Goal: Task Accomplishment & Management: Manage account settings

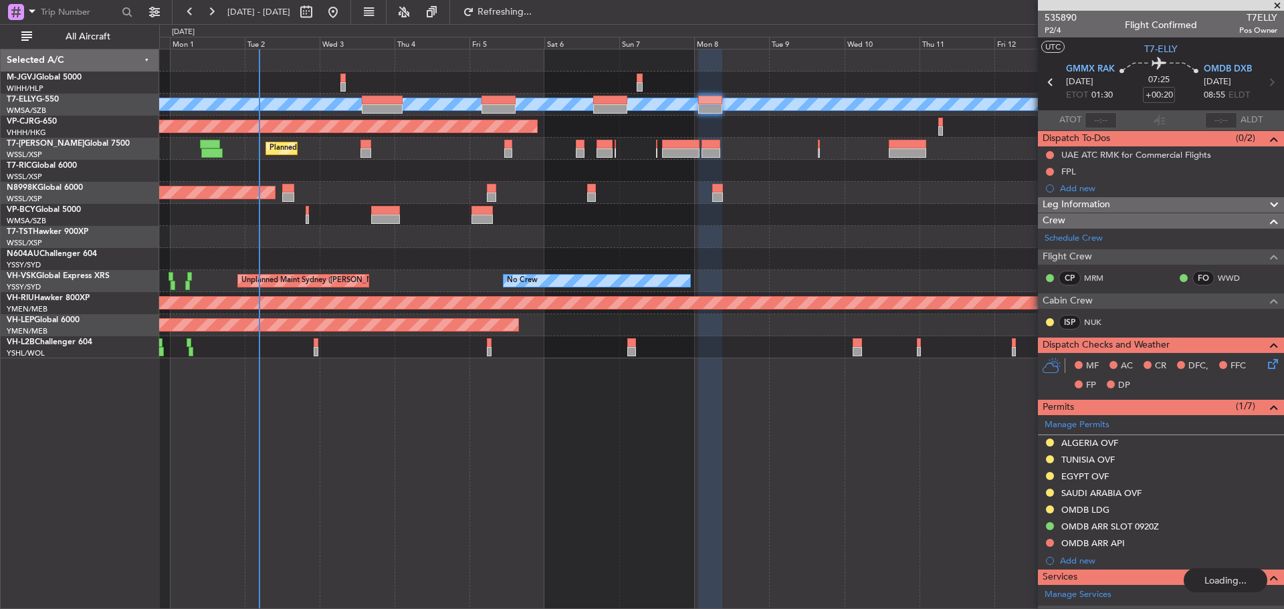
scroll to position [132, 0]
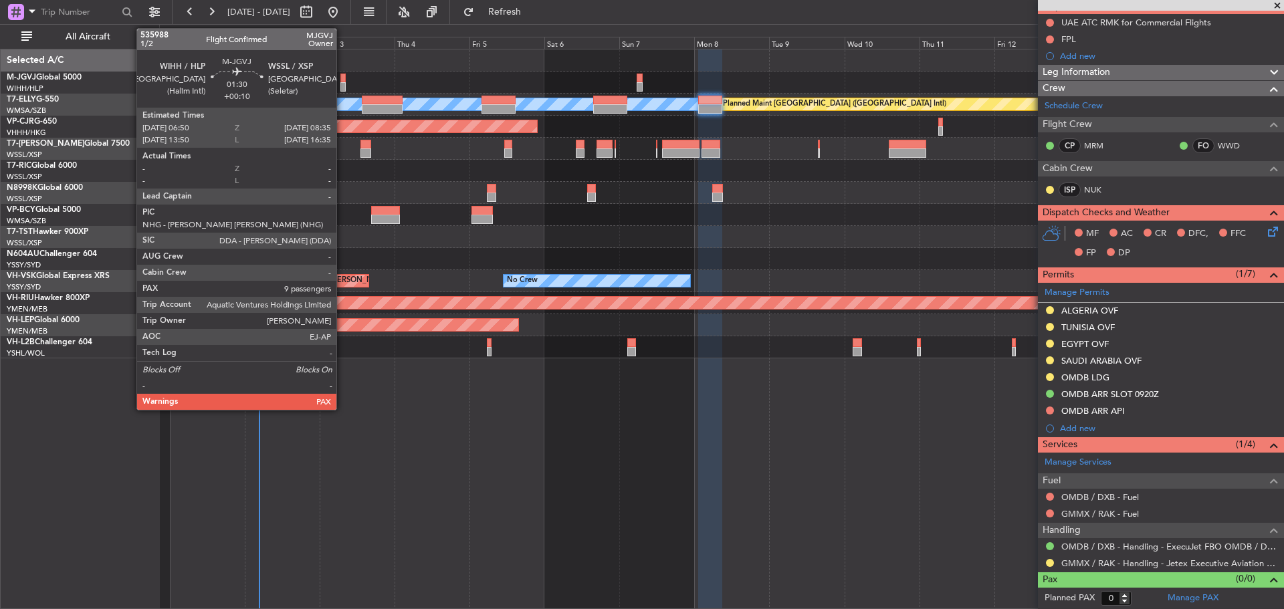
click at [342, 84] on div at bounding box center [343, 86] width 6 height 9
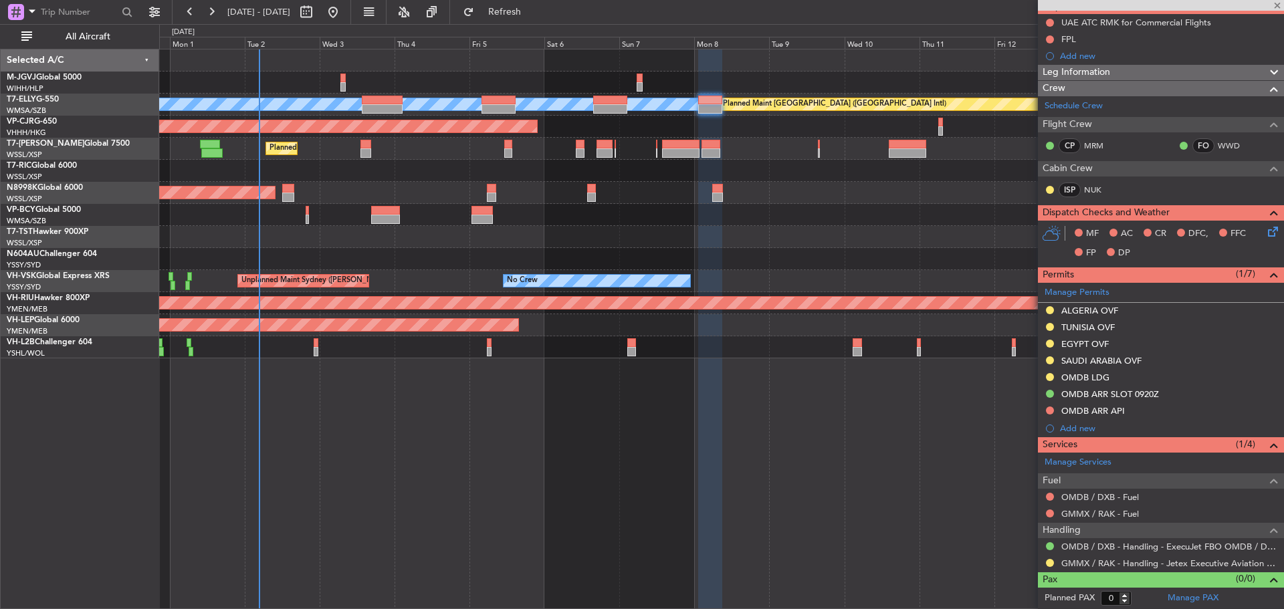
type input "+00:10"
type input "9"
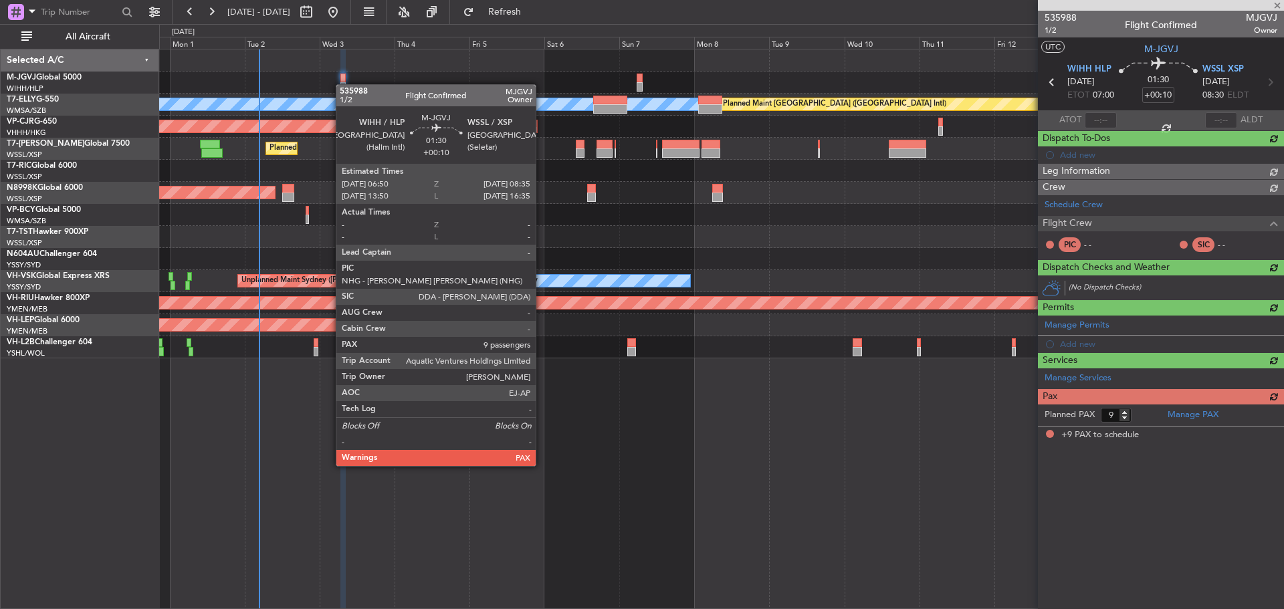
scroll to position [0, 0]
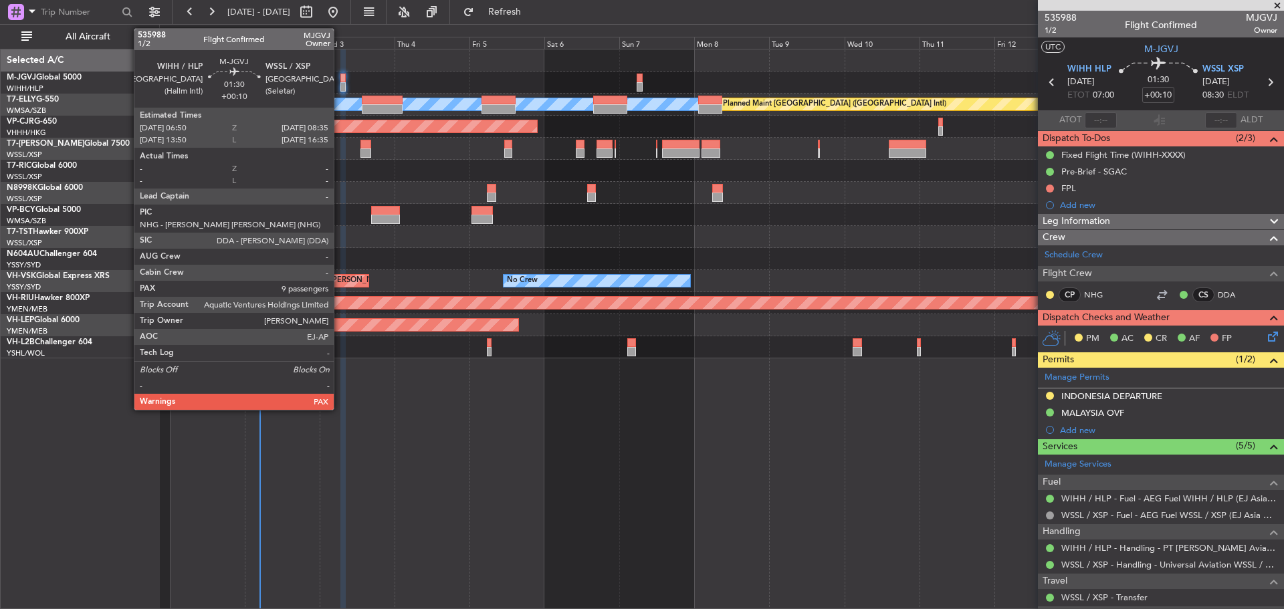
click at [340, 85] on div at bounding box center [343, 86] width 6 height 9
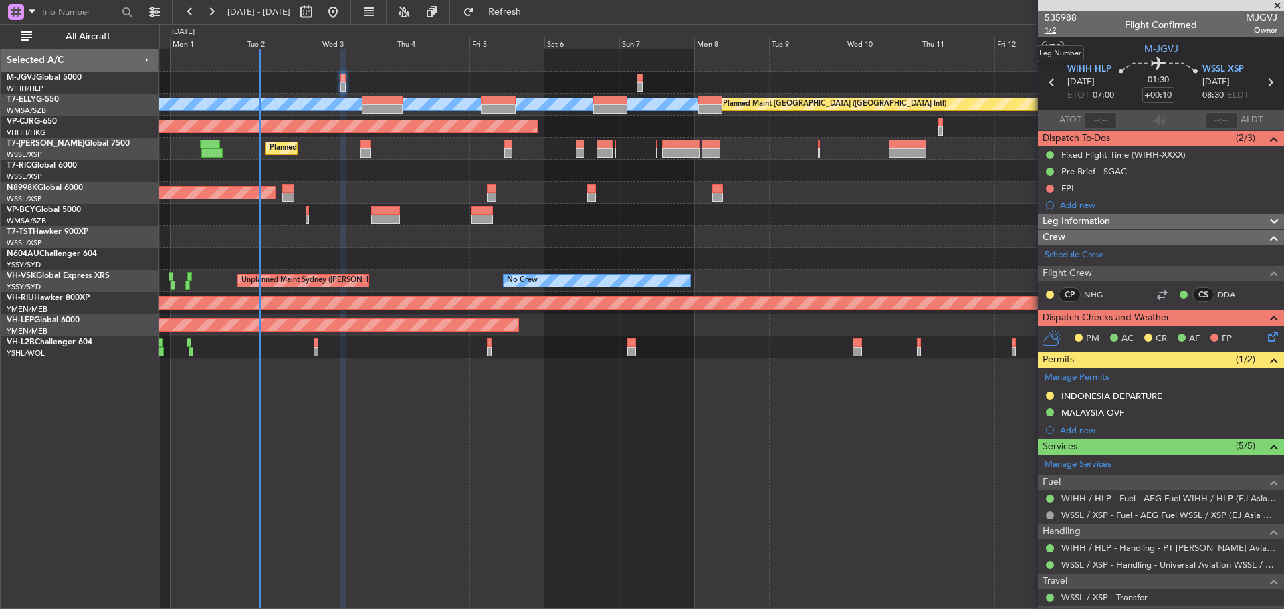
click at [1052, 29] on span "1/2" at bounding box center [1060, 30] width 32 height 11
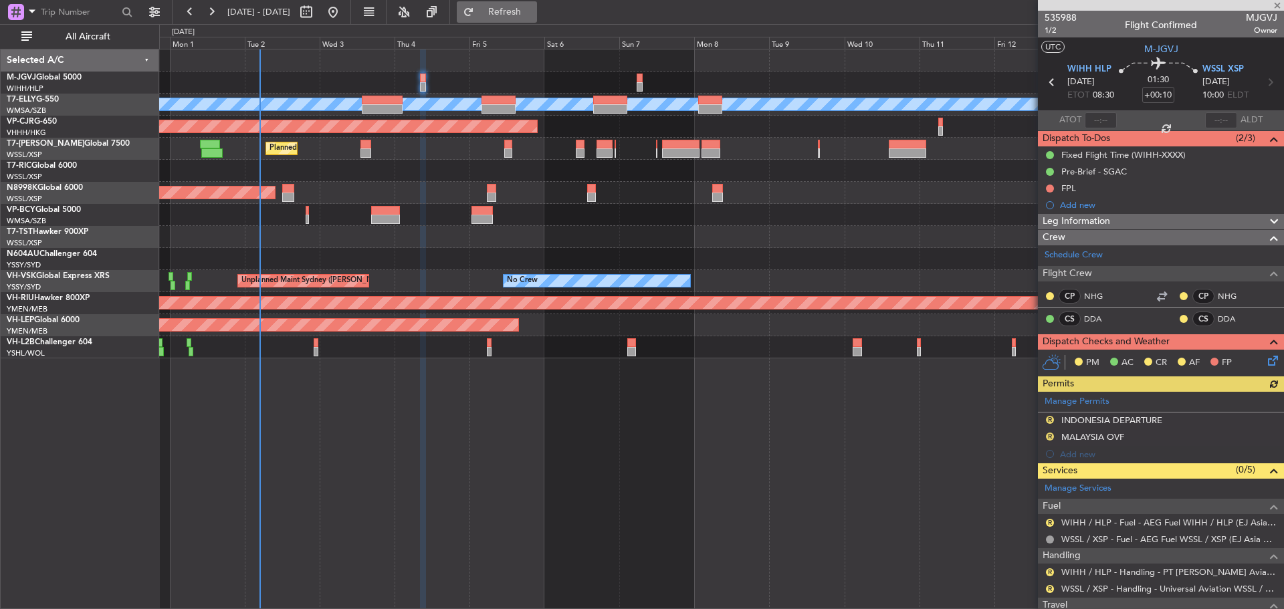
click at [521, 6] on button "Refresh" at bounding box center [497, 11] width 80 height 21
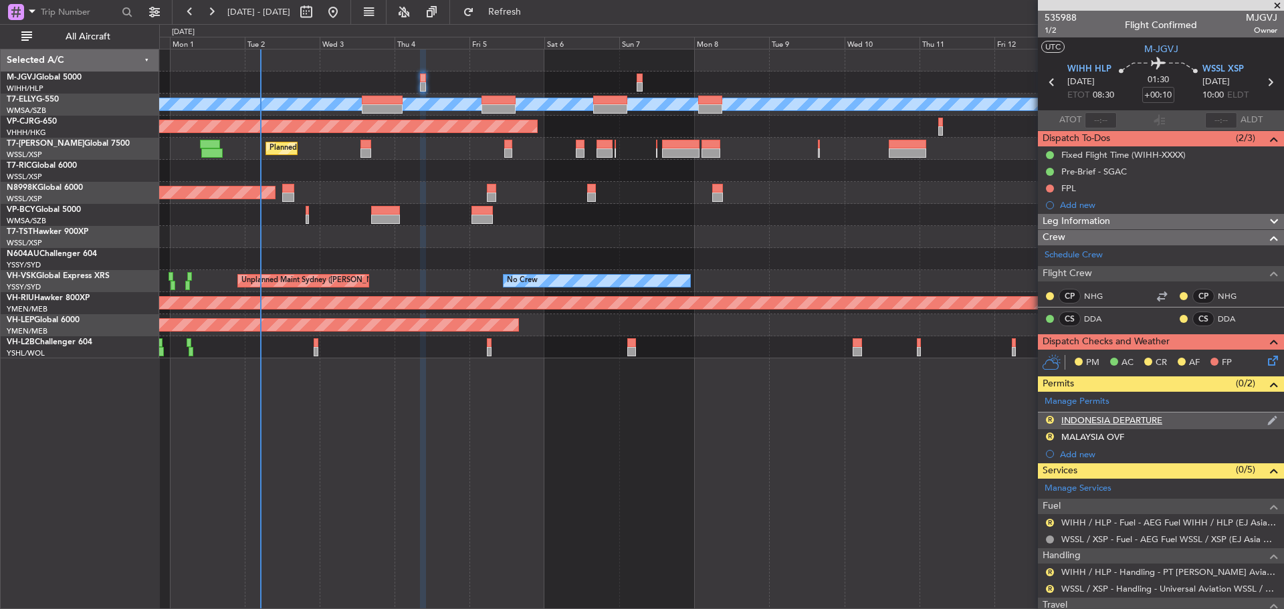
click at [1103, 419] on div "INDONESIA DEPARTURE" at bounding box center [1111, 419] width 101 height 11
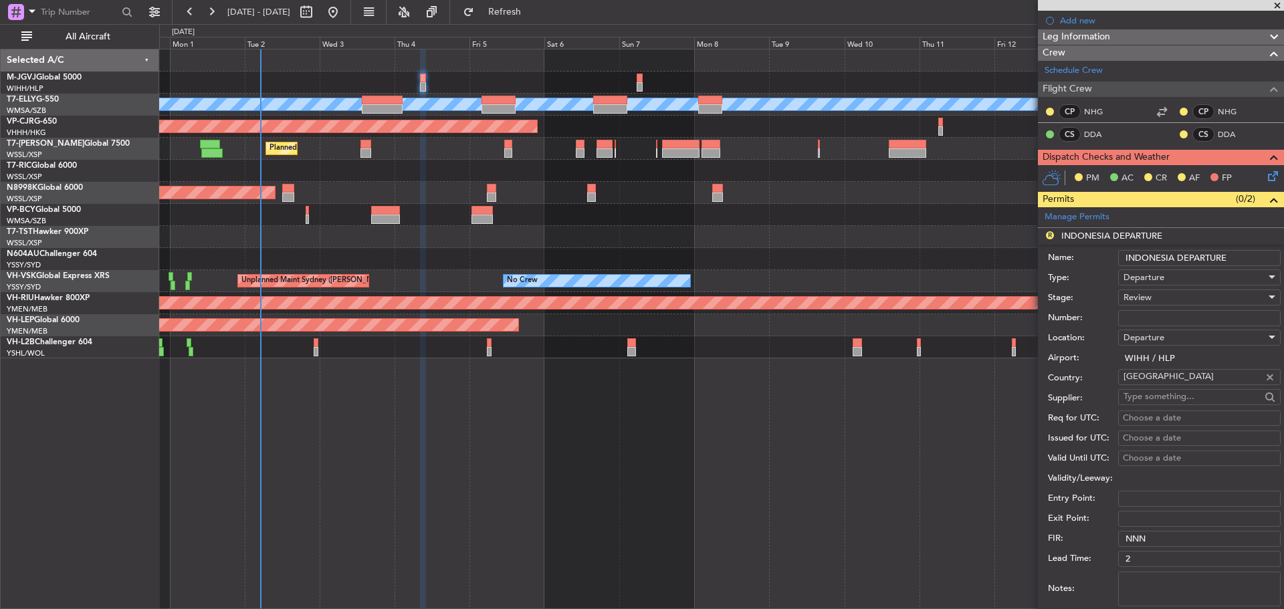
scroll to position [267, 0]
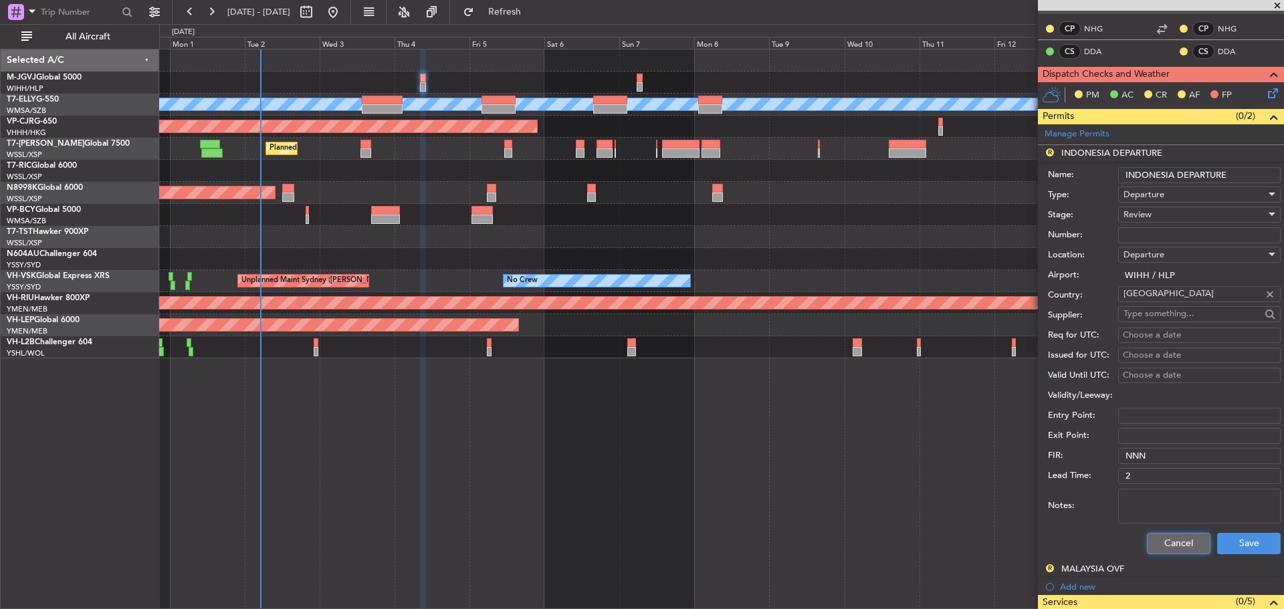
click at [1147, 534] on button "Cancel" at bounding box center [1179, 543] width 64 height 21
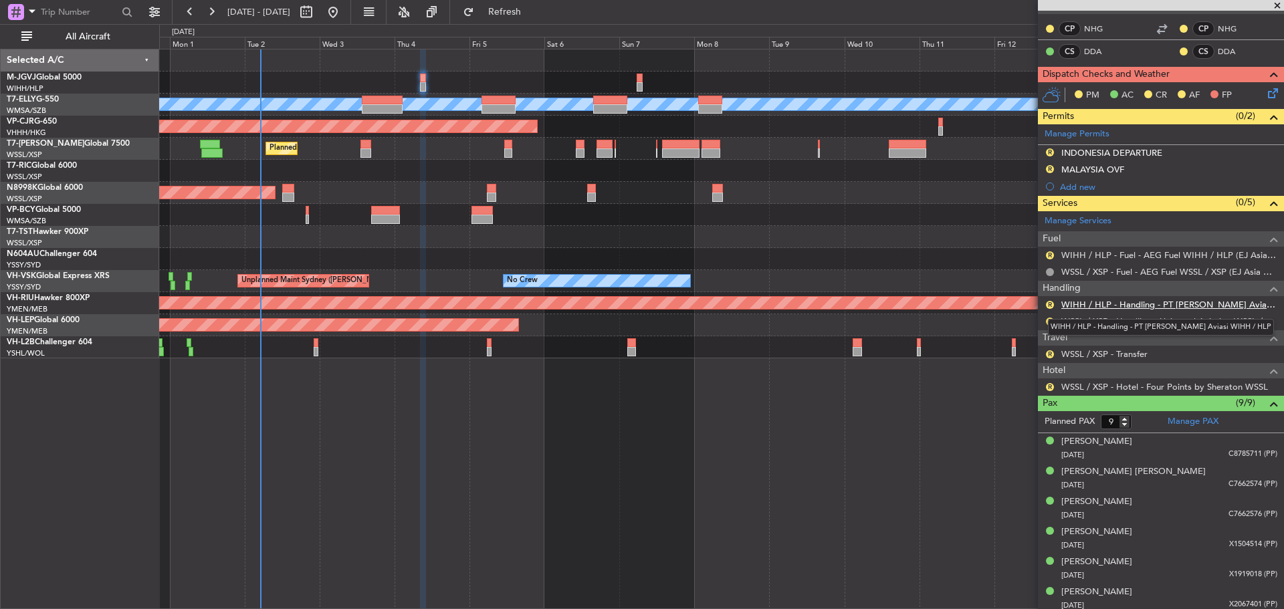
click at [1168, 304] on link "WIHH / HLP - Handling - PT [PERSON_NAME] Aviasi WIHH / HLP" at bounding box center [1169, 304] width 216 height 11
click at [531, 14] on span "Refresh" at bounding box center [505, 11] width 56 height 9
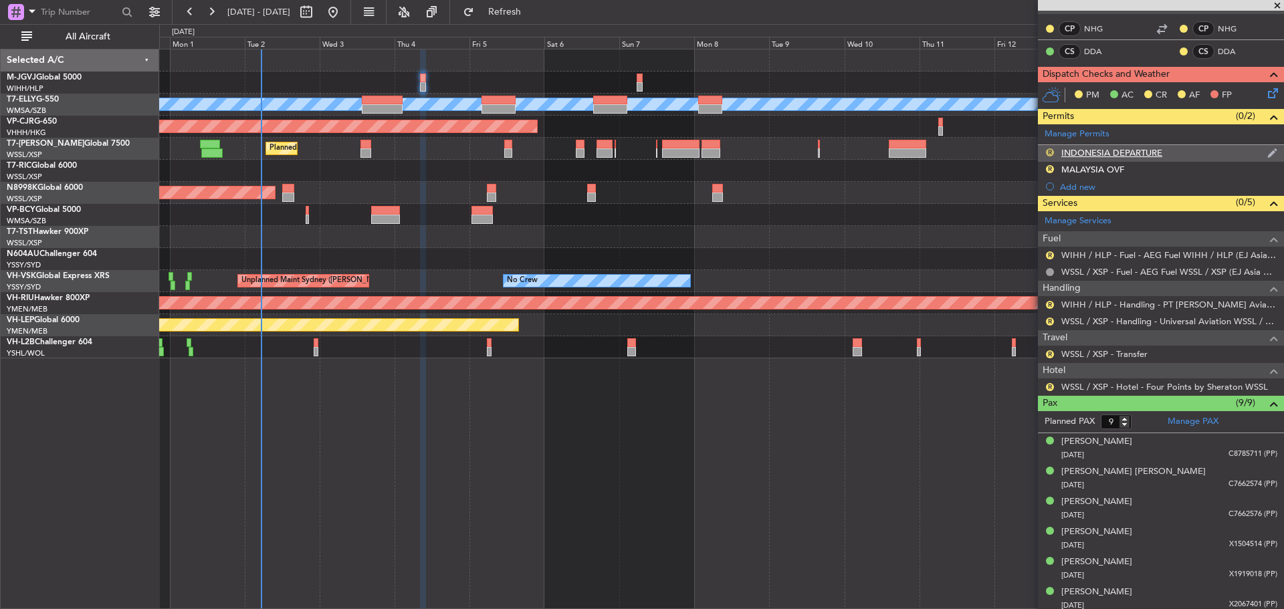
click at [1049, 154] on button "R" at bounding box center [1050, 152] width 8 height 8
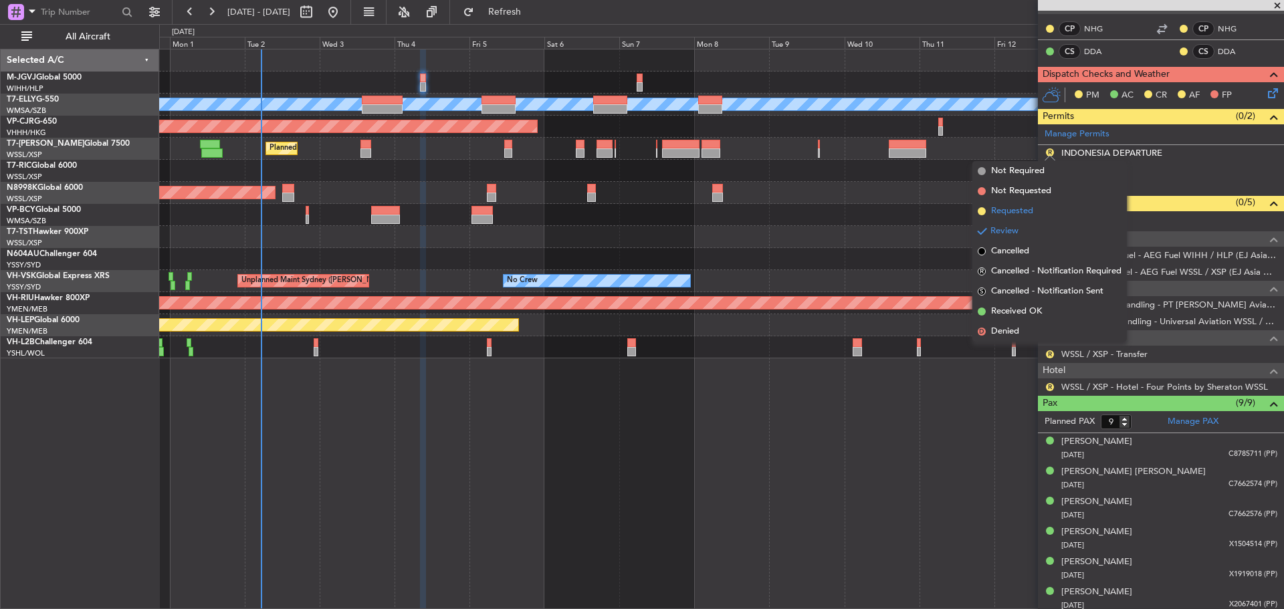
click at [1038, 205] on li "Requested" at bounding box center [1049, 211] width 154 height 20
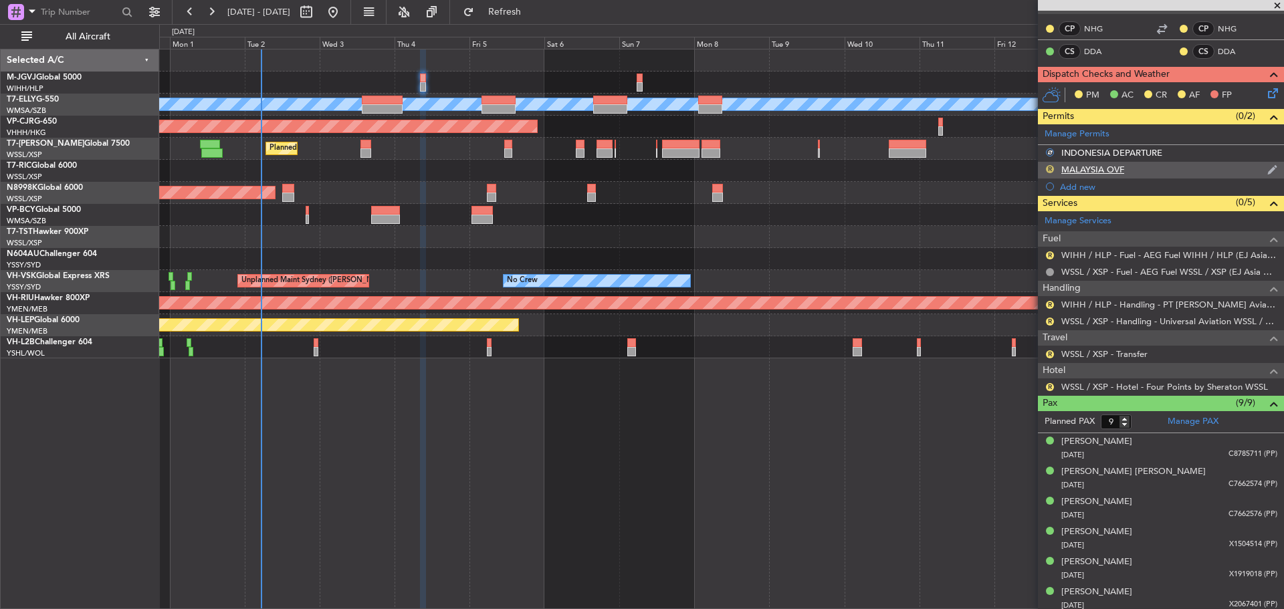
click at [1047, 170] on button "R" at bounding box center [1050, 169] width 8 height 8
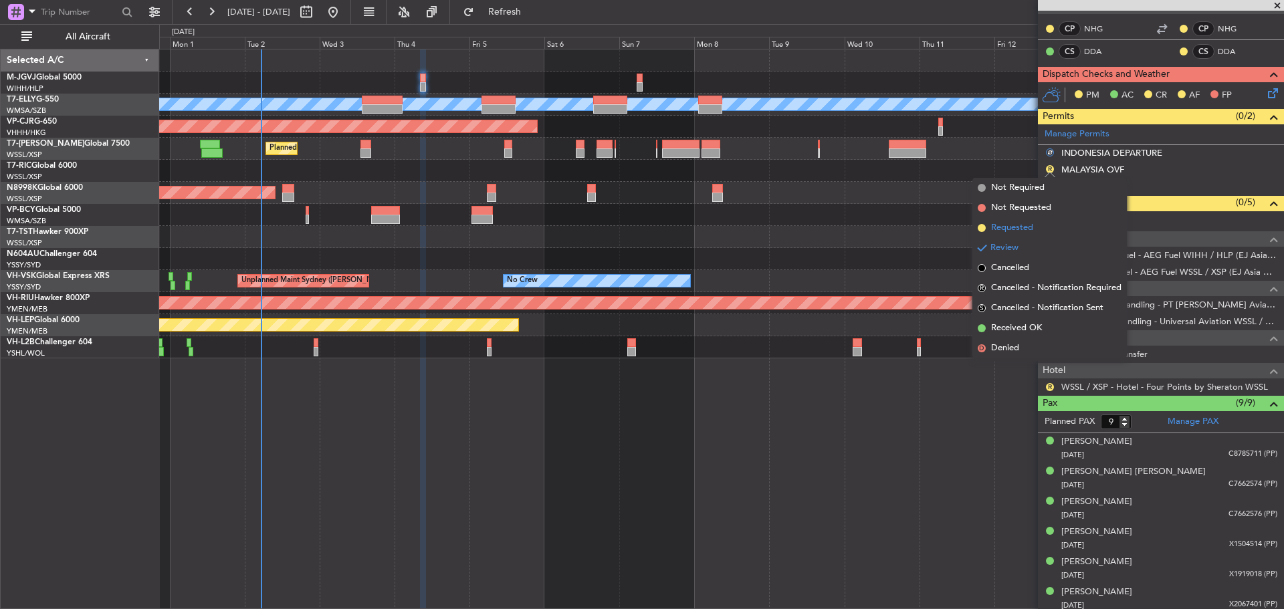
click at [1027, 226] on span "Requested" at bounding box center [1012, 227] width 42 height 13
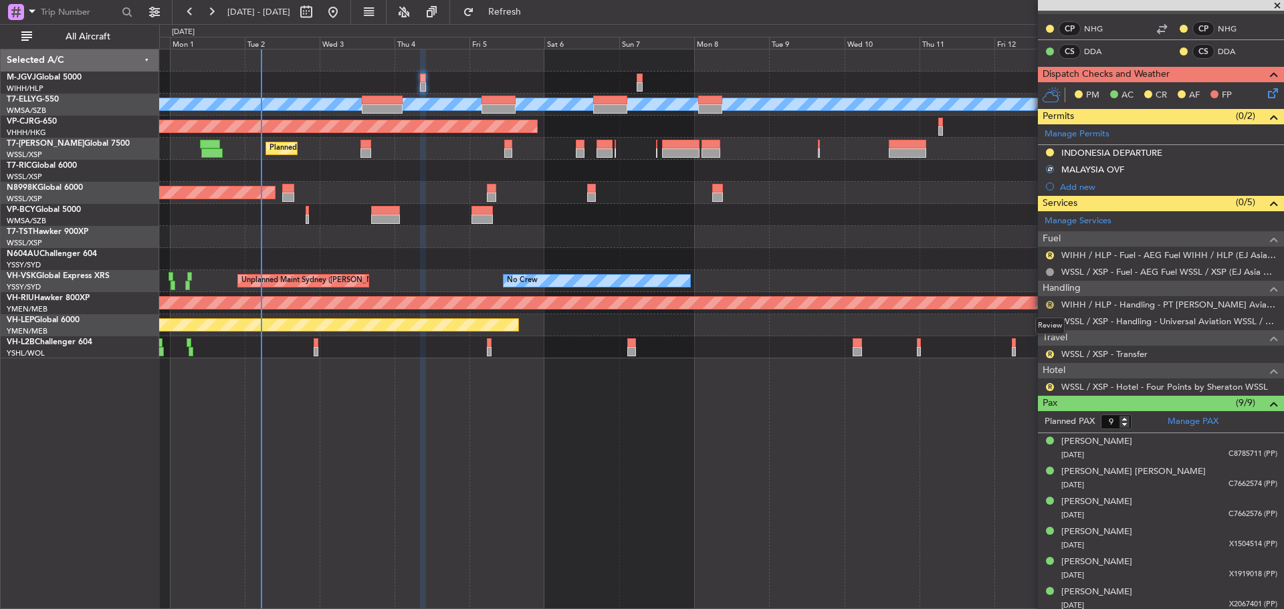
click at [1049, 304] on button "R" at bounding box center [1050, 305] width 8 height 8
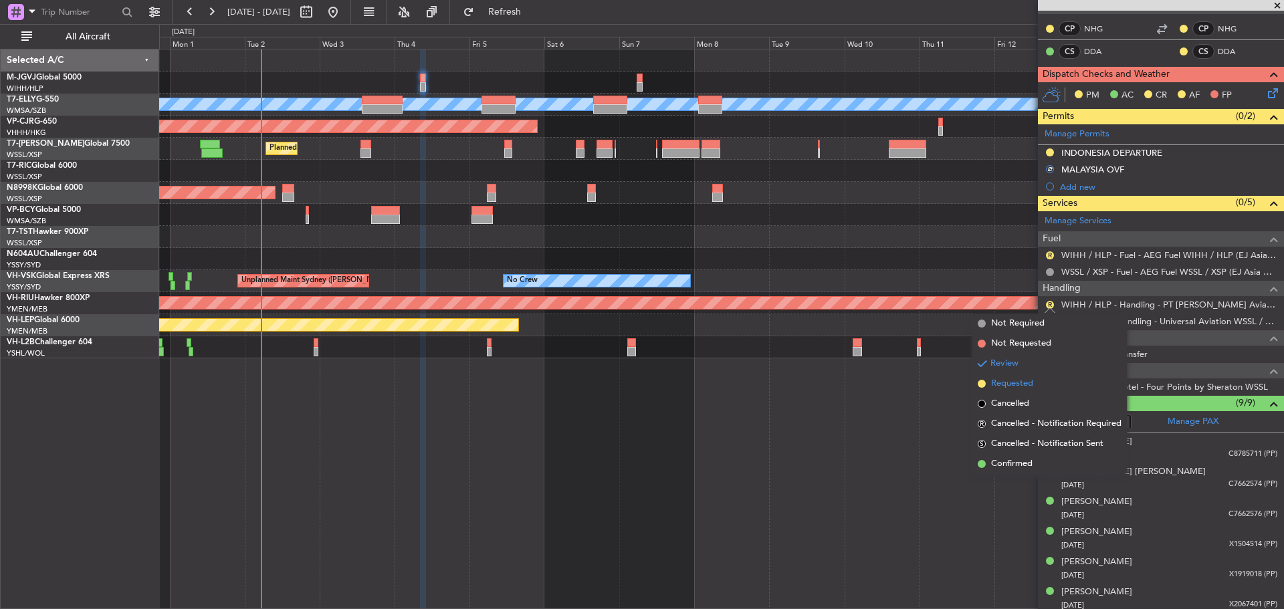
click at [1037, 377] on li "Requested" at bounding box center [1049, 384] width 154 height 20
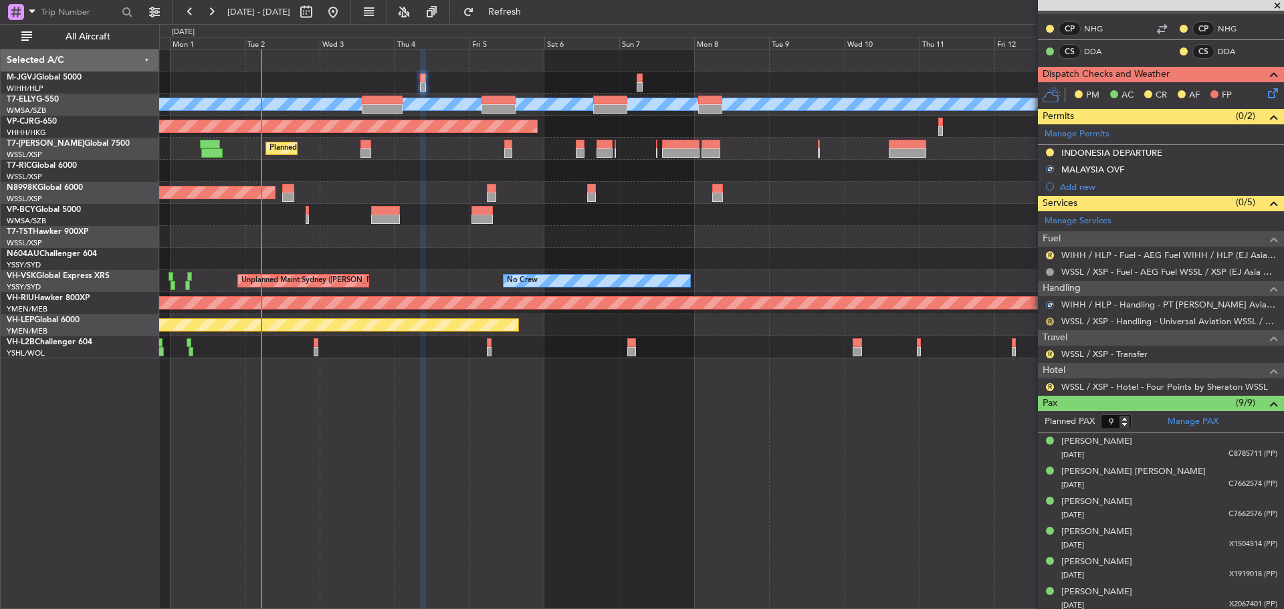
click at [1048, 322] on button "R" at bounding box center [1050, 322] width 8 height 8
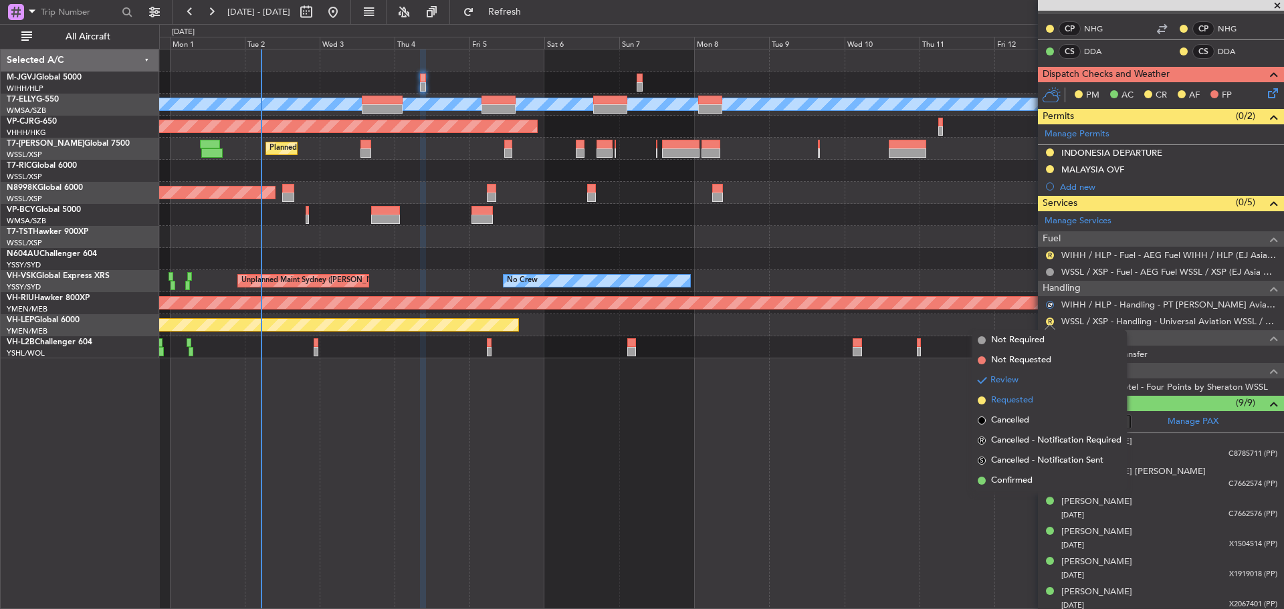
click at [1024, 396] on span "Requested" at bounding box center [1012, 400] width 42 height 13
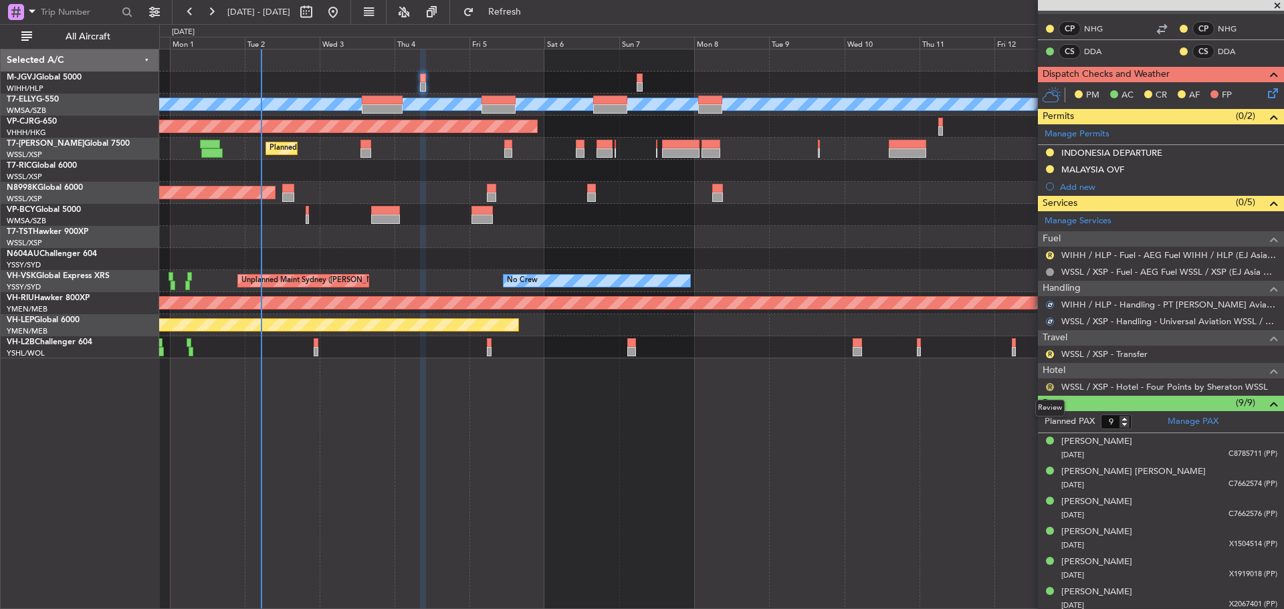
click at [1049, 385] on button "R" at bounding box center [1050, 387] width 8 height 8
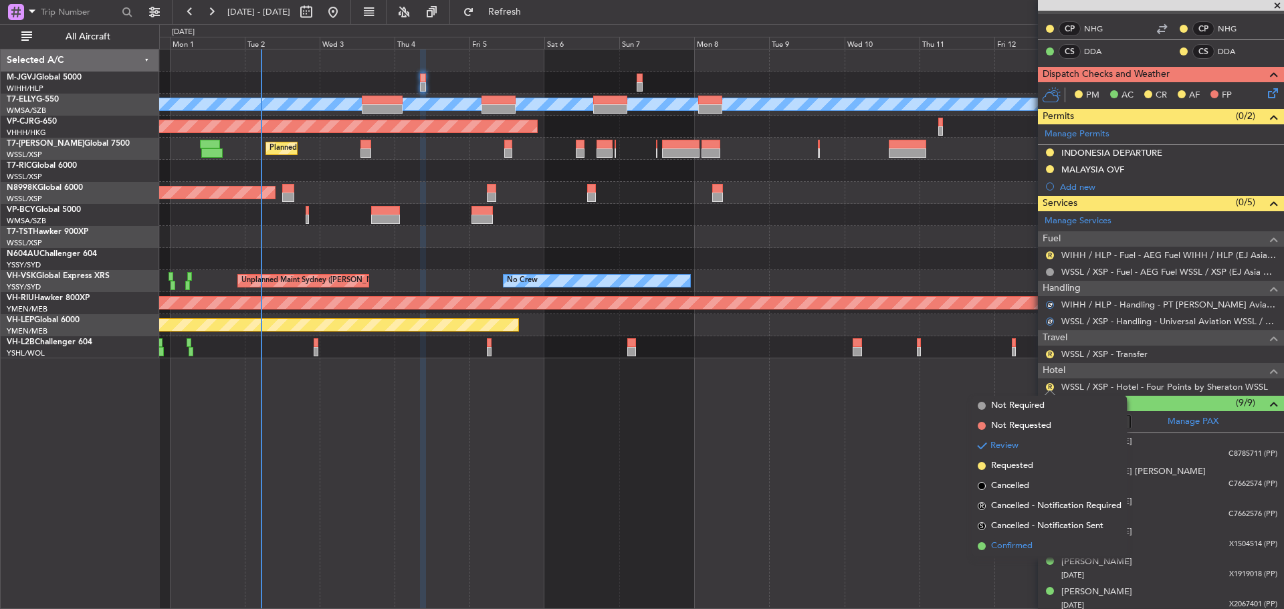
click at [1016, 543] on span "Confirmed" at bounding box center [1011, 546] width 41 height 13
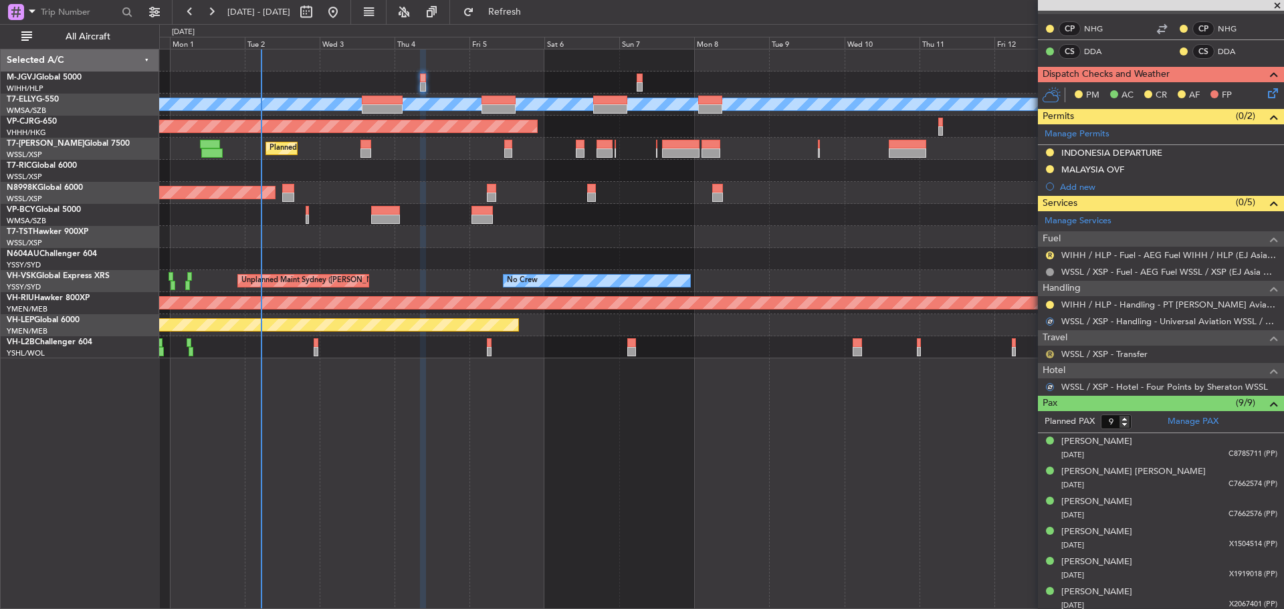
click at [1048, 354] on button "R" at bounding box center [1050, 354] width 8 height 8
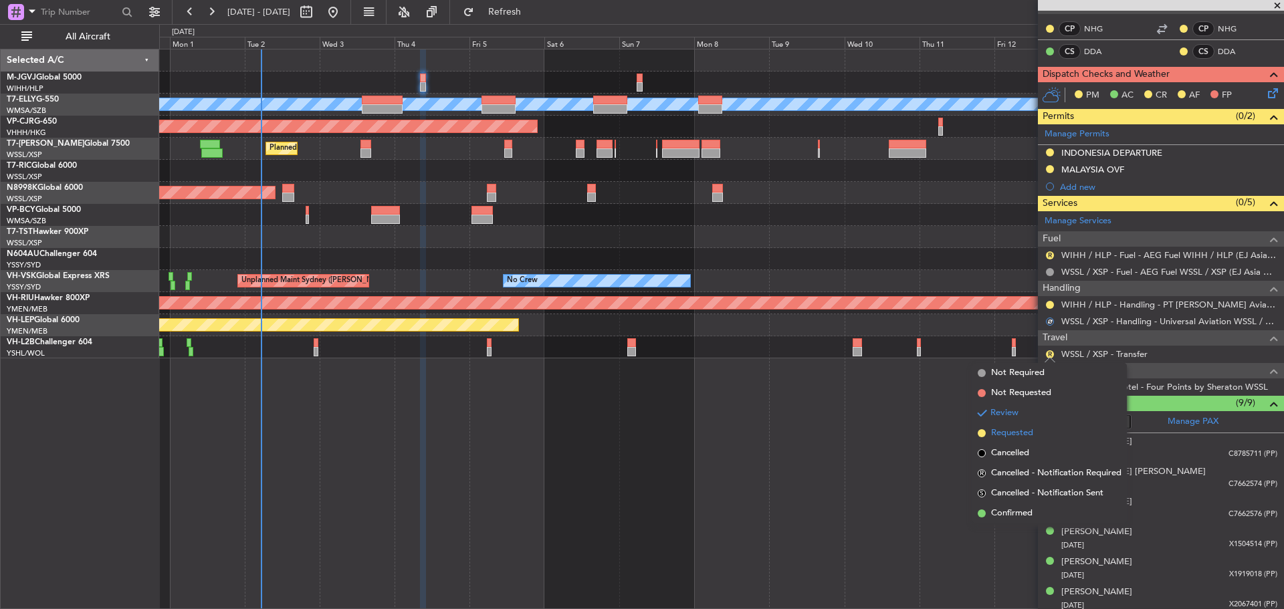
click at [1003, 431] on span "Requested" at bounding box center [1012, 433] width 42 height 13
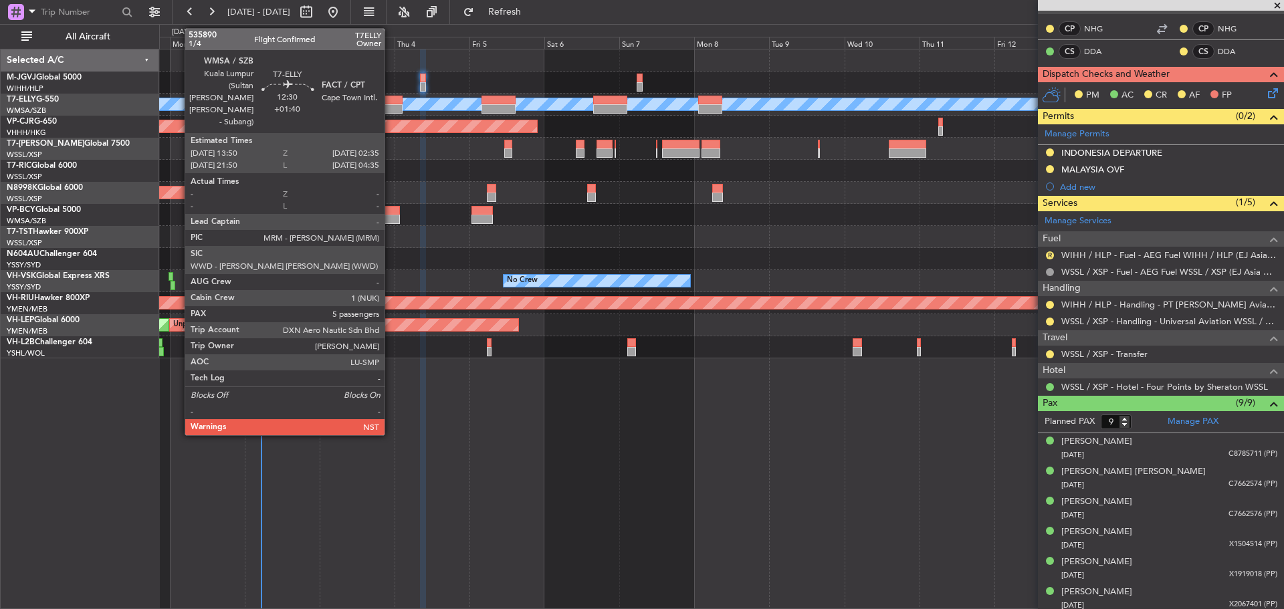
click at [390, 100] on div at bounding box center [382, 100] width 40 height 9
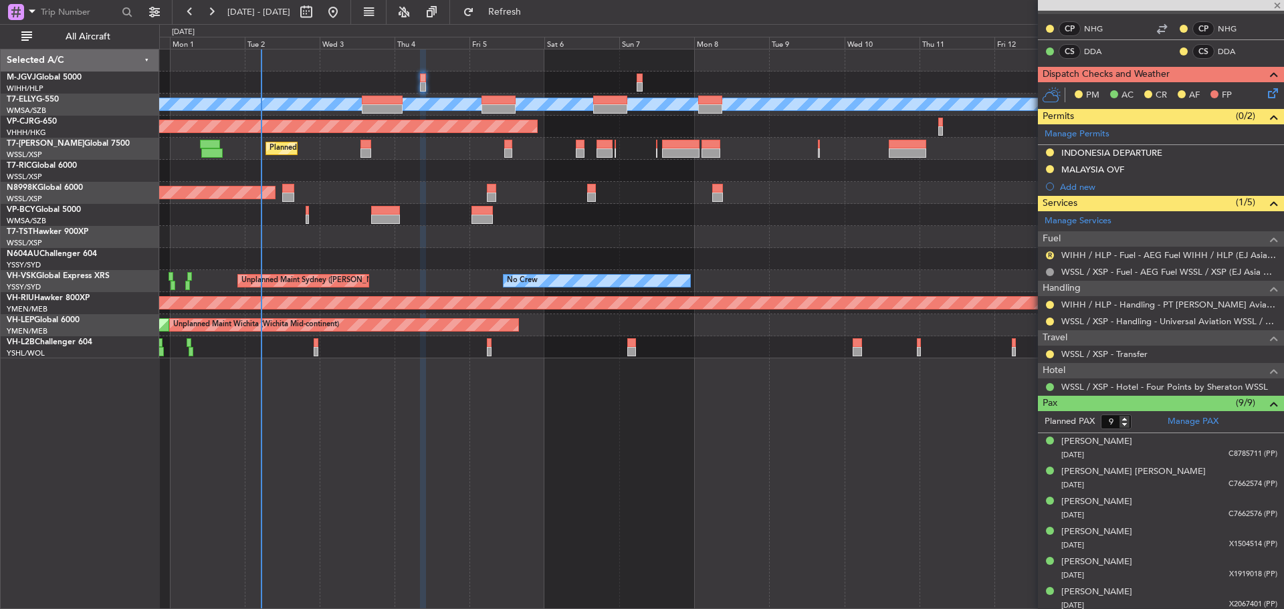
type input "+01:40"
type input "5"
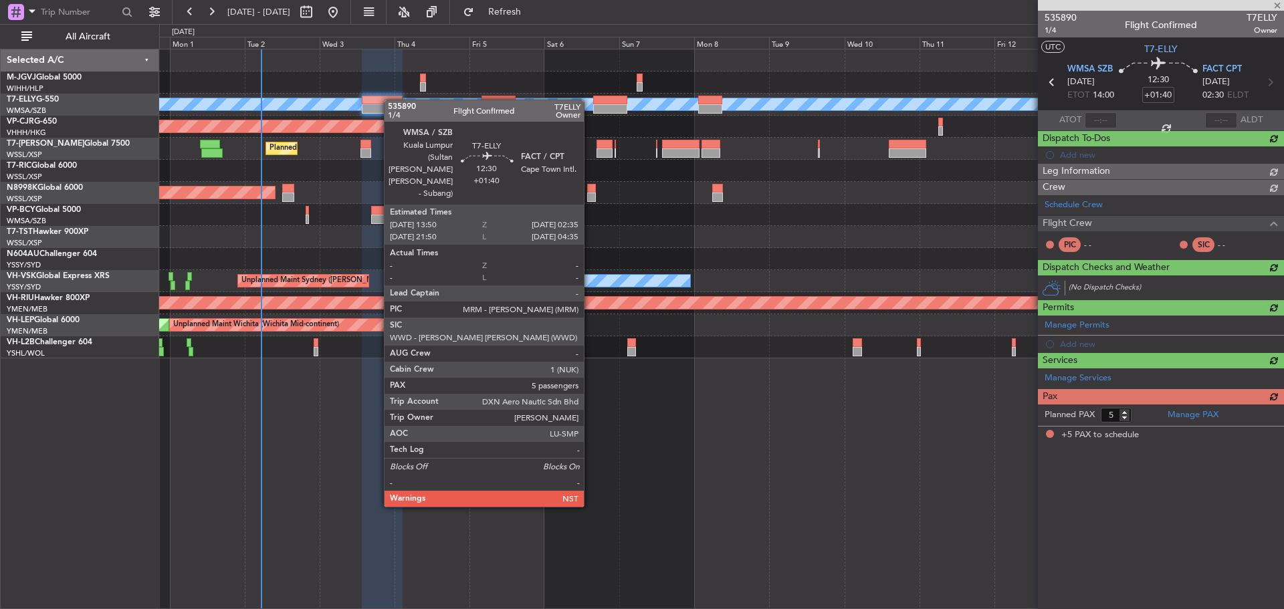
scroll to position [0, 0]
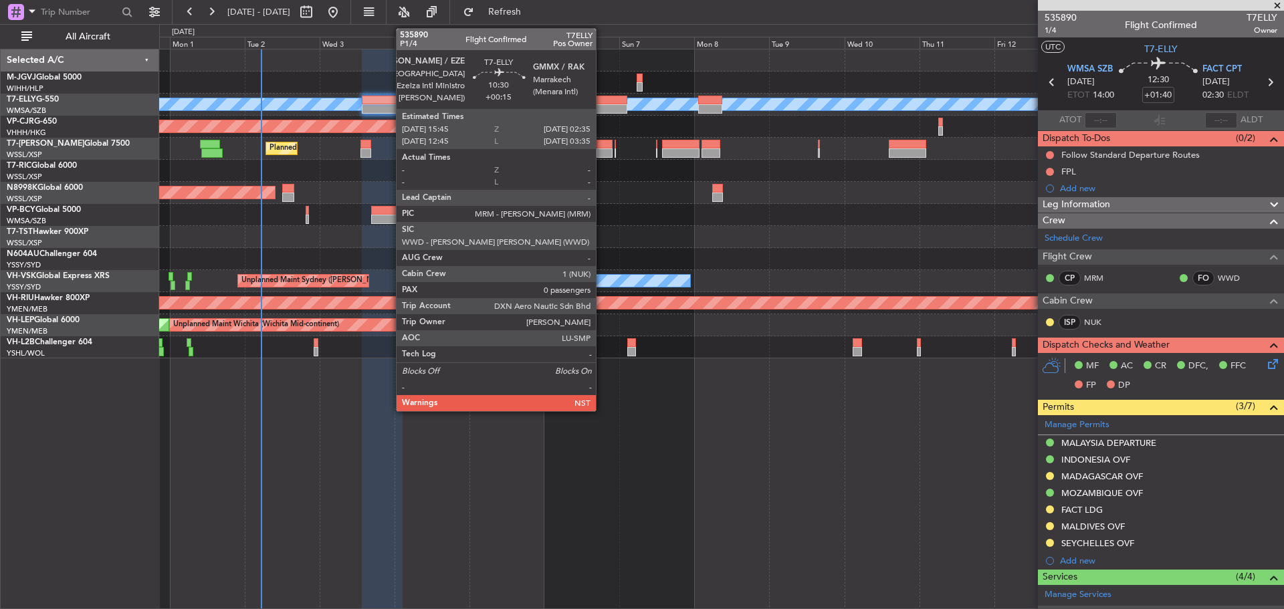
click at [602, 106] on div at bounding box center [610, 108] width 34 height 9
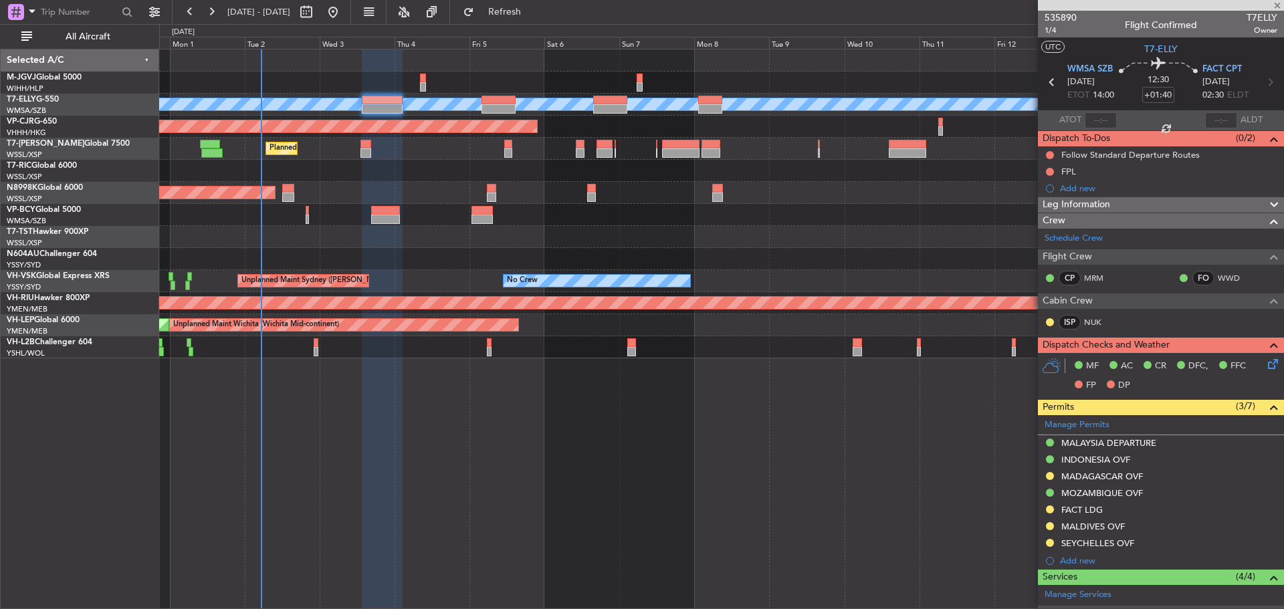
type input "+00:15"
type input "0"
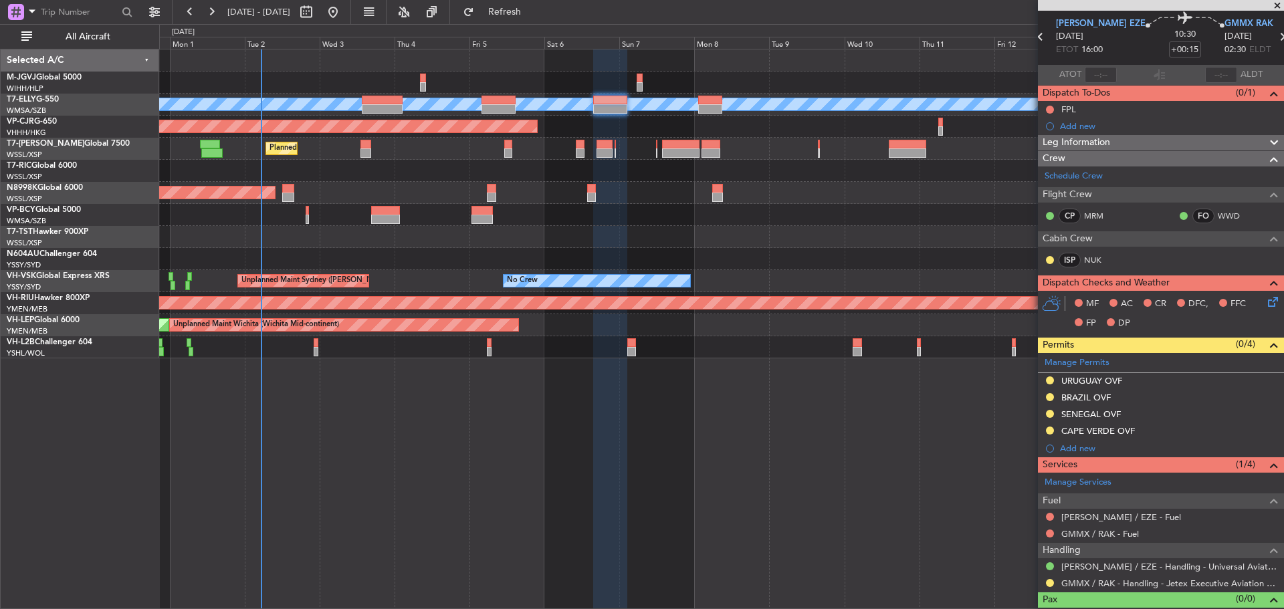
scroll to position [66, 0]
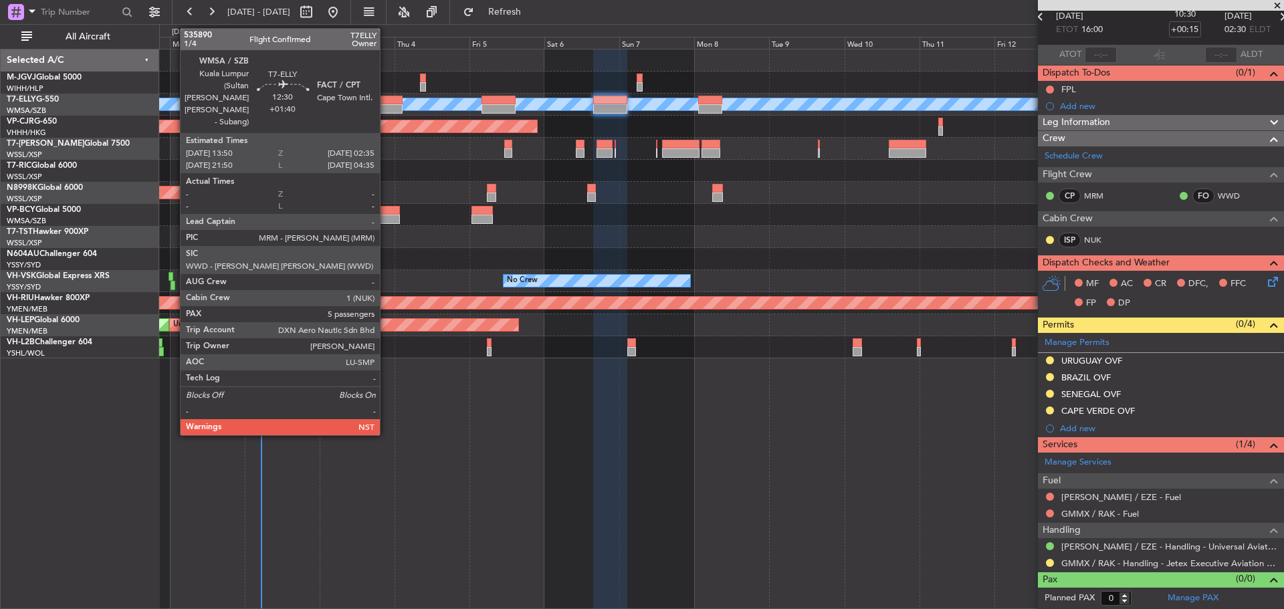
click at [386, 110] on div at bounding box center [382, 108] width 40 height 9
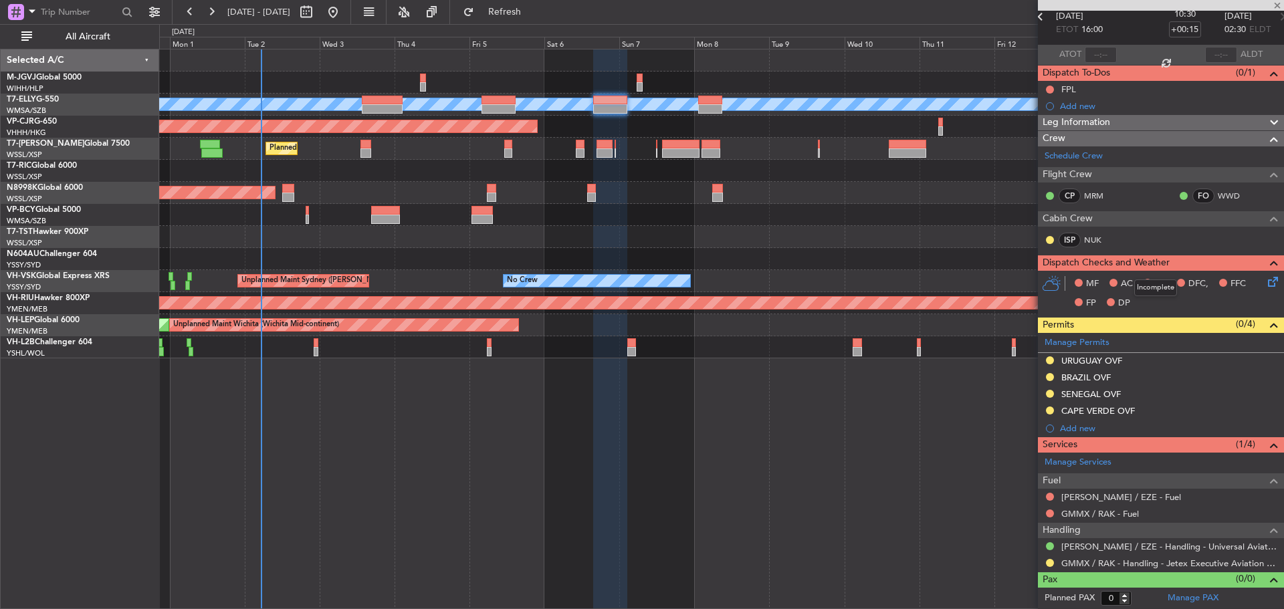
type input "+01:40"
type input "5"
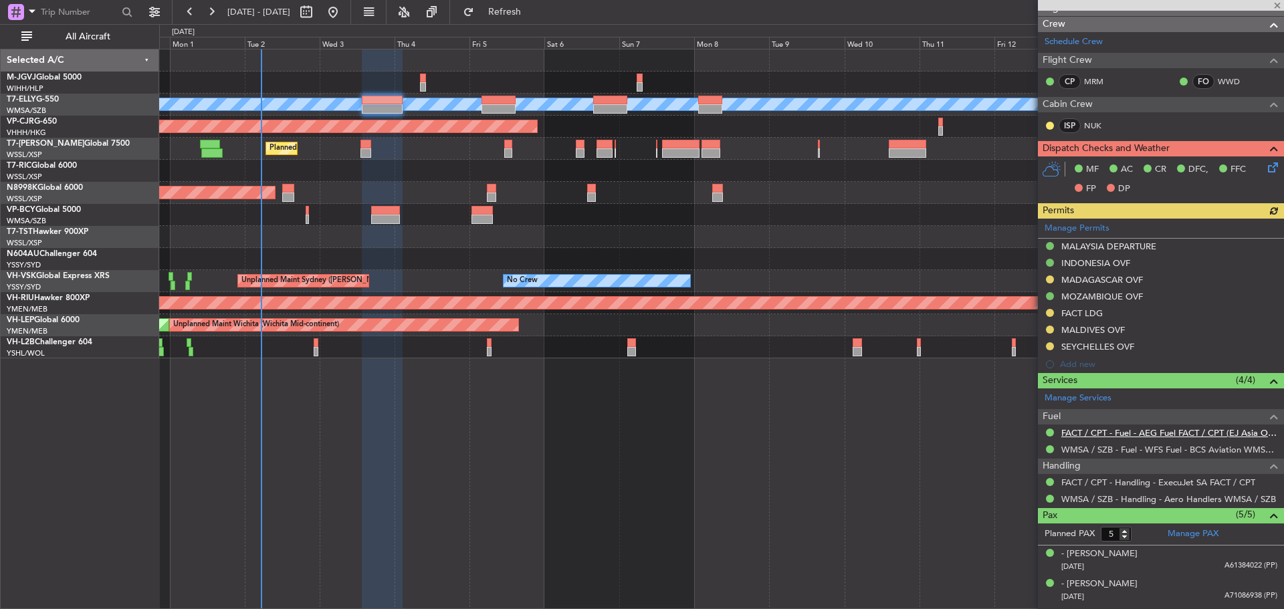
scroll to position [283, 0]
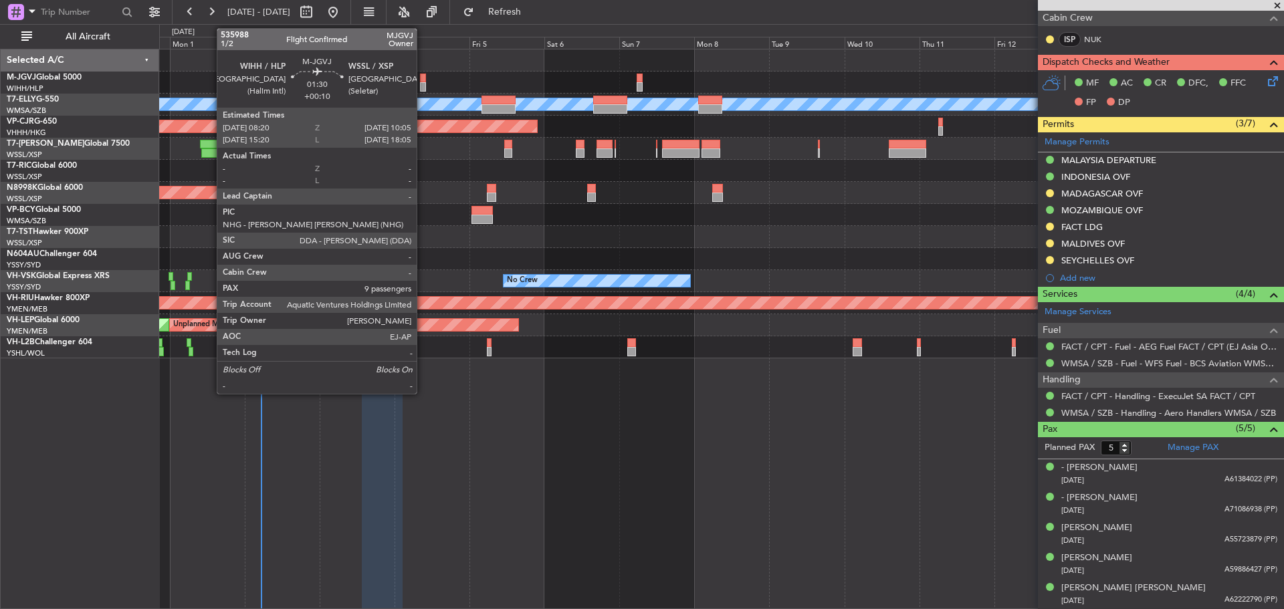
click at [423, 90] on div at bounding box center [423, 86] width 6 height 9
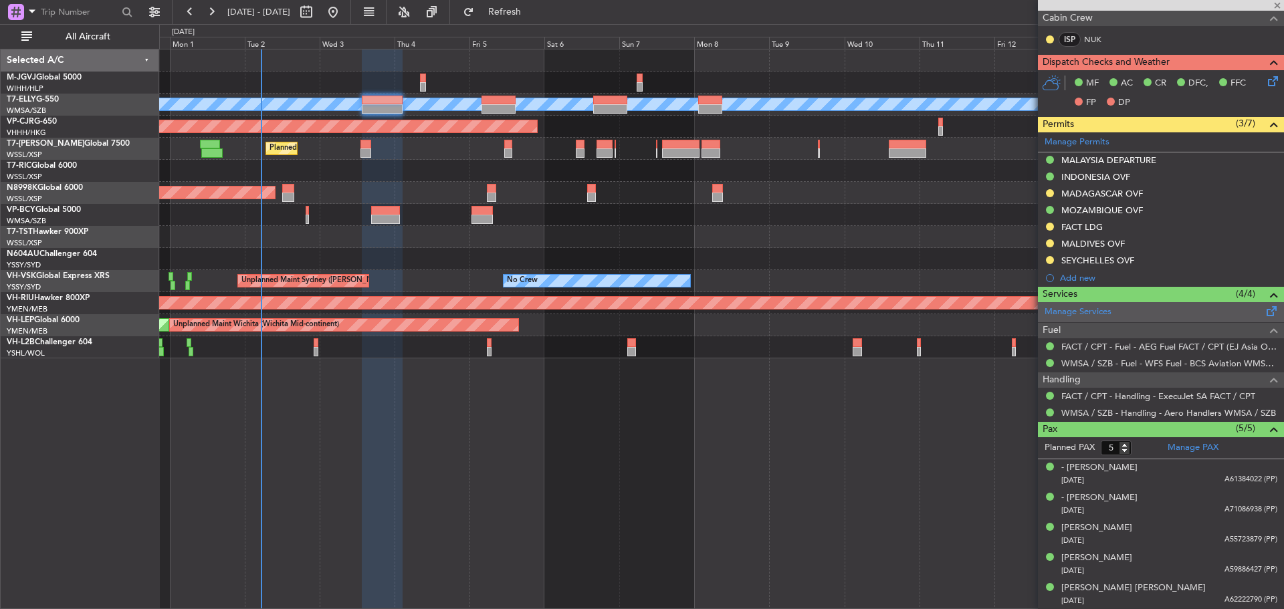
type input "+00:10"
type input "9"
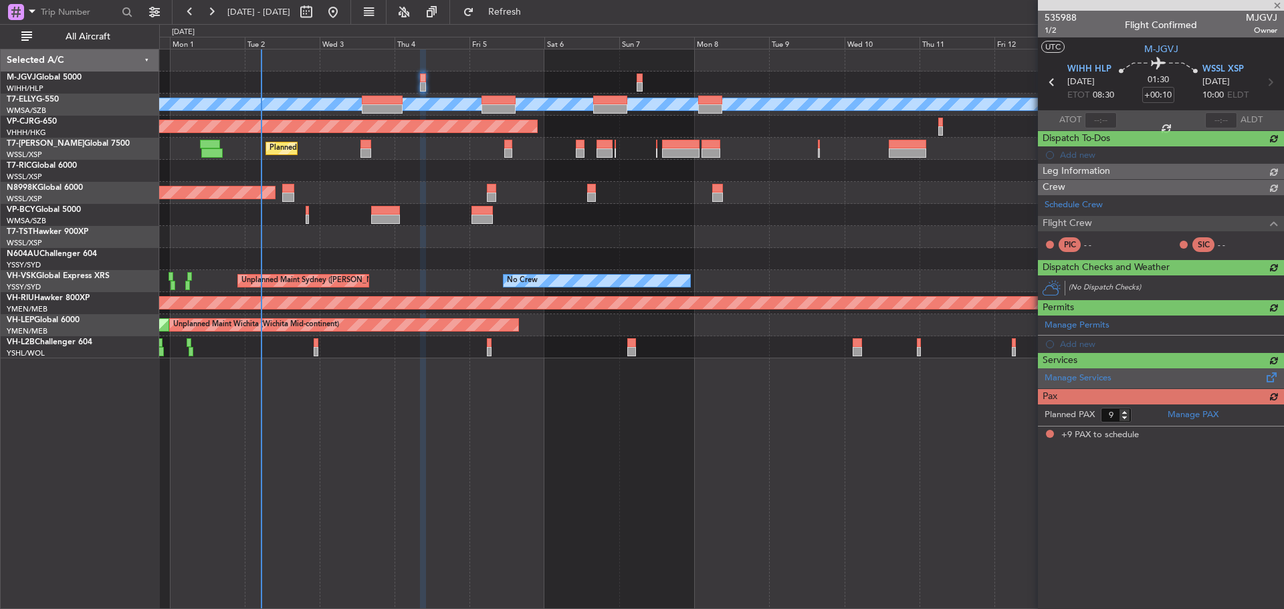
scroll to position [0, 0]
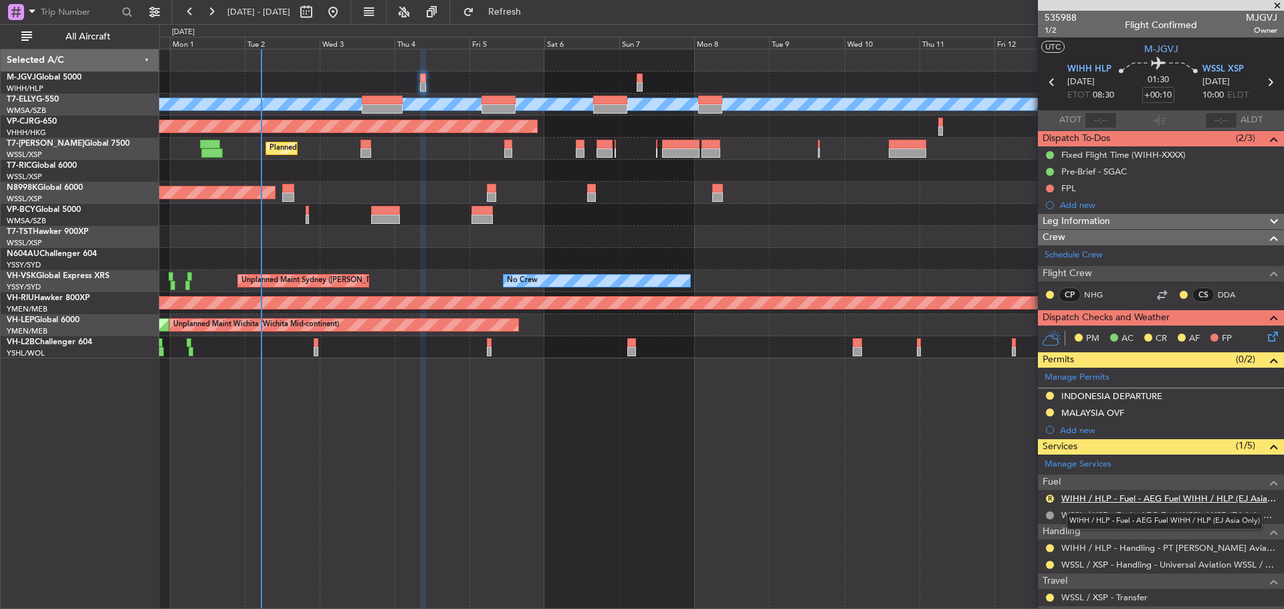
click at [1133, 494] on link "WIHH / HLP - Fuel - AEG Fuel WIHH / HLP (EJ Asia Only)" at bounding box center [1169, 498] width 216 height 11
click at [1046, 498] on button "R" at bounding box center [1050, 499] width 8 height 8
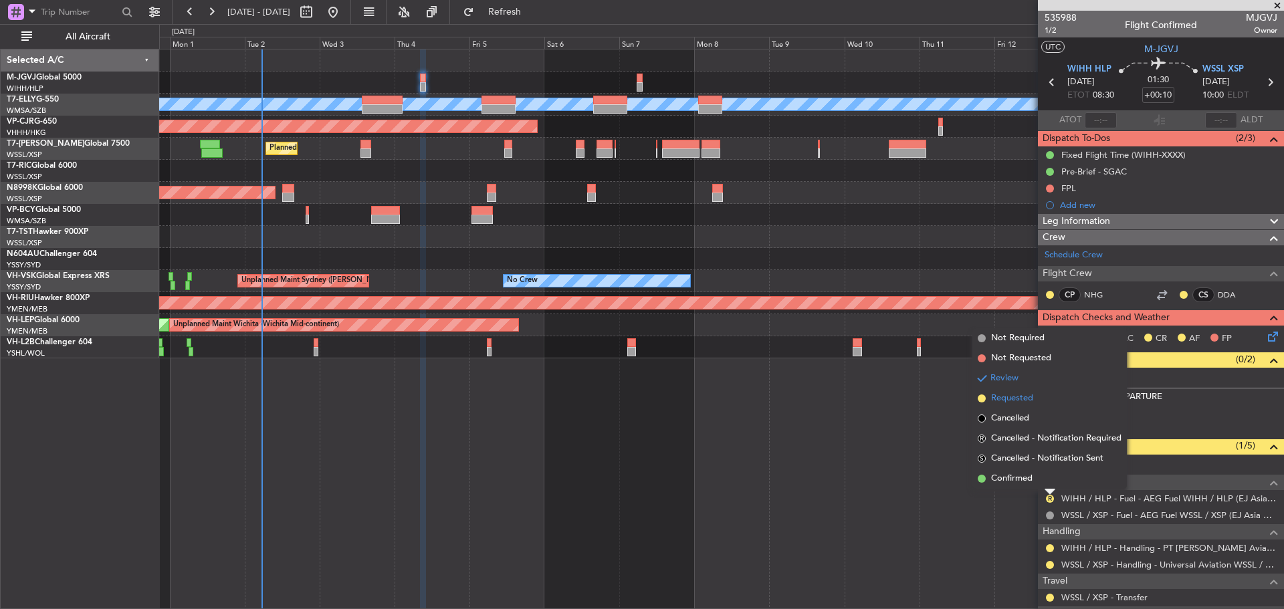
click at [1038, 397] on li "Requested" at bounding box center [1049, 398] width 154 height 20
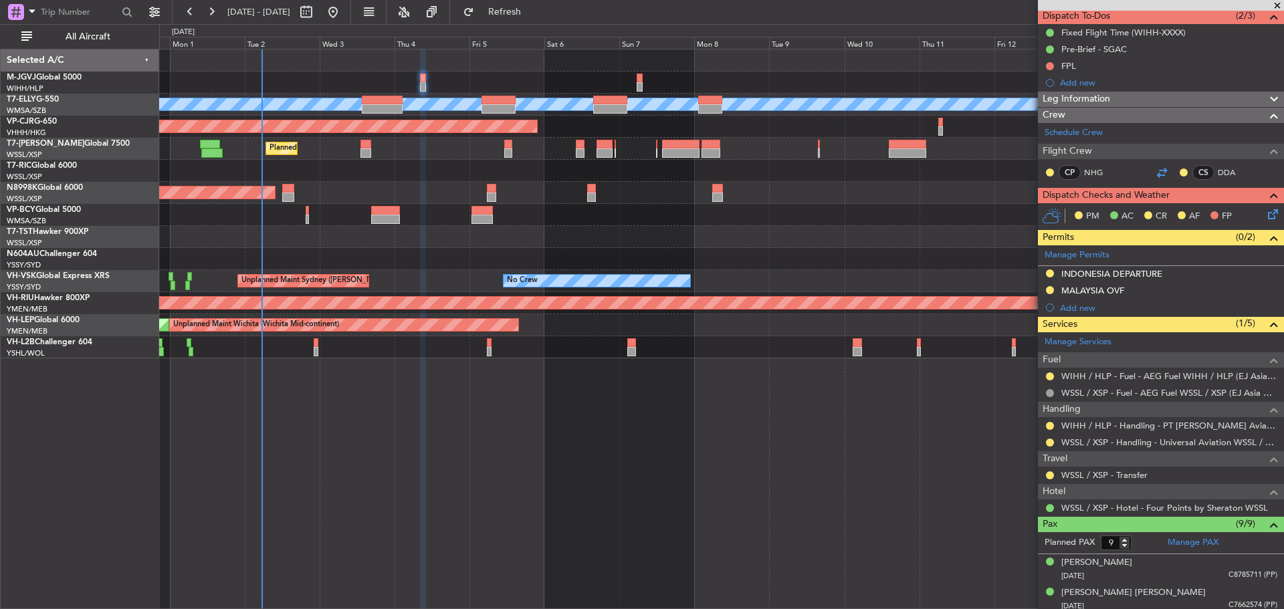
scroll to position [70, 0]
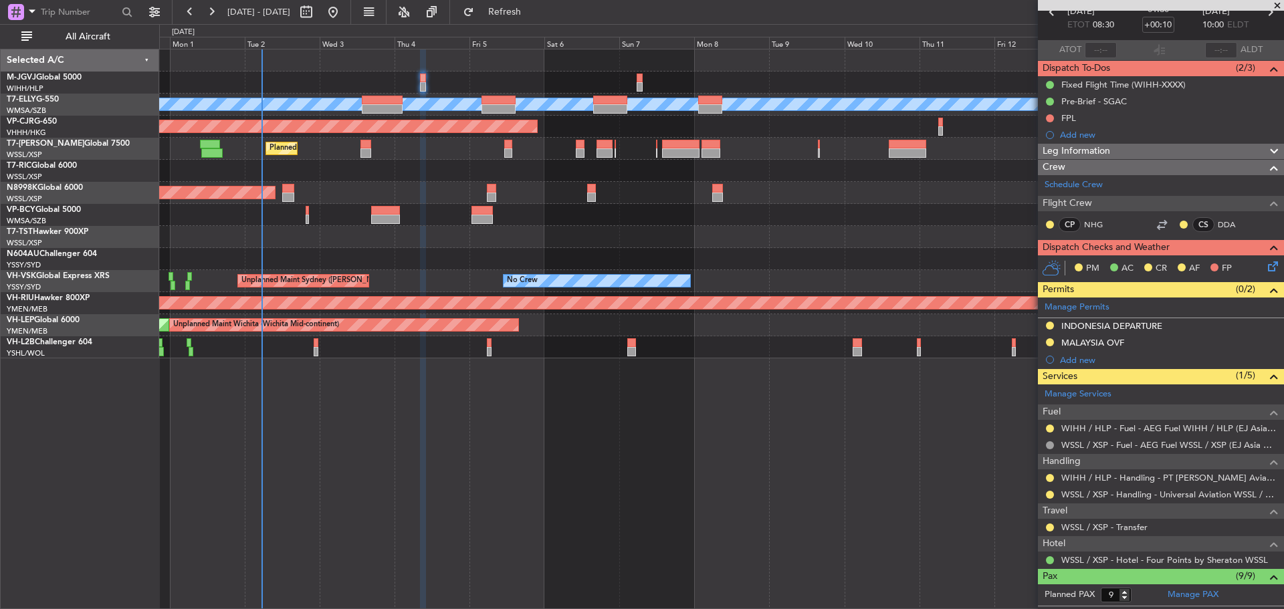
click at [0, 0] on img at bounding box center [0, 0] width 0 height 0
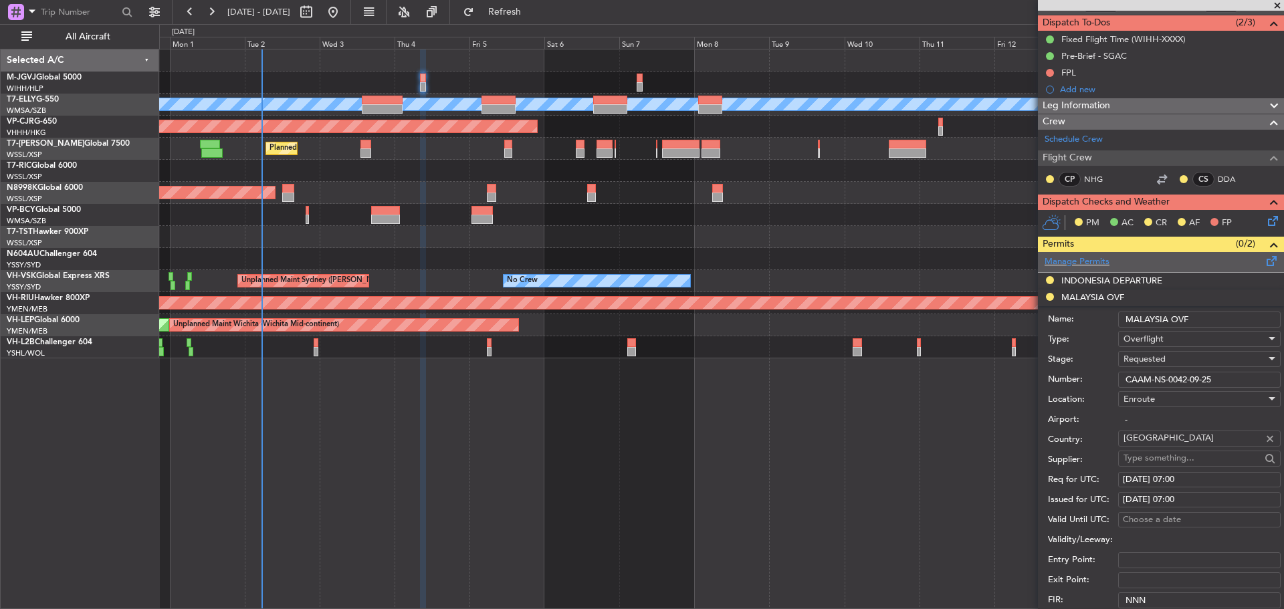
scroll to position [137, 0]
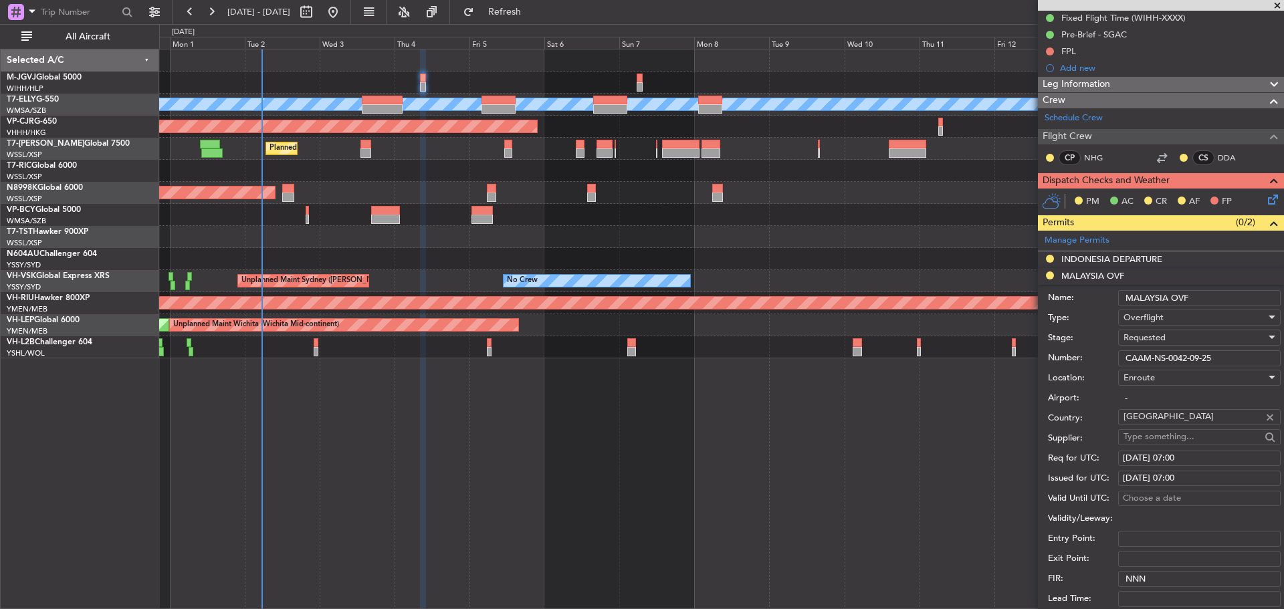
click at [1223, 355] on input "CAAM-NS-0042-09-25" at bounding box center [1199, 358] width 162 height 16
paste input "text"
type input "CAAM-NS-0042-09-25"
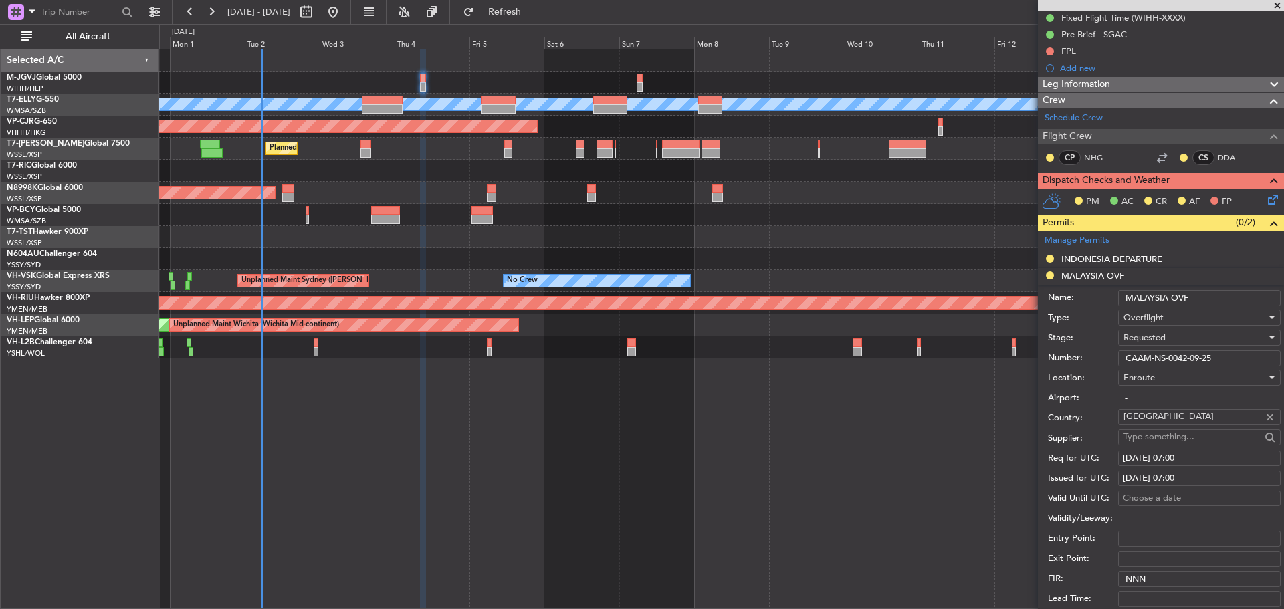
click at [1215, 337] on div "Requested" at bounding box center [1194, 338] width 142 height 20
click at [1163, 436] on span "Received OK" at bounding box center [1194, 439] width 140 height 20
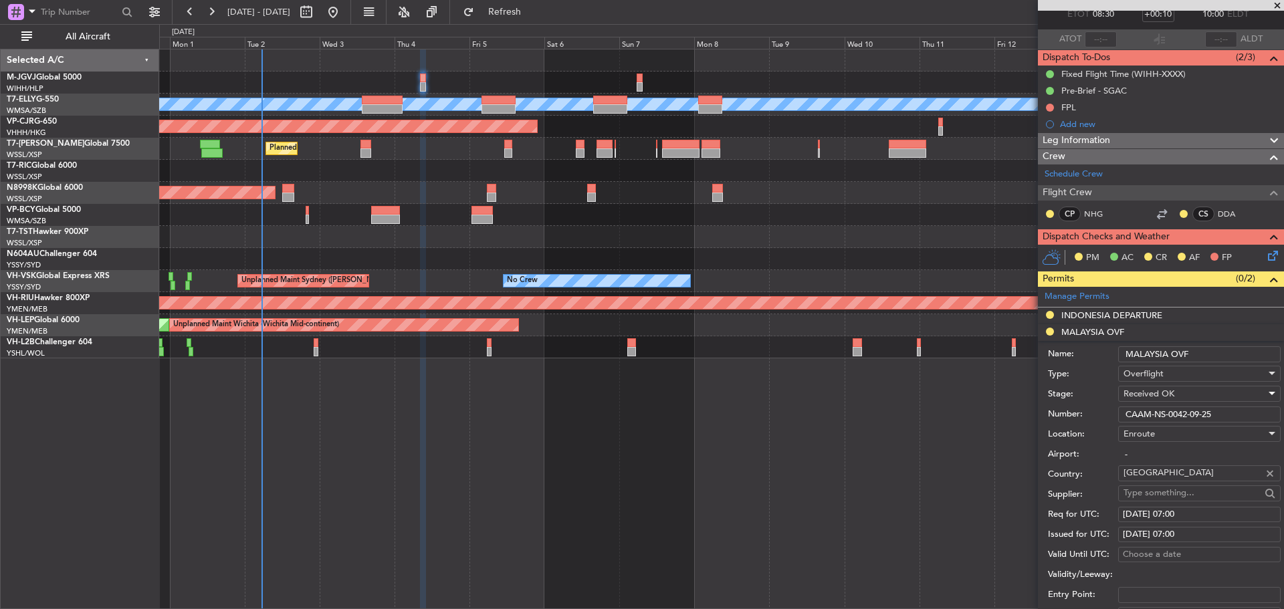
scroll to position [134, 0]
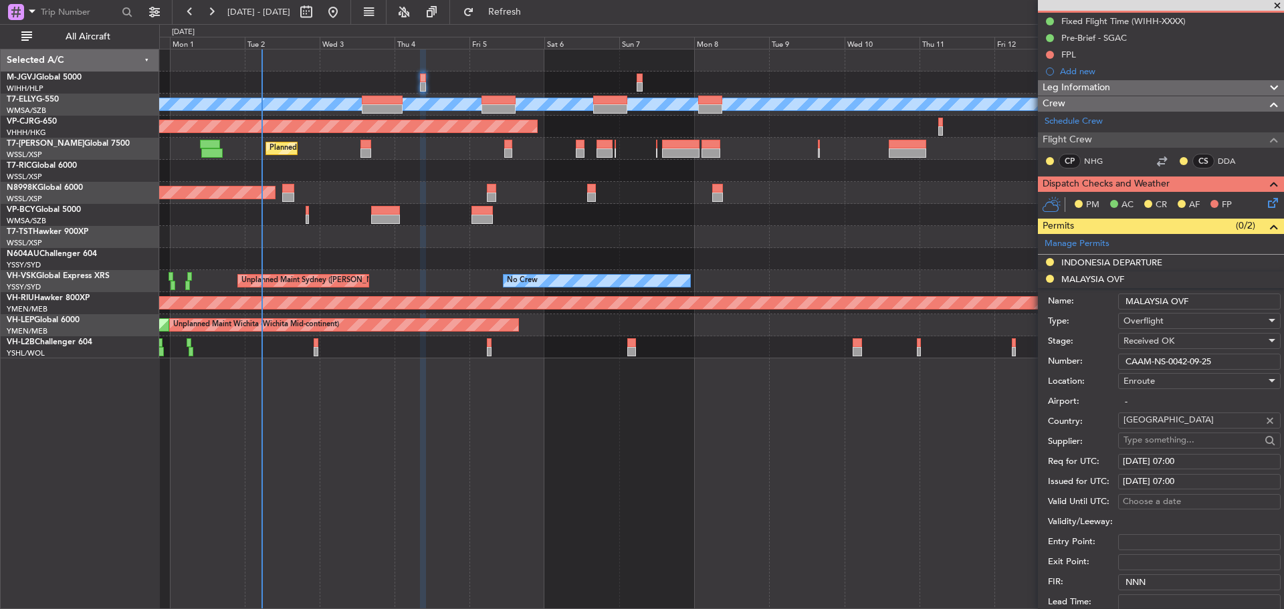
click at [1157, 463] on div "[DATE] 07:00" at bounding box center [1198, 461] width 153 height 13
select select "9"
select select "2025"
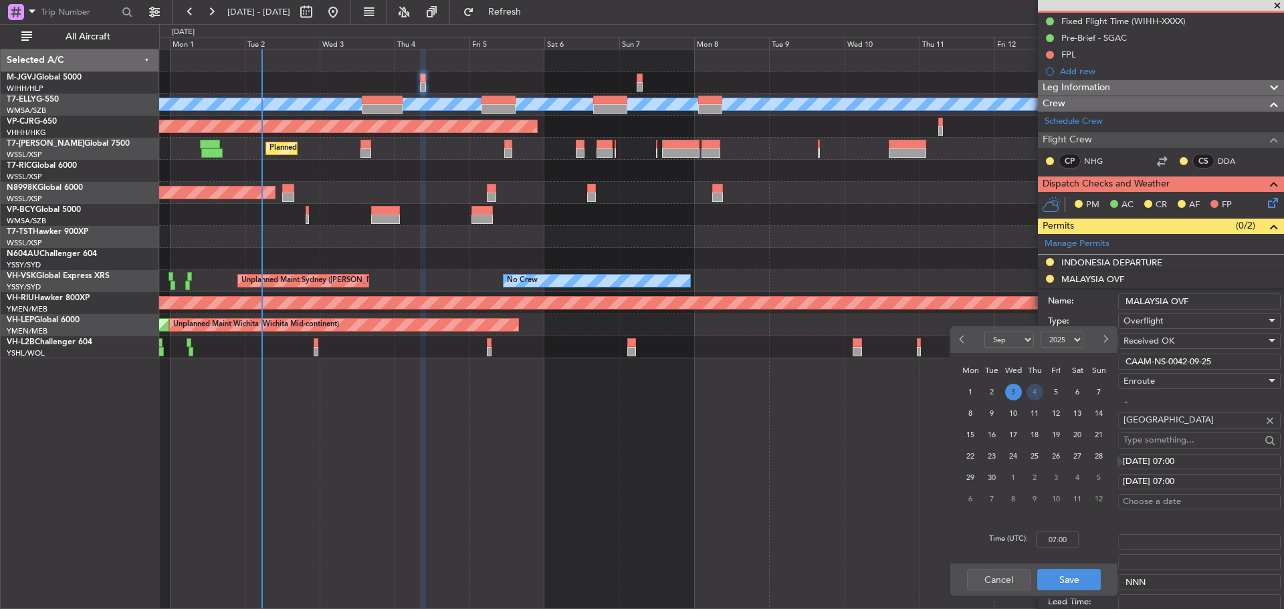
click at [1034, 394] on span "4" at bounding box center [1034, 392] width 17 height 17
click at [1059, 544] on input "00:00" at bounding box center [1057, 539] width 43 height 16
type input "08:30"
click at [1062, 583] on button "Save" at bounding box center [1069, 579] width 64 height 21
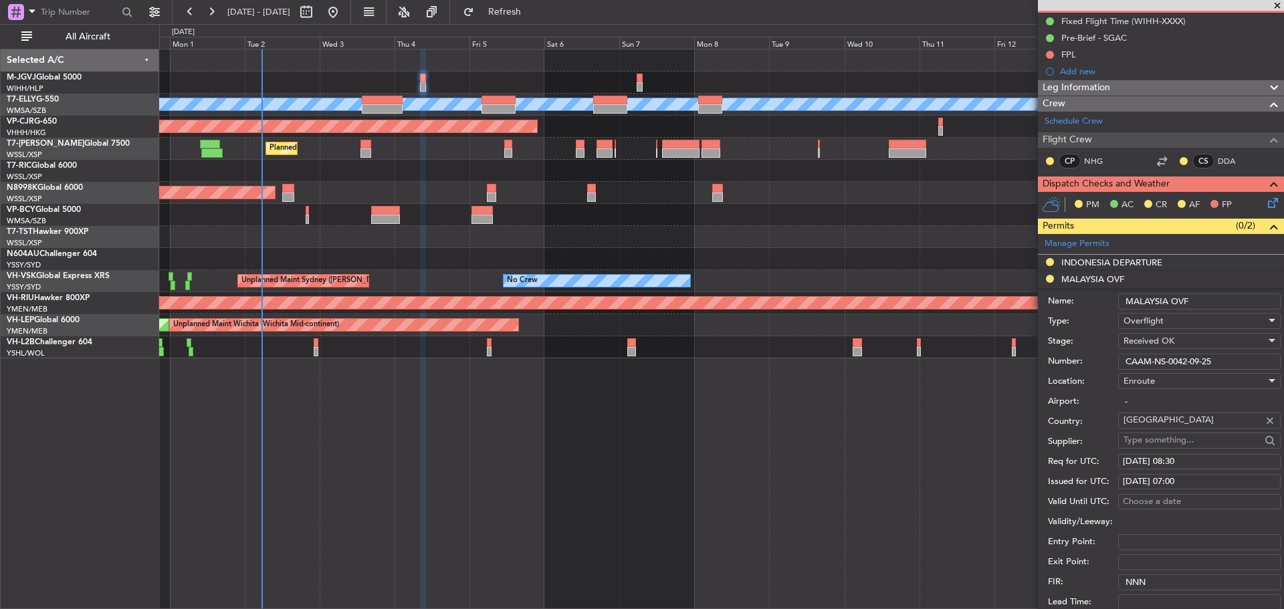
click at [1171, 480] on div "[DATE] 07:00" at bounding box center [1198, 481] width 153 height 13
select select "9"
select select "2025"
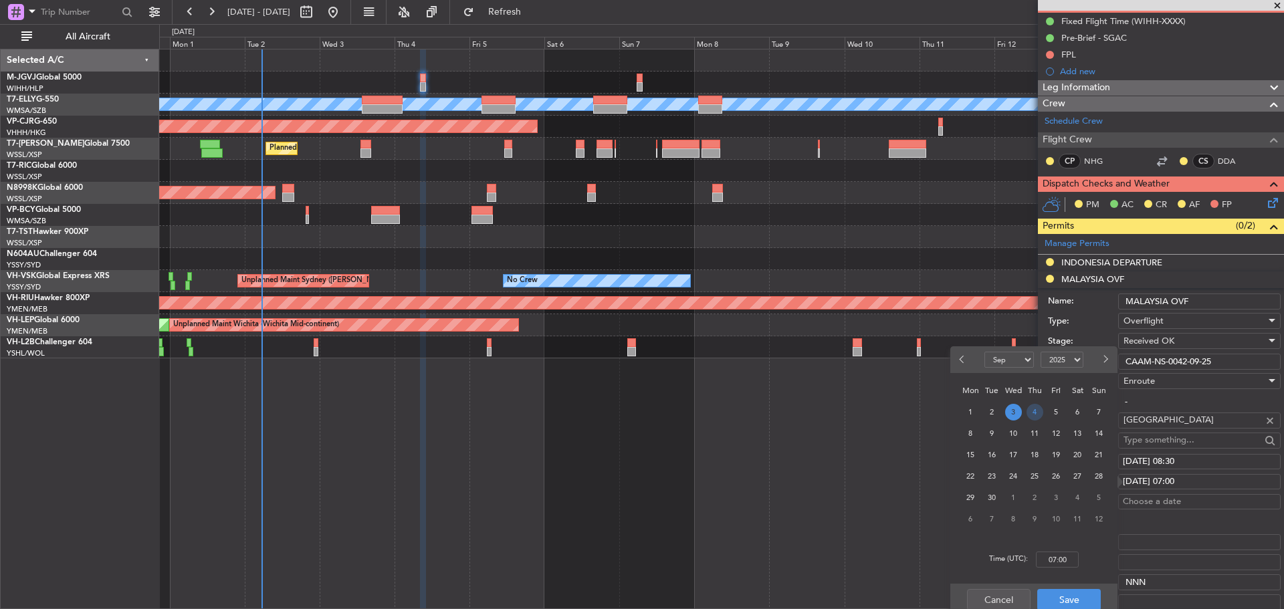
click at [1032, 414] on span "4" at bounding box center [1034, 412] width 17 height 17
click at [1056, 558] on input "00:00" at bounding box center [1057, 560] width 43 height 16
type input "08:30"
click at [1062, 596] on button "Save" at bounding box center [1069, 599] width 64 height 21
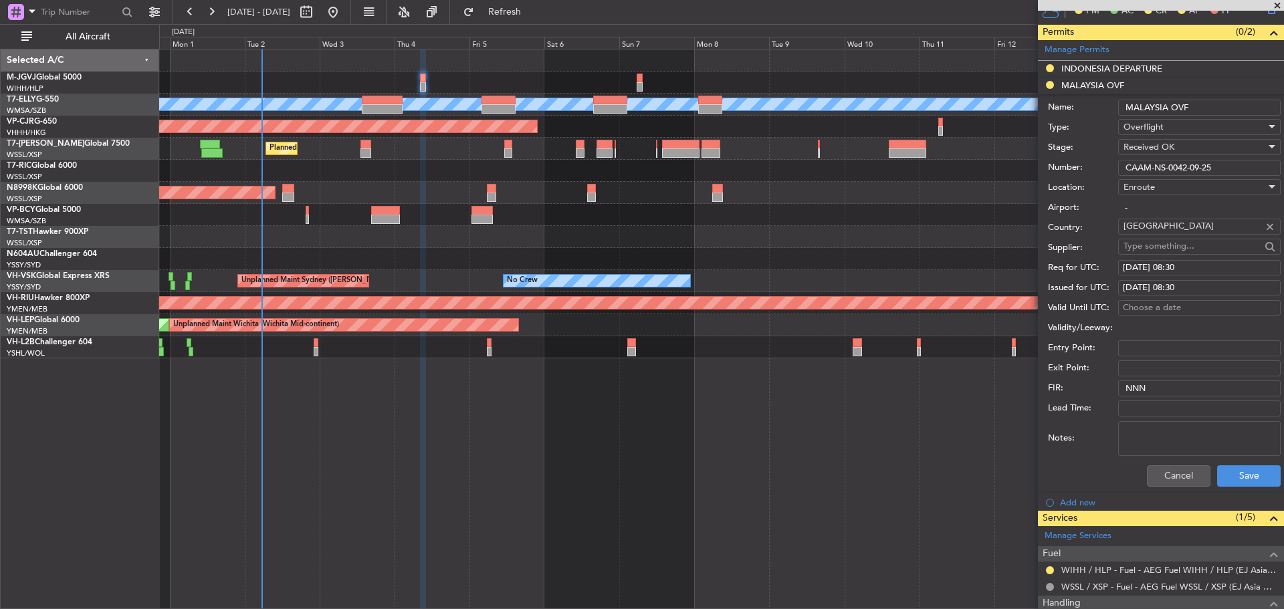
scroll to position [334, 0]
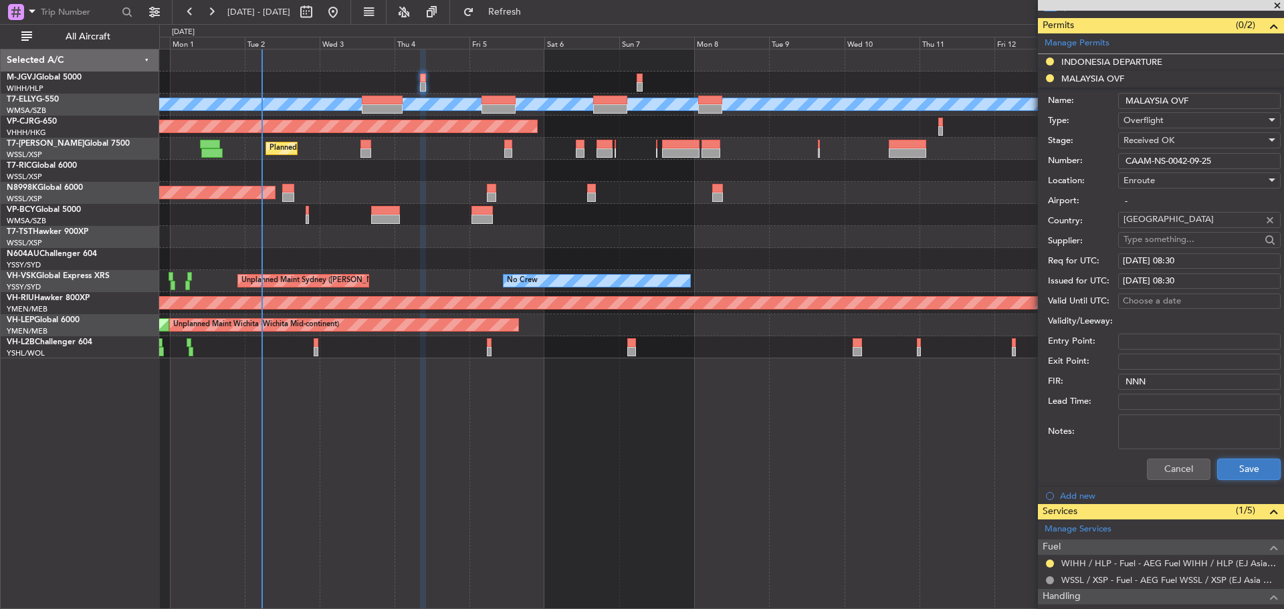
click at [1235, 469] on button "Save" at bounding box center [1249, 469] width 64 height 21
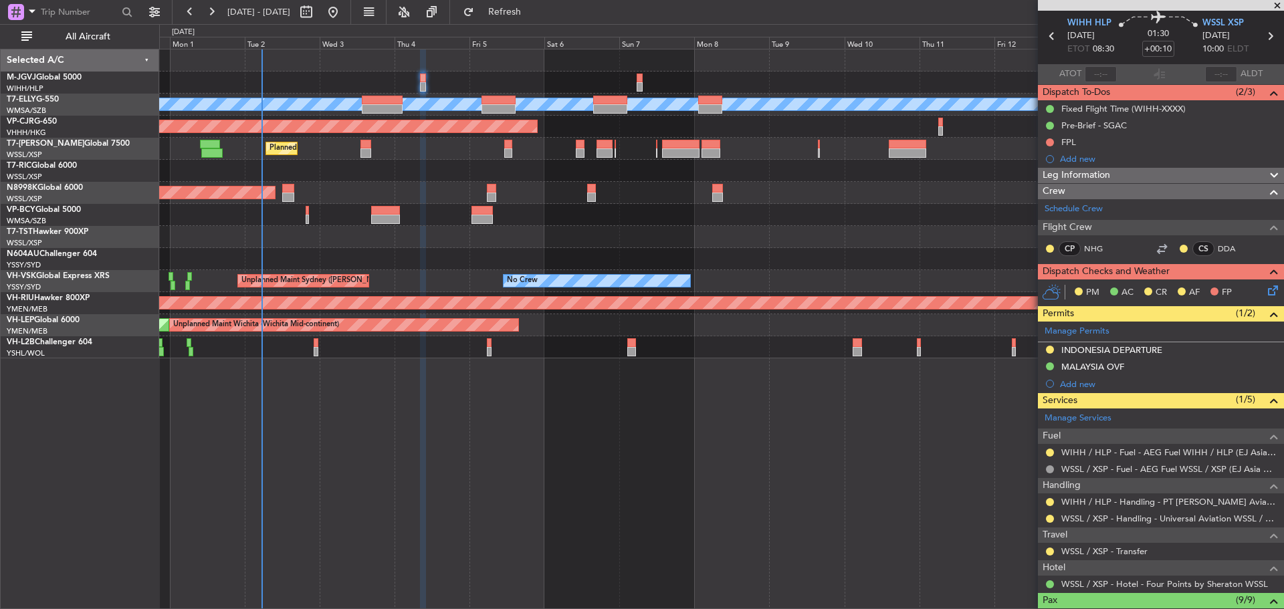
scroll to position [67, 0]
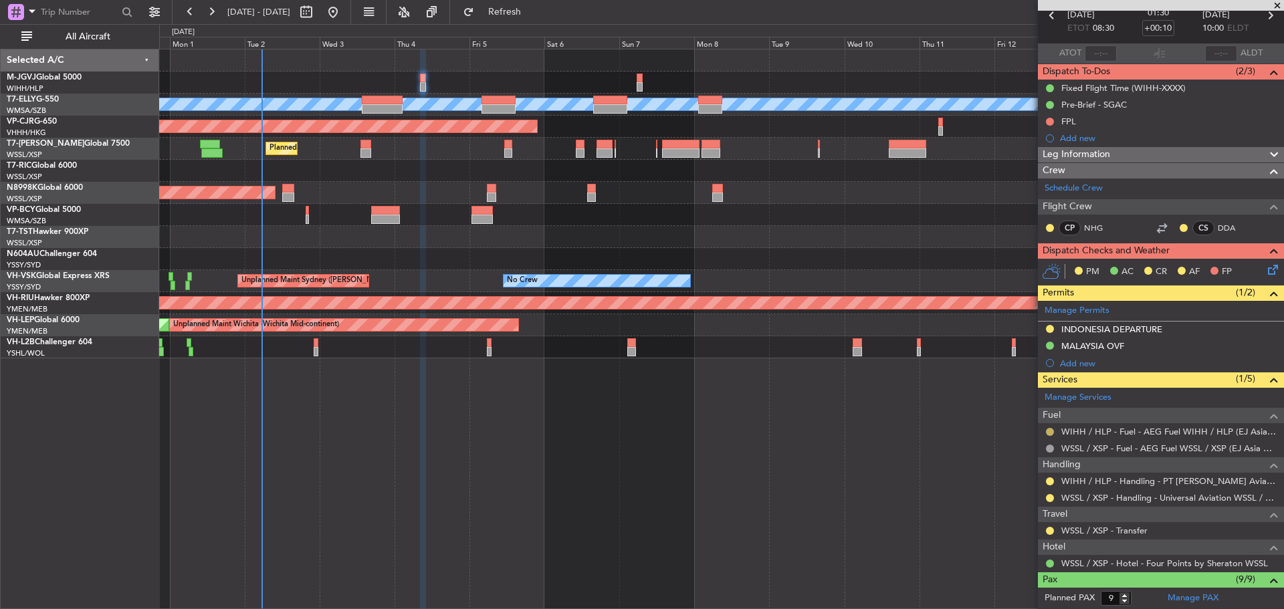
click at [1048, 432] on button at bounding box center [1050, 432] width 8 height 8
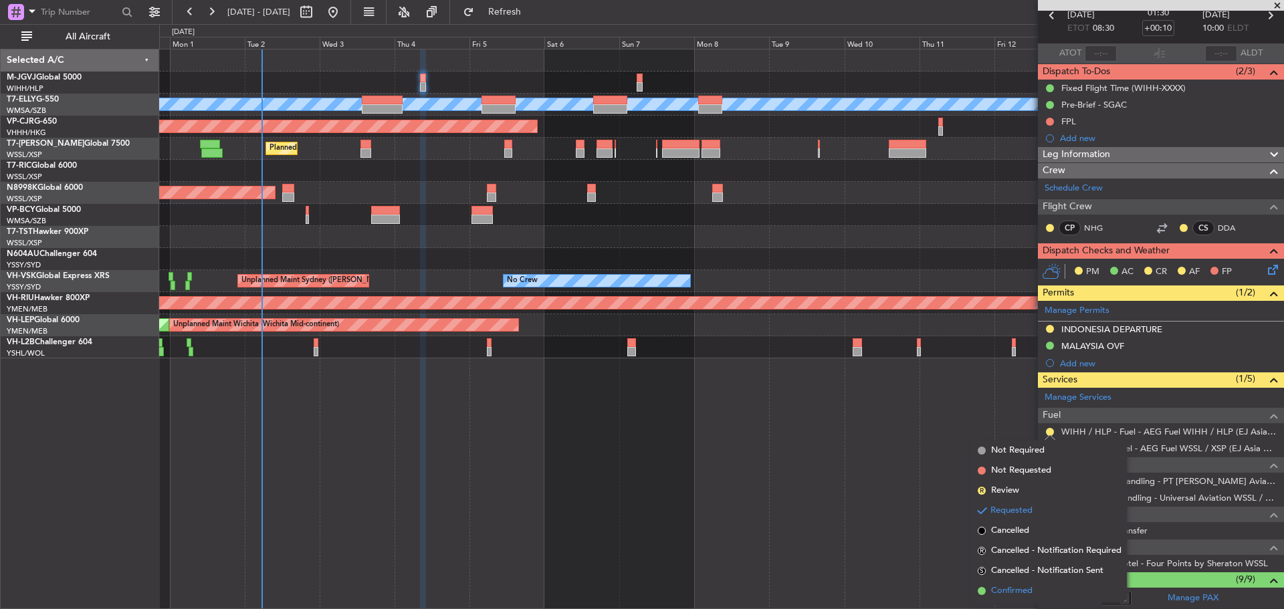
click at [1017, 593] on span "Confirmed" at bounding box center [1011, 590] width 41 height 13
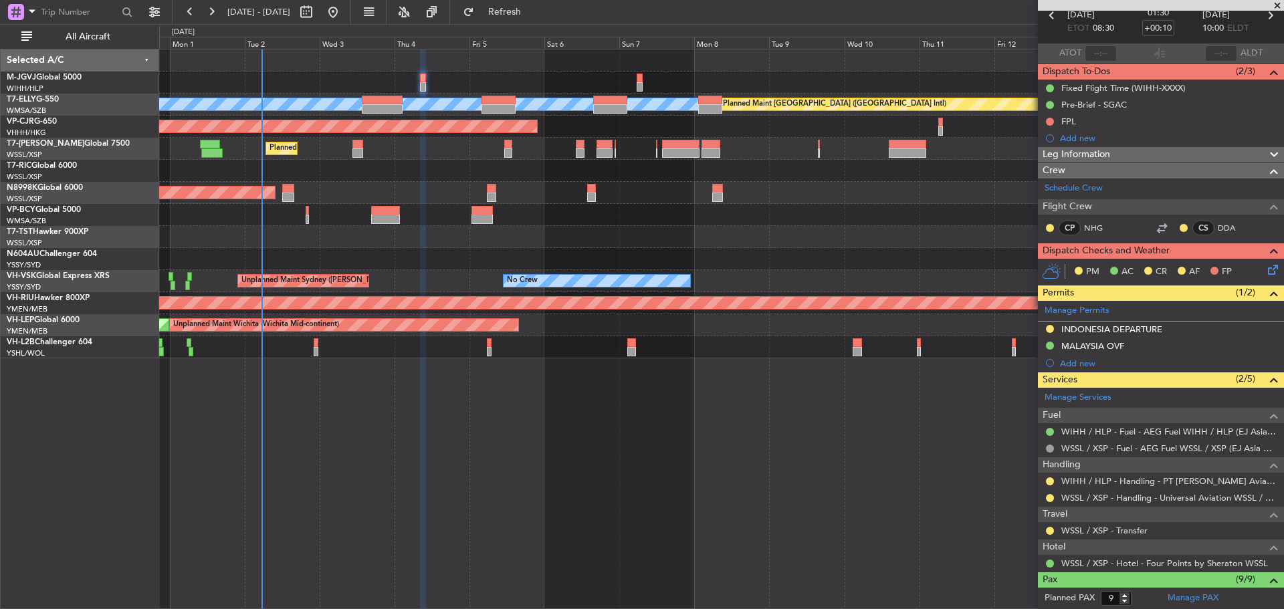
click at [935, 437] on div "[PERSON_NAME] Planned Maint [GEOGRAPHIC_DATA] ([GEOGRAPHIC_DATA]) Planned Maint…" at bounding box center [721, 329] width 1124 height 560
click at [1052, 498] on button at bounding box center [1050, 498] width 8 height 8
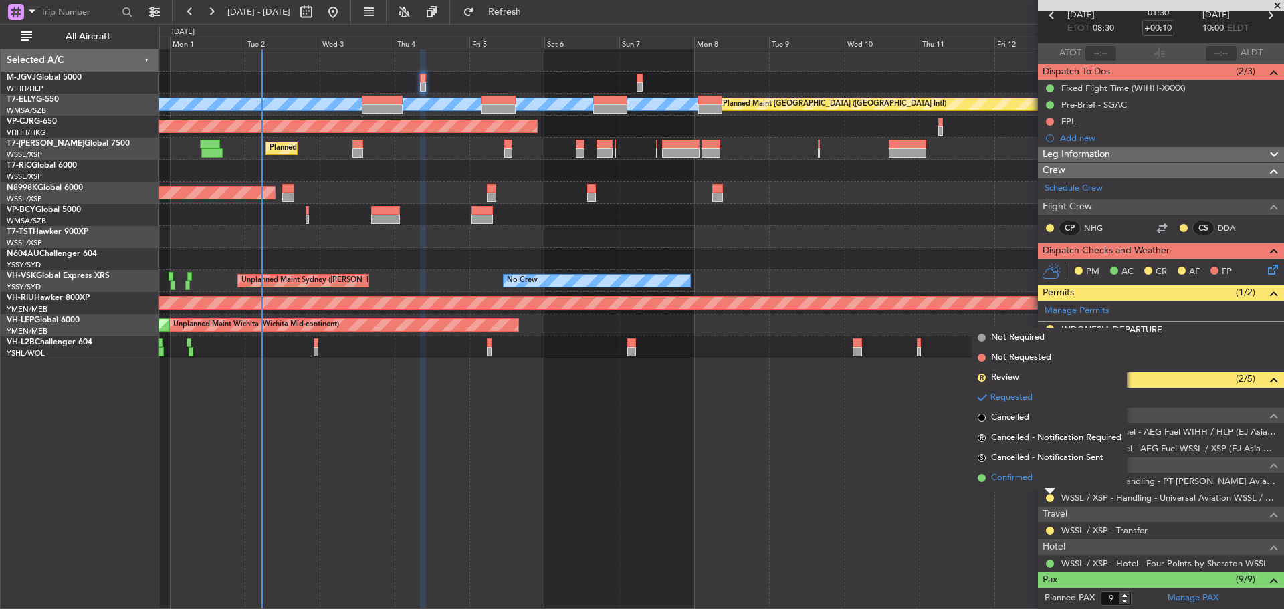
click at [1041, 478] on li "Confirmed" at bounding box center [1049, 478] width 154 height 20
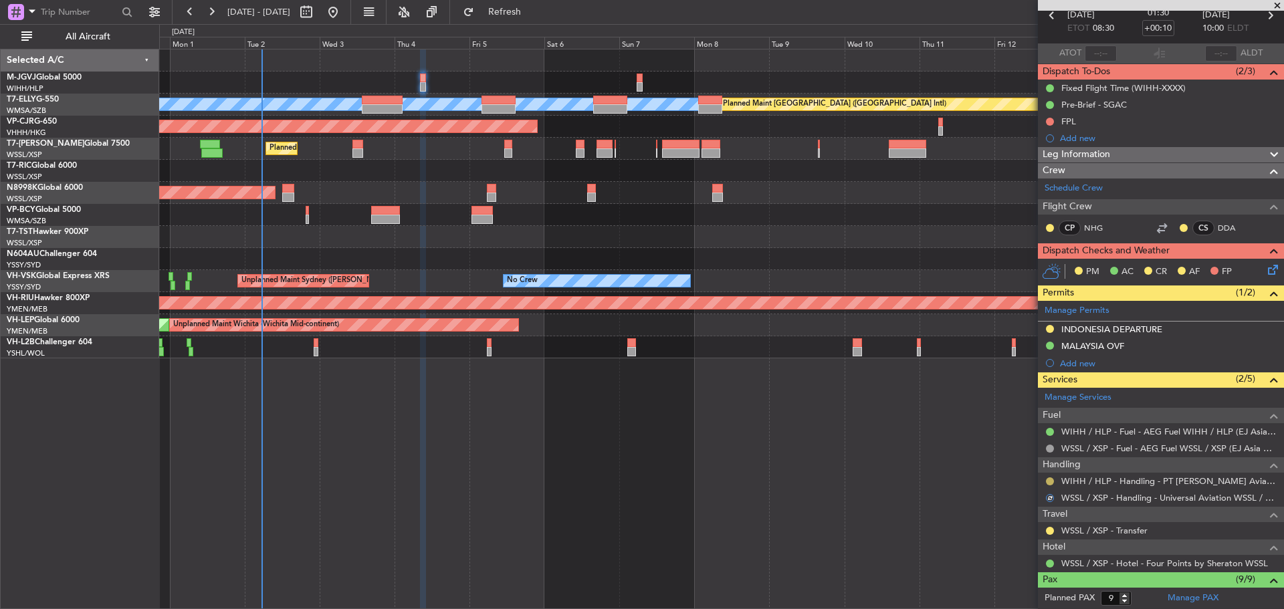
click at [1049, 479] on button at bounding box center [1050, 481] width 8 height 8
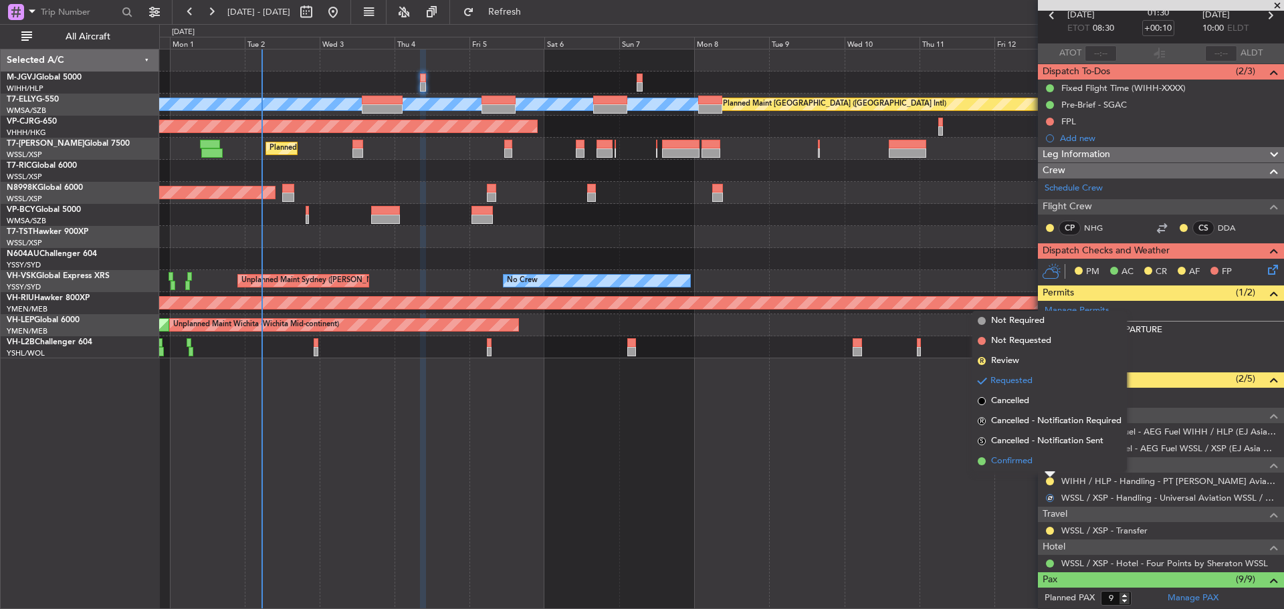
click at [1036, 467] on li "Confirmed" at bounding box center [1049, 461] width 154 height 20
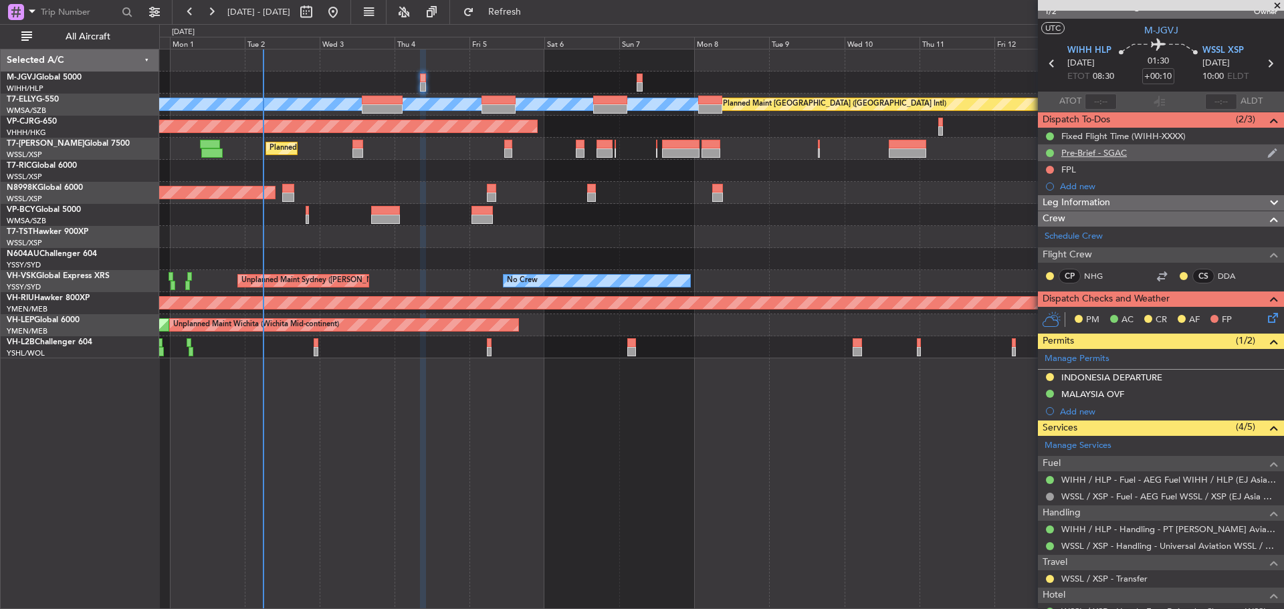
scroll to position [0, 0]
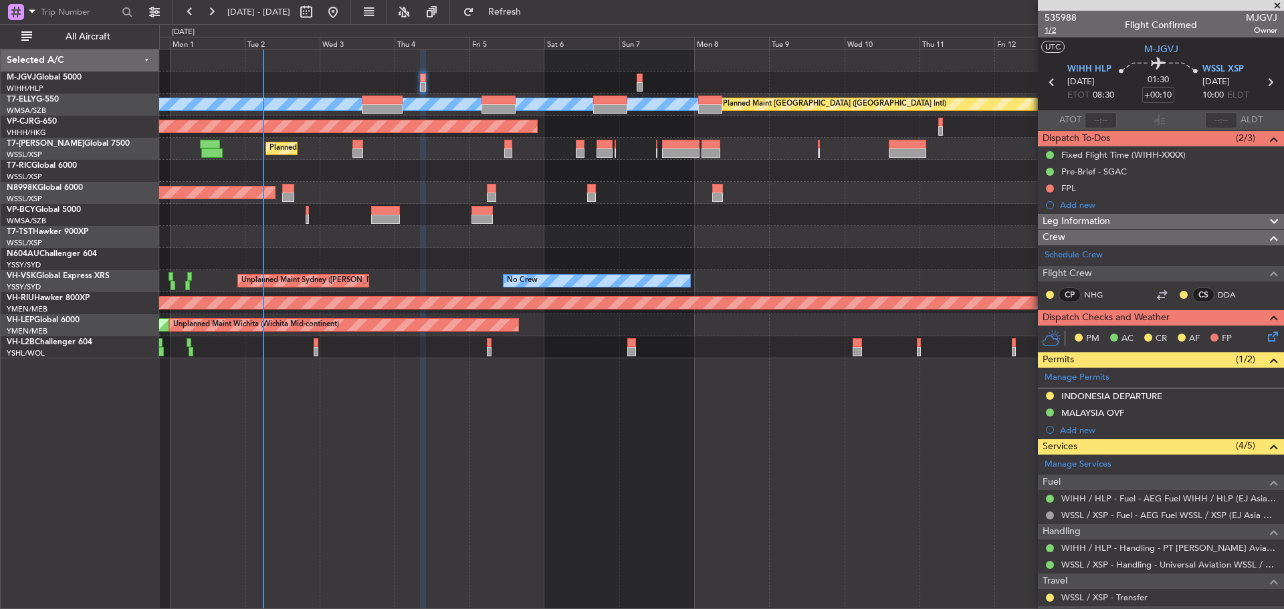
click at [1055, 30] on span "1/2" at bounding box center [1060, 30] width 32 height 11
click at [509, 7] on button "Refresh" at bounding box center [497, 11] width 80 height 21
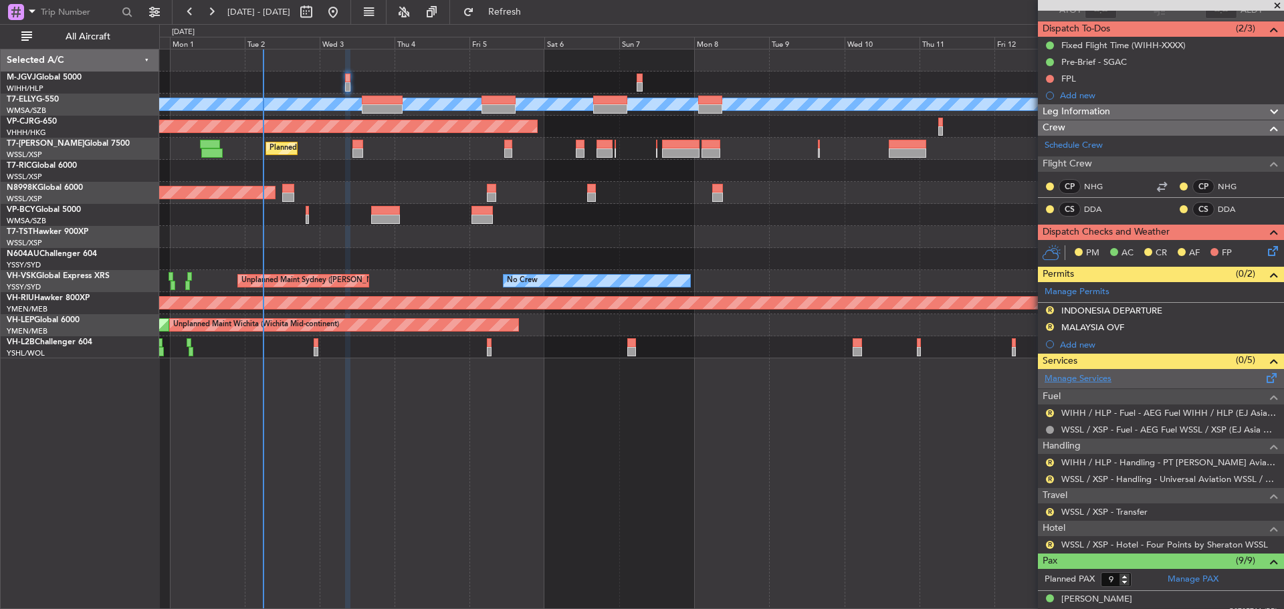
scroll to position [134, 0]
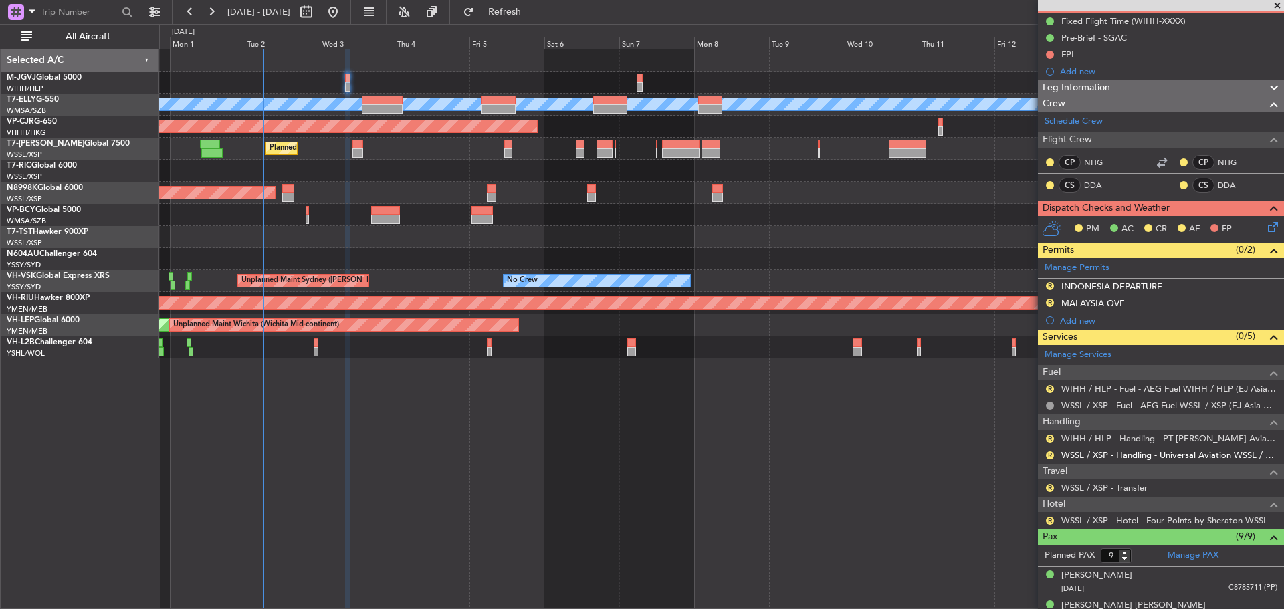
click at [1073, 453] on link "WSSL / XSP - Handling - Universal Aviation WSSL / XSP" at bounding box center [1169, 454] width 216 height 11
click at [1264, 268] on span at bounding box center [1272, 264] width 16 height 10
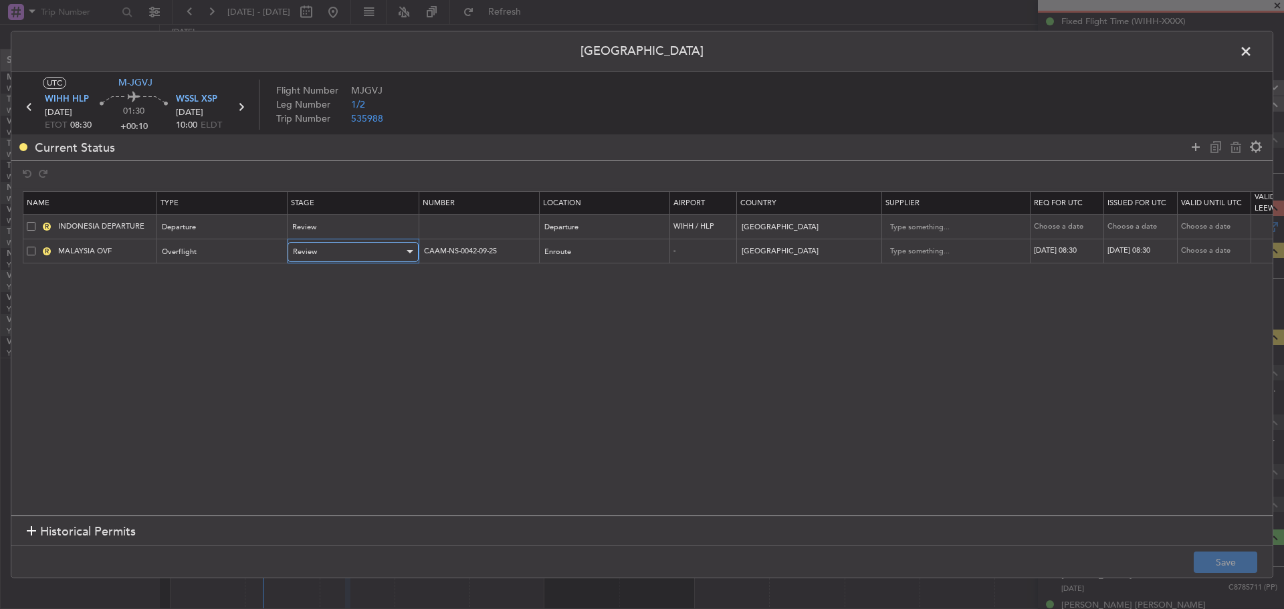
click at [409, 249] on div at bounding box center [408, 252] width 9 height 11
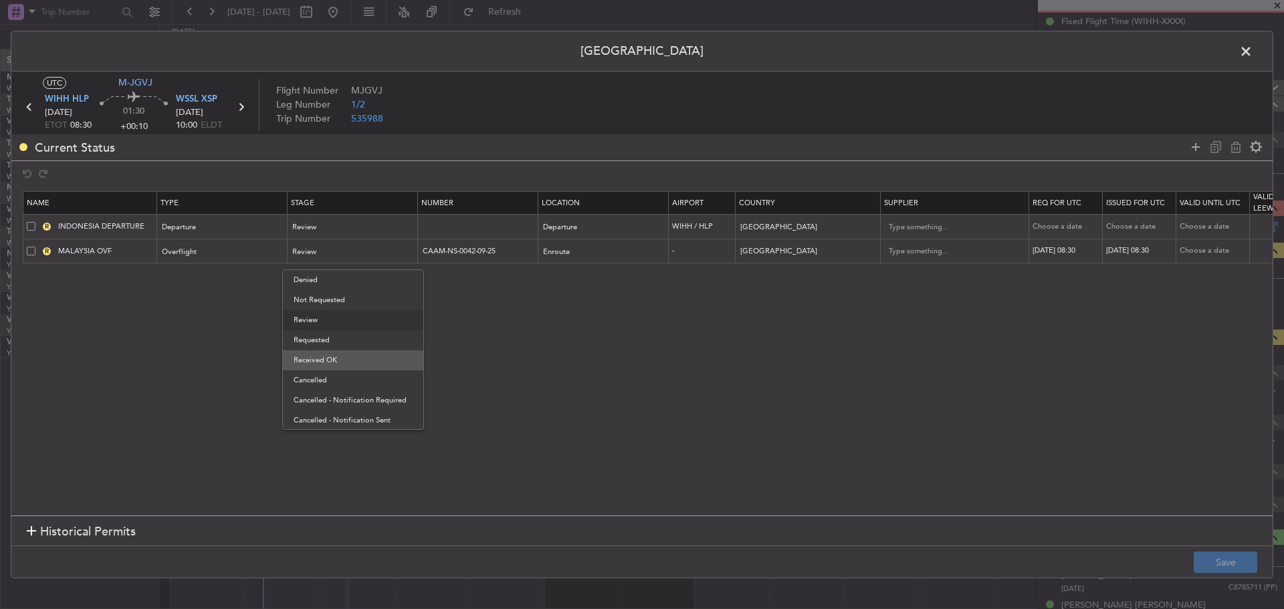
click at [372, 355] on span "Received OK" at bounding box center [352, 360] width 119 height 20
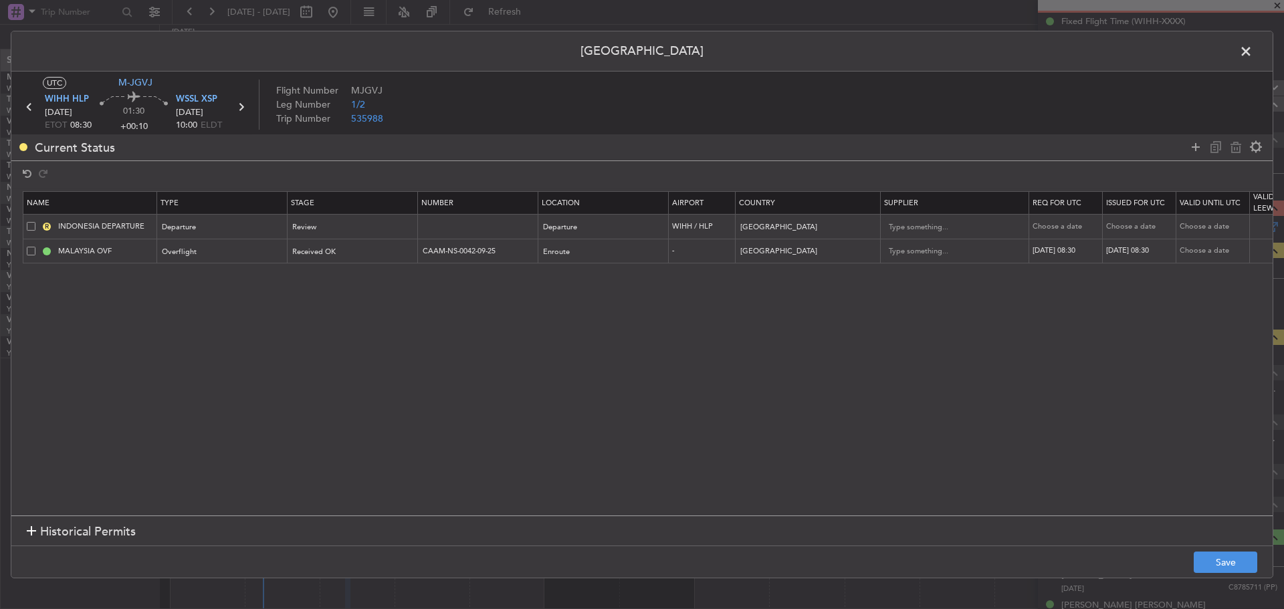
click at [1080, 249] on div "[DATE] 08:30" at bounding box center [1067, 250] width 70 height 11
select select "9"
select select "2025"
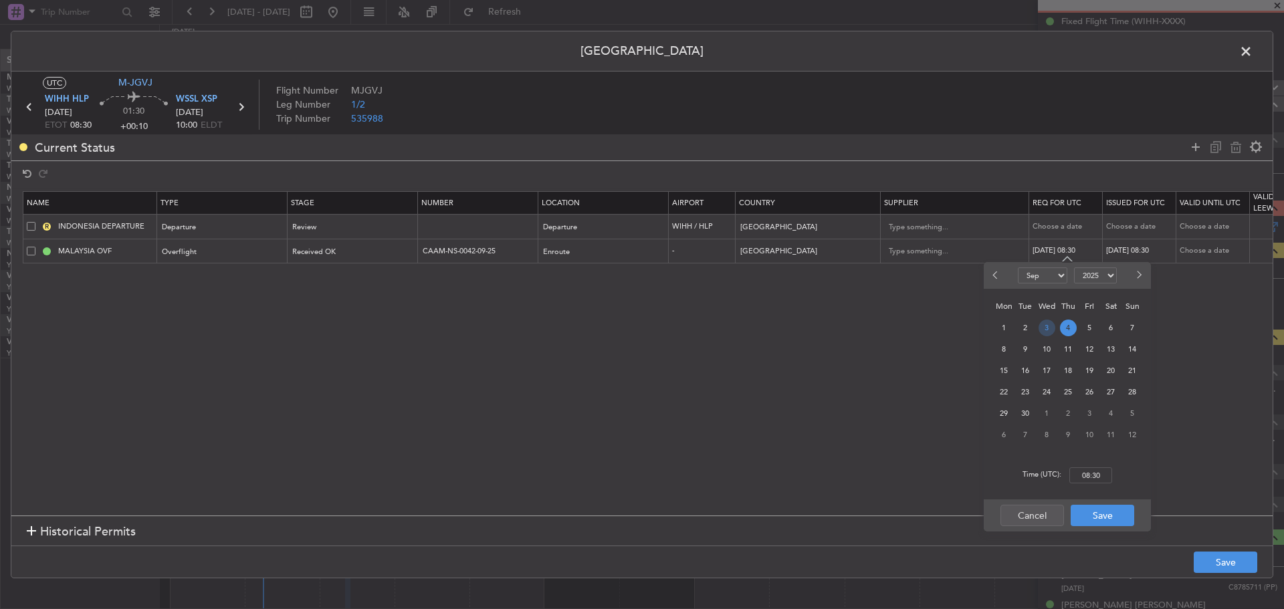
click at [1049, 332] on span "3" at bounding box center [1046, 328] width 17 height 17
click at [1093, 481] on input "00:00" at bounding box center [1090, 475] width 43 height 16
type input "08:30"
click at [1112, 513] on button "Save" at bounding box center [1102, 515] width 64 height 21
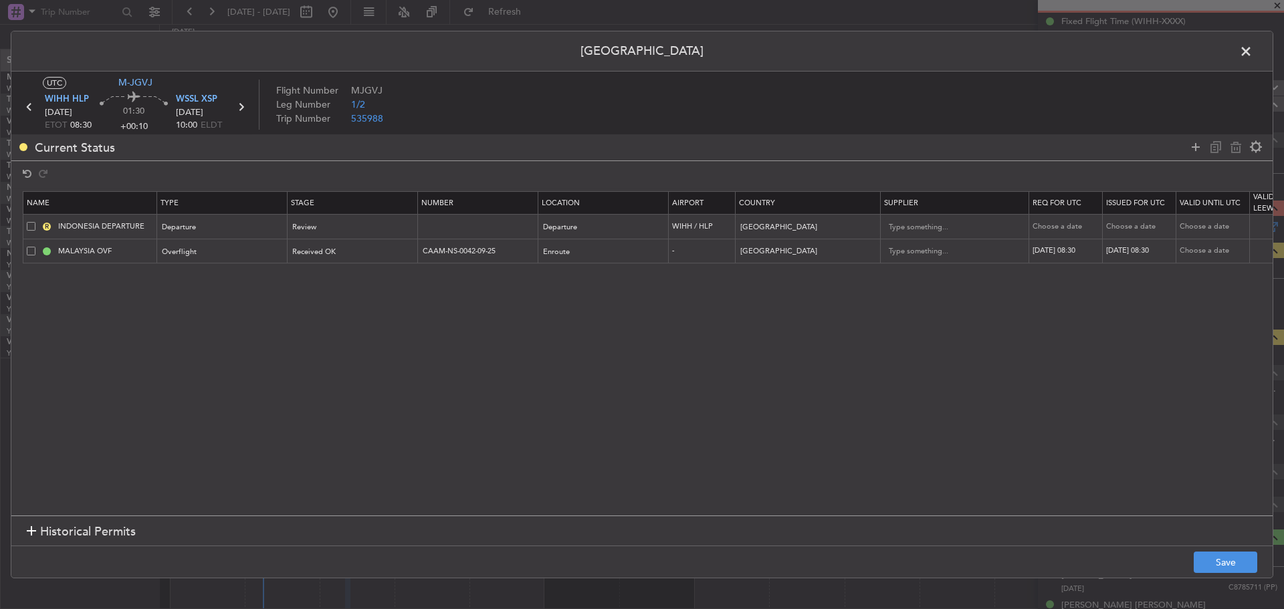
click at [1124, 246] on div "[DATE] 08:30" at bounding box center [1141, 250] width 70 height 11
select select "9"
select select "2025"
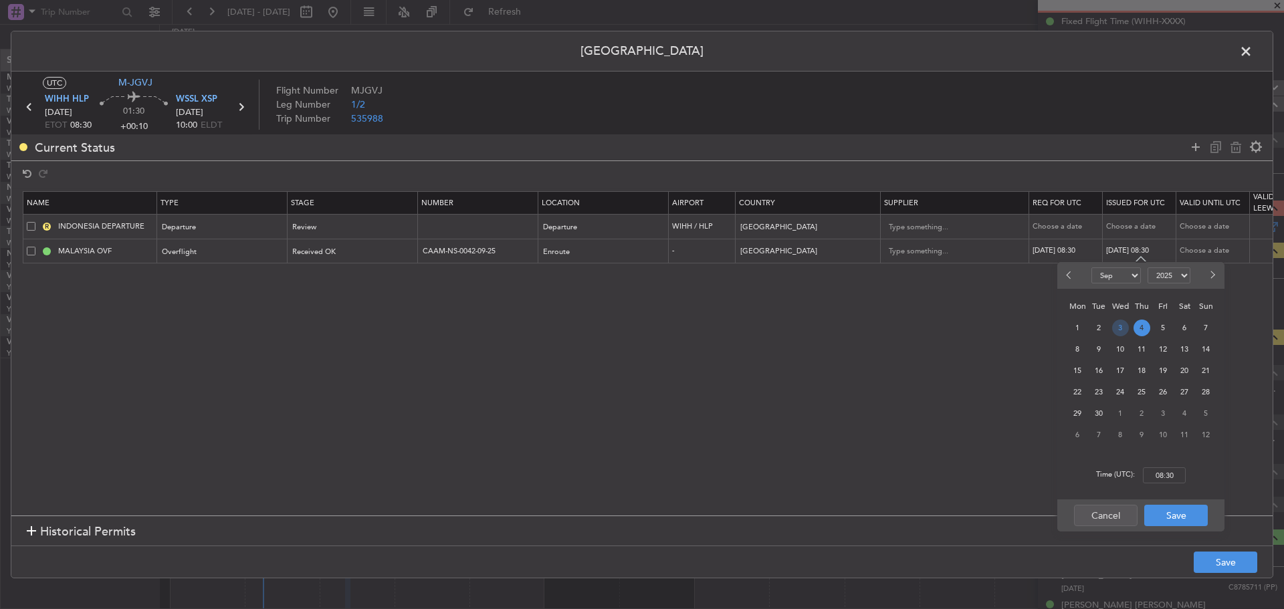
click at [1120, 328] on span "3" at bounding box center [1120, 328] width 17 height 17
click at [1147, 471] on input "00:00" at bounding box center [1164, 475] width 43 height 16
type input "08:30"
click at [1172, 510] on button "Save" at bounding box center [1176, 515] width 64 height 21
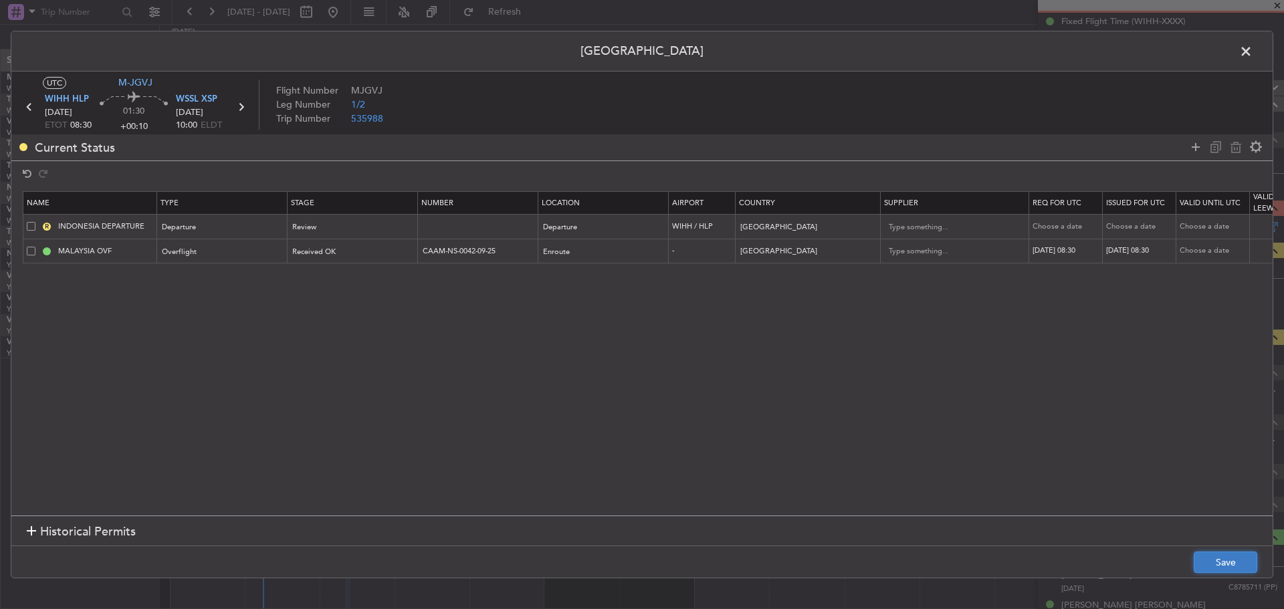
click at [1219, 568] on button "Save" at bounding box center [1225, 562] width 64 height 21
click at [1252, 49] on span at bounding box center [1252, 54] width 0 height 27
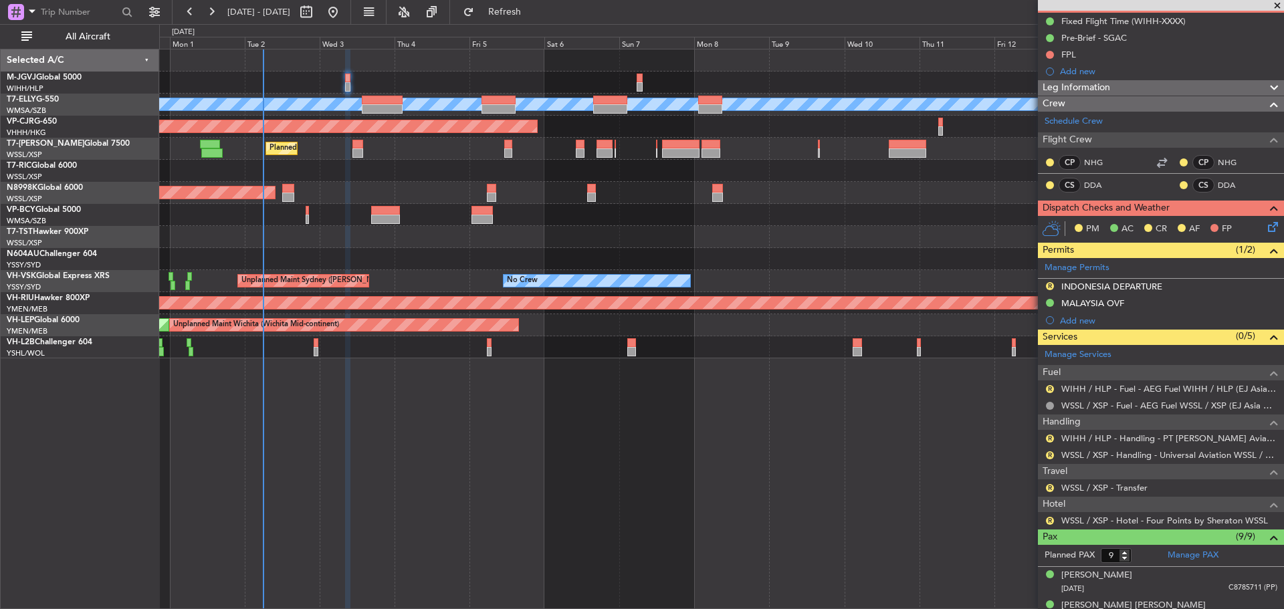
click at [1044, 389] on div "R WIHH / HLP - Fuel - AEG Fuel WIHH / HLP (EJ Asia Only)" at bounding box center [1161, 388] width 246 height 17
click at [1047, 389] on button "R" at bounding box center [1050, 389] width 8 height 8
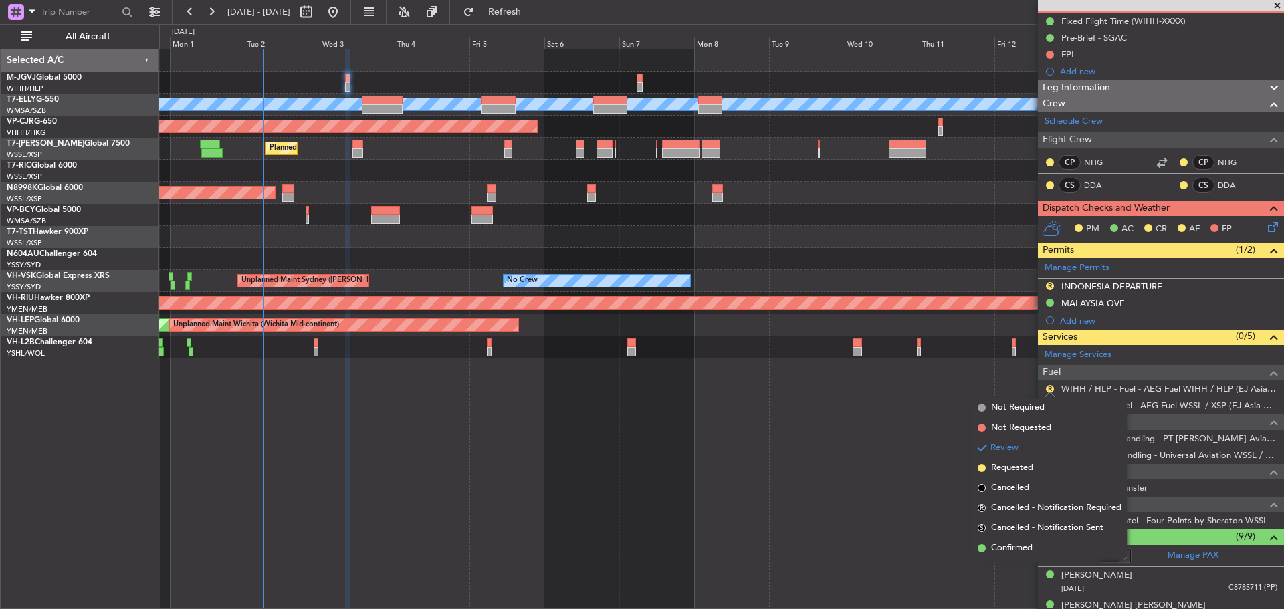
click at [1011, 469] on span "Requested" at bounding box center [1012, 467] width 42 height 13
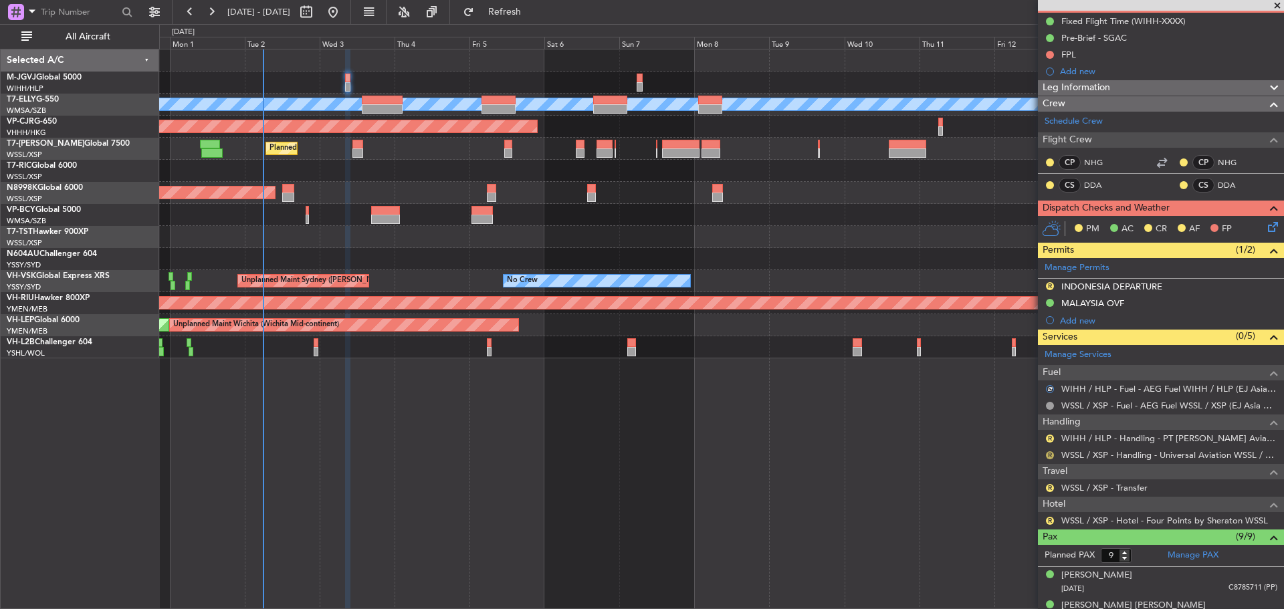
click at [1048, 453] on button "R" at bounding box center [1050, 455] width 8 height 8
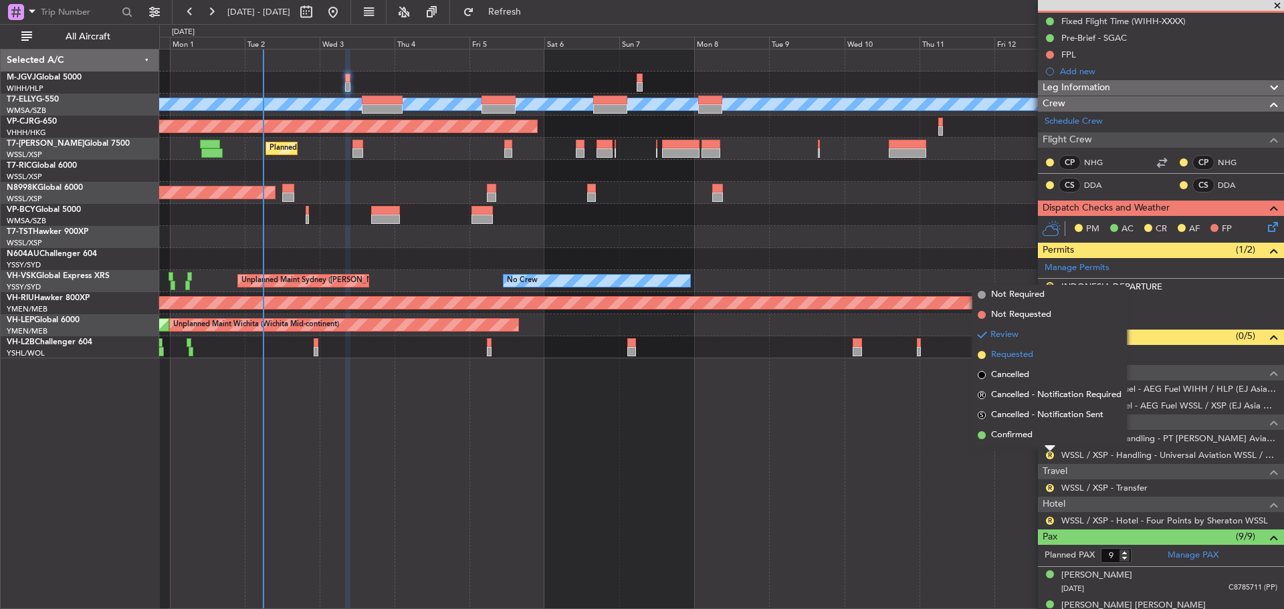
click at [1032, 358] on span "Requested" at bounding box center [1012, 354] width 42 height 13
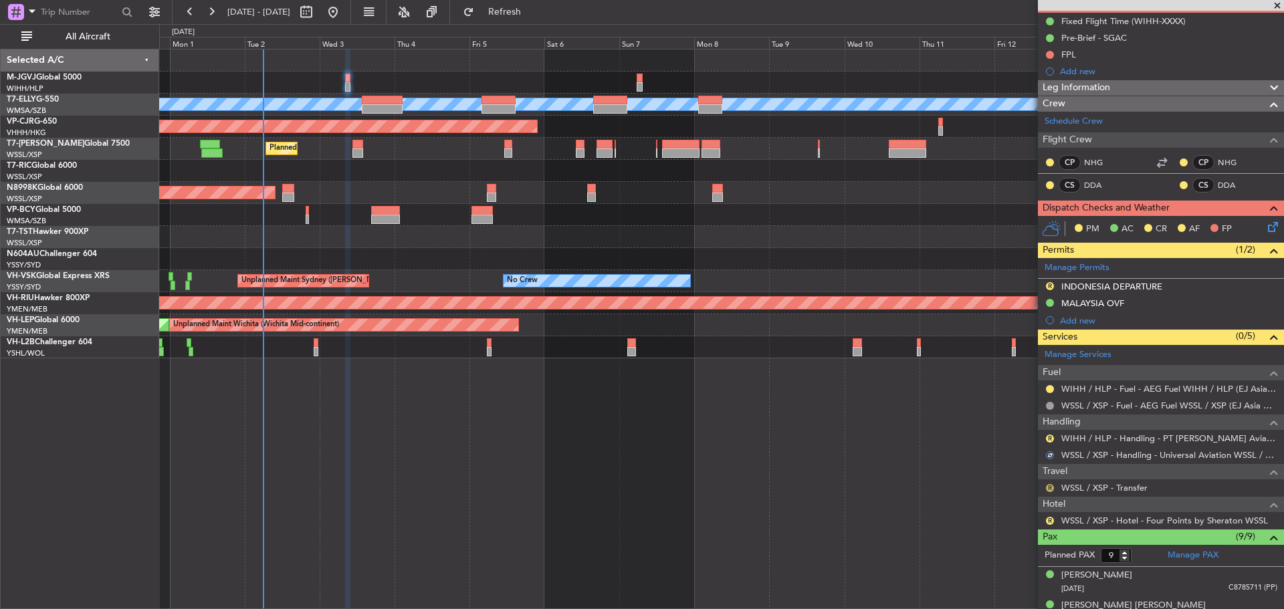
click at [1050, 486] on button "R" at bounding box center [1050, 488] width 8 height 8
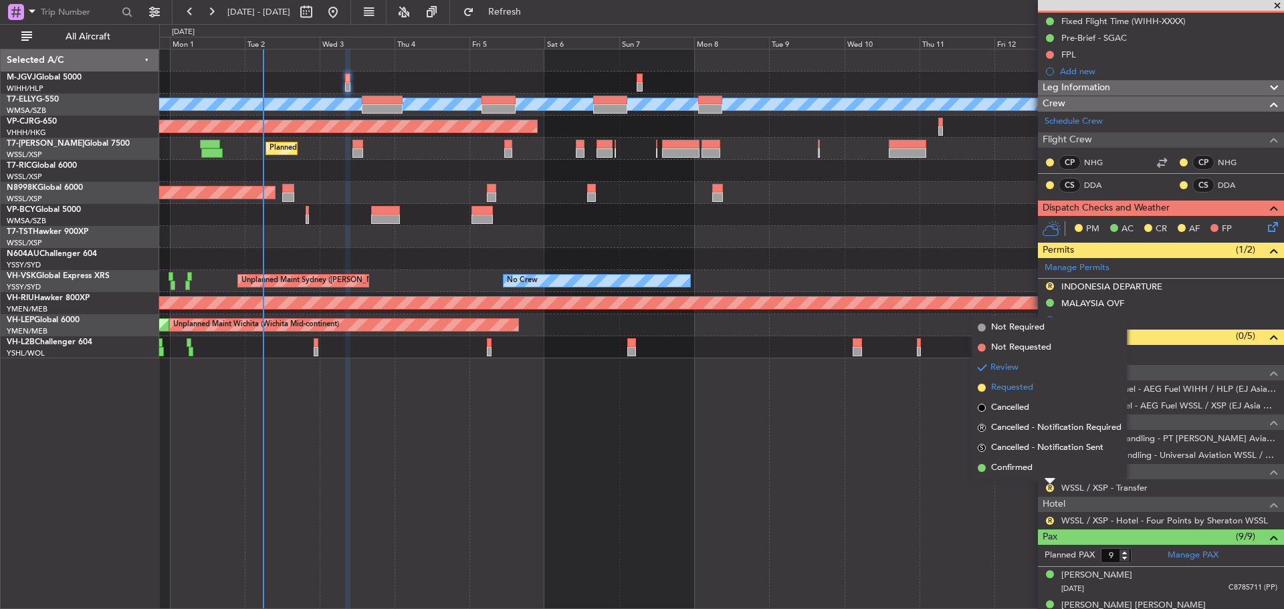
click at [1024, 384] on span "Requested" at bounding box center [1012, 387] width 42 height 13
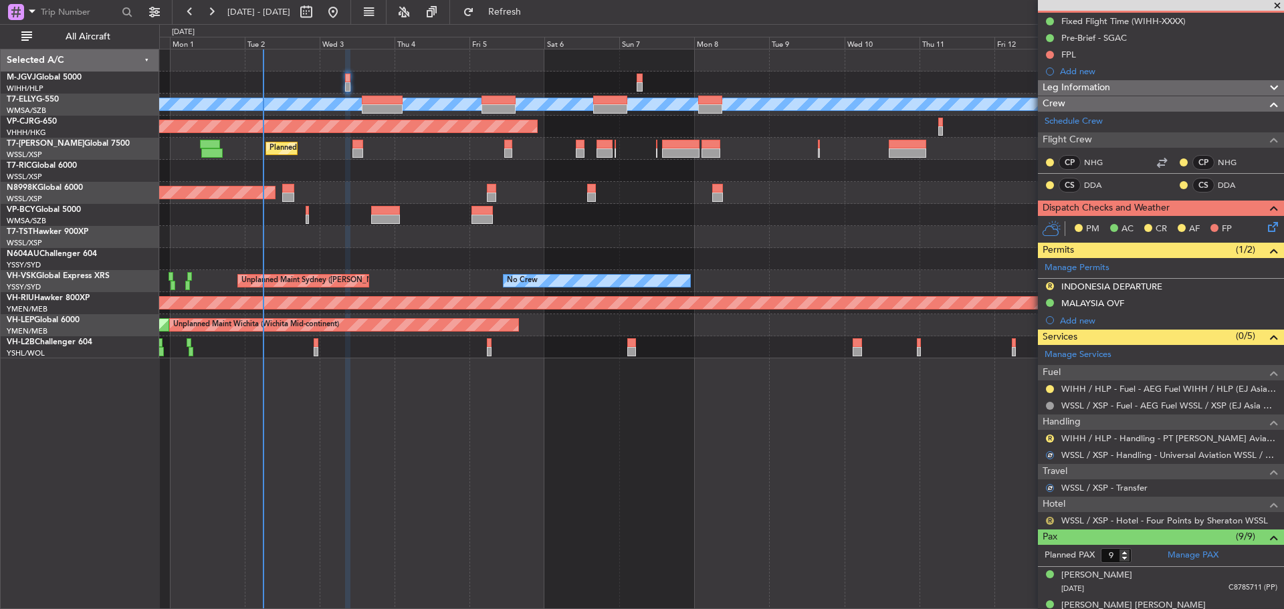
click at [1051, 521] on button "R" at bounding box center [1050, 521] width 8 height 8
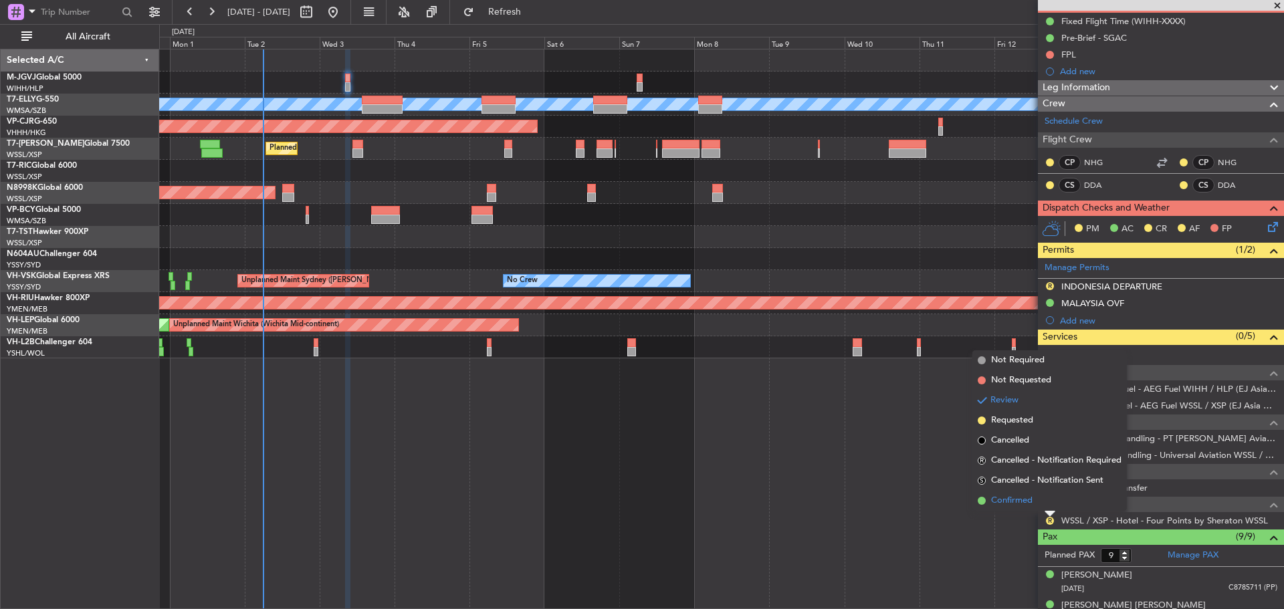
click at [1028, 505] on span "Confirmed" at bounding box center [1011, 500] width 41 height 13
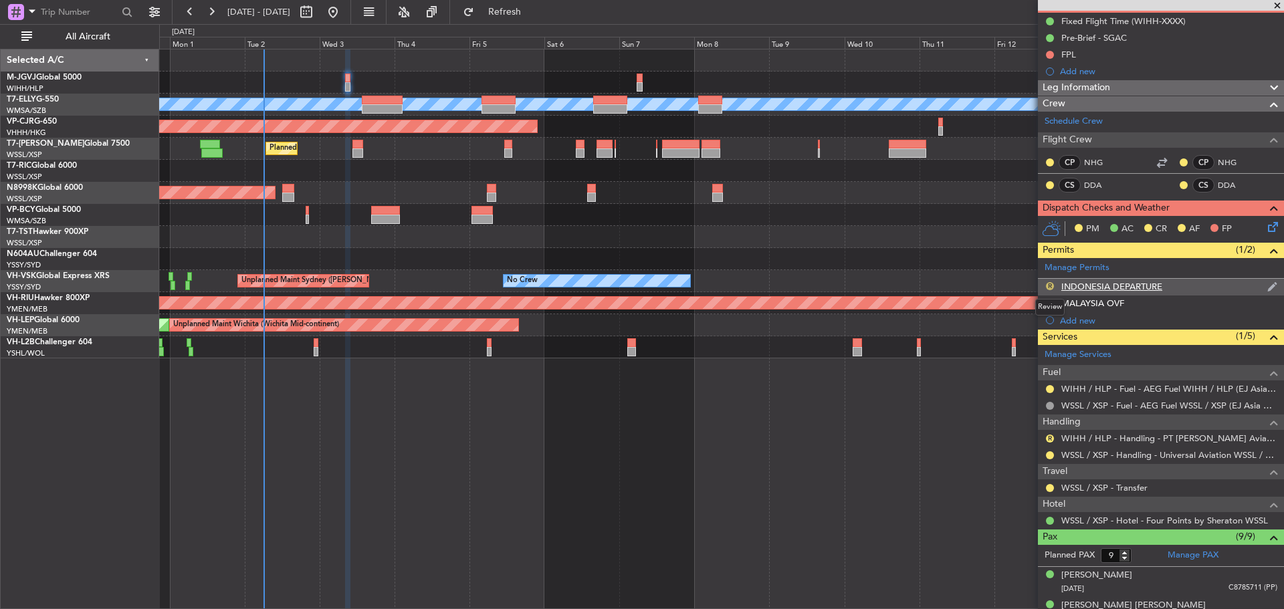
click at [1048, 285] on button "R" at bounding box center [1050, 286] width 8 height 8
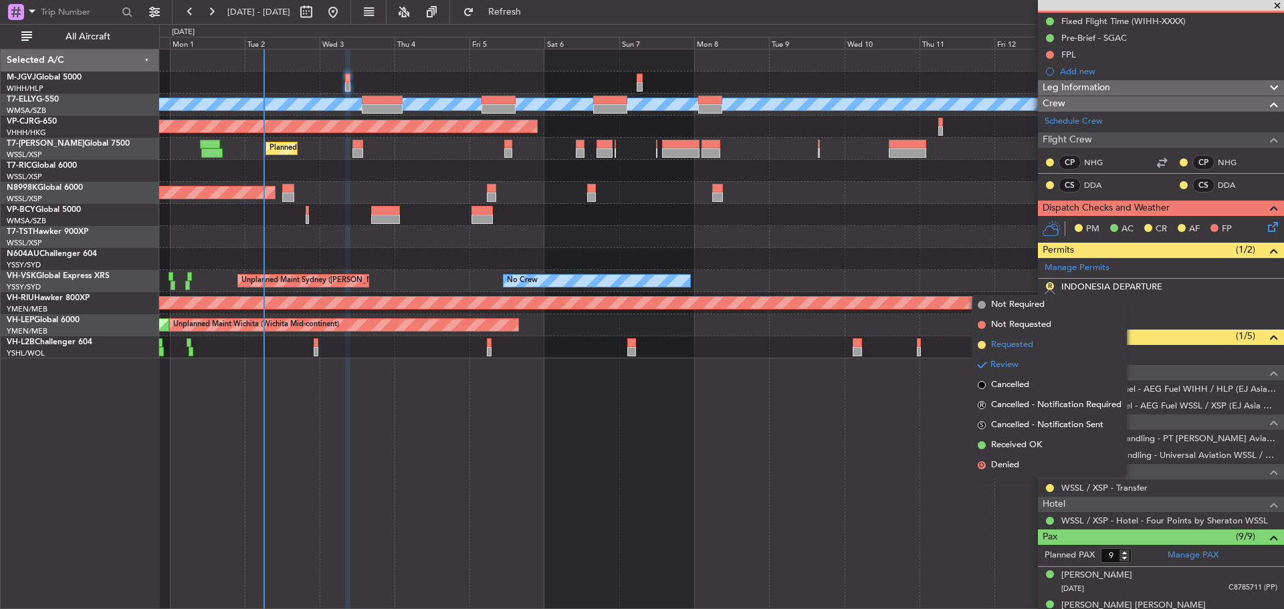
click at [1040, 343] on li "Requested" at bounding box center [1049, 345] width 154 height 20
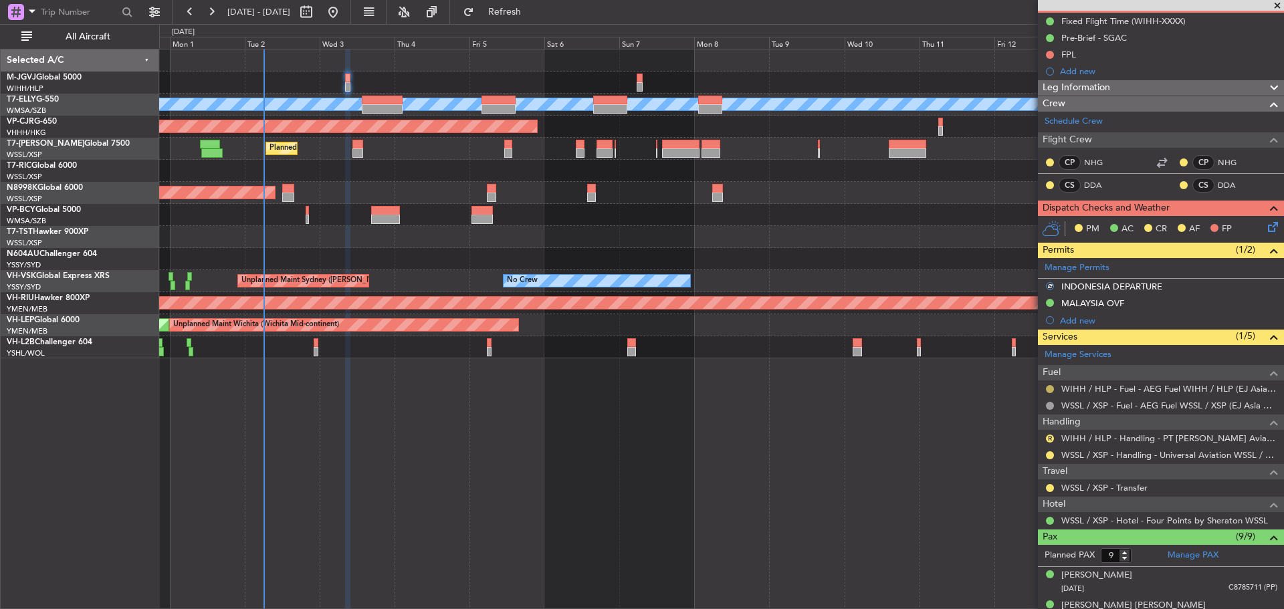
click at [1051, 387] on button at bounding box center [1050, 389] width 8 height 8
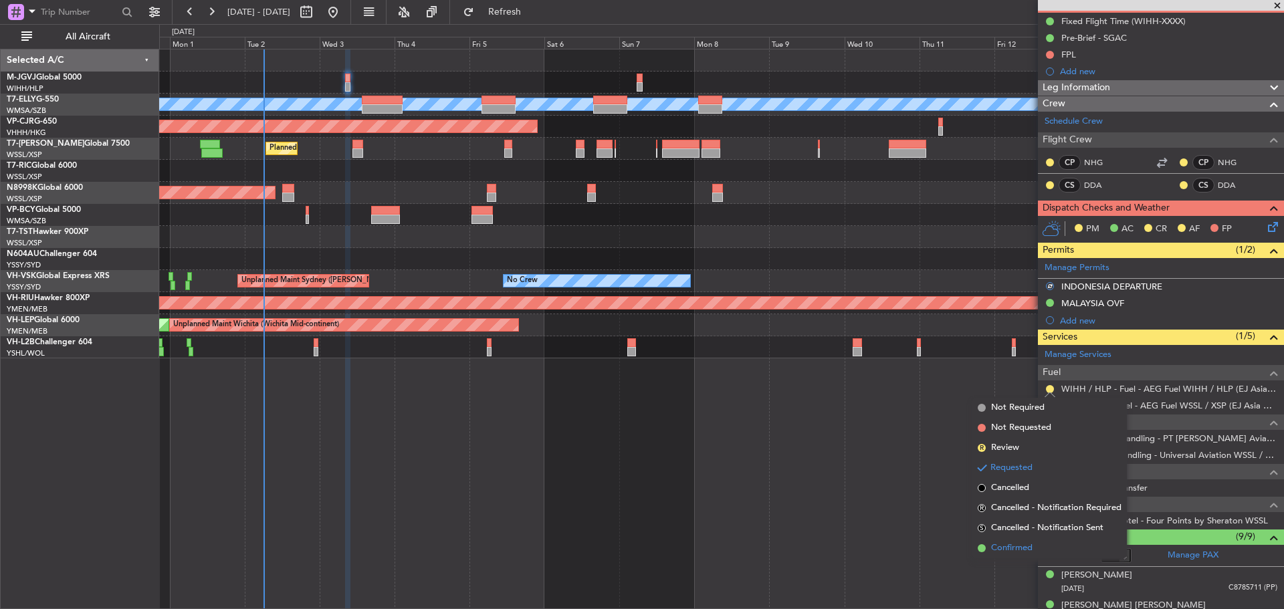
click at [1034, 544] on li "Confirmed" at bounding box center [1049, 548] width 154 height 20
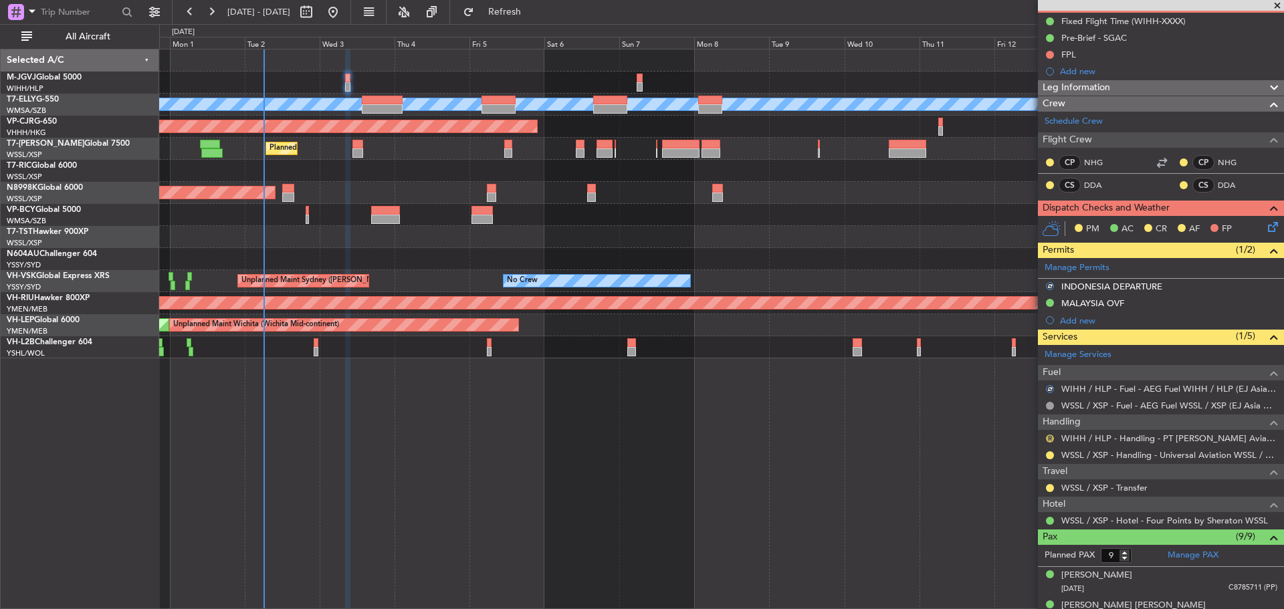
click at [1050, 439] on button "R" at bounding box center [1050, 439] width 8 height 8
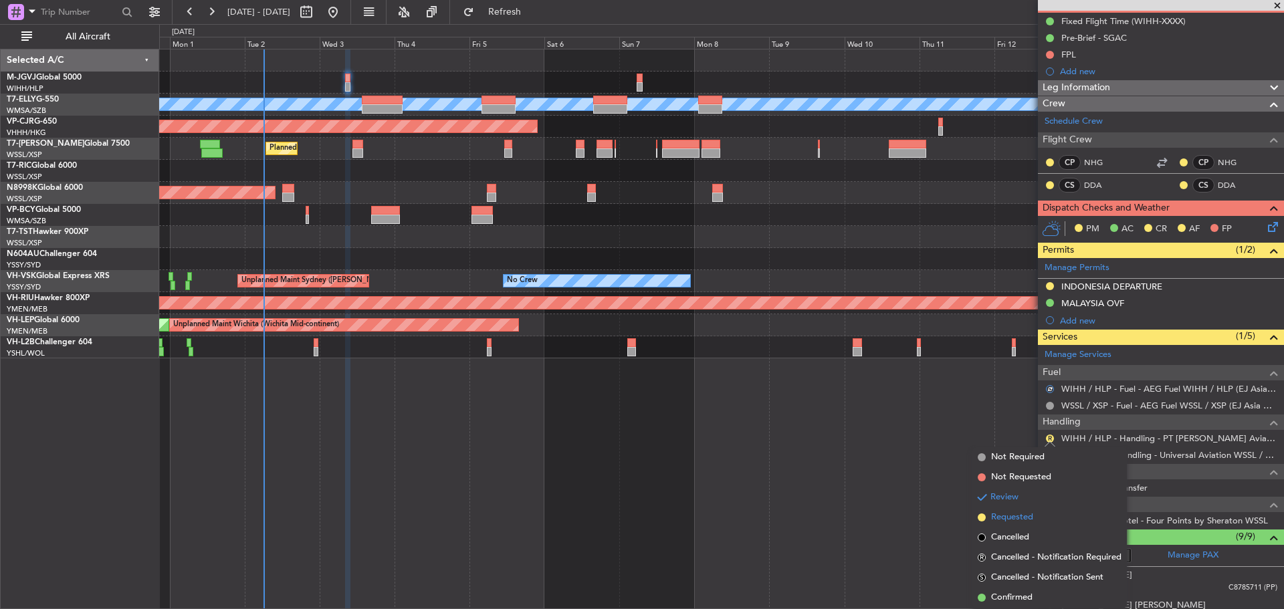
click at [1030, 515] on span "Requested" at bounding box center [1012, 517] width 42 height 13
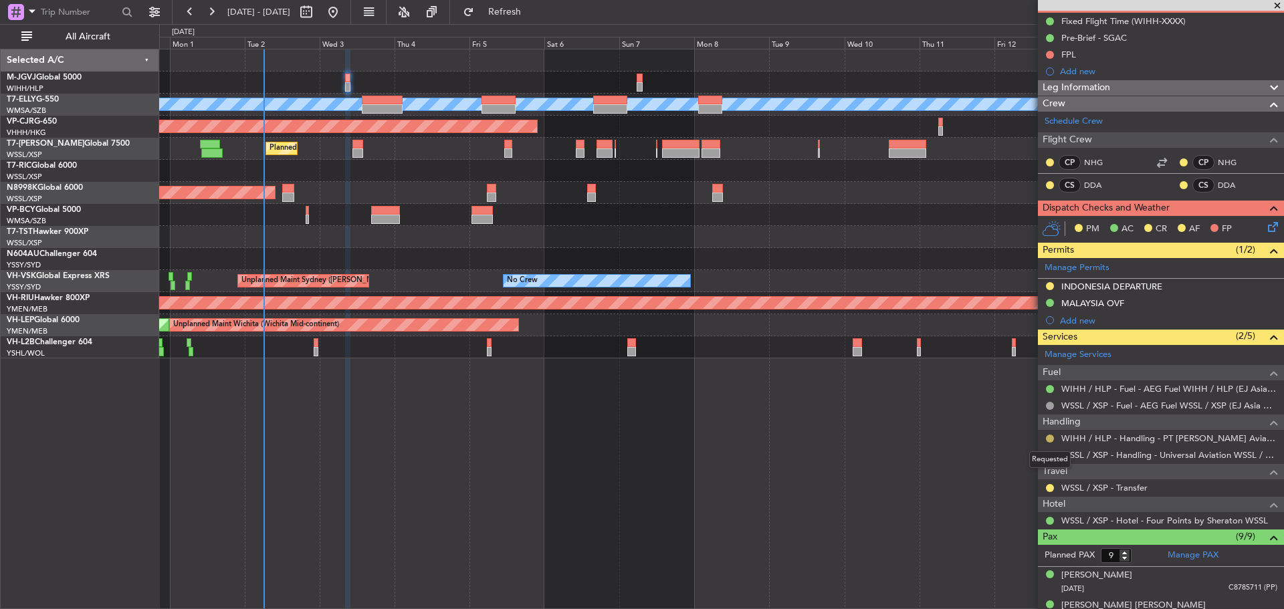
click at [1046, 439] on button at bounding box center [1050, 439] width 8 height 8
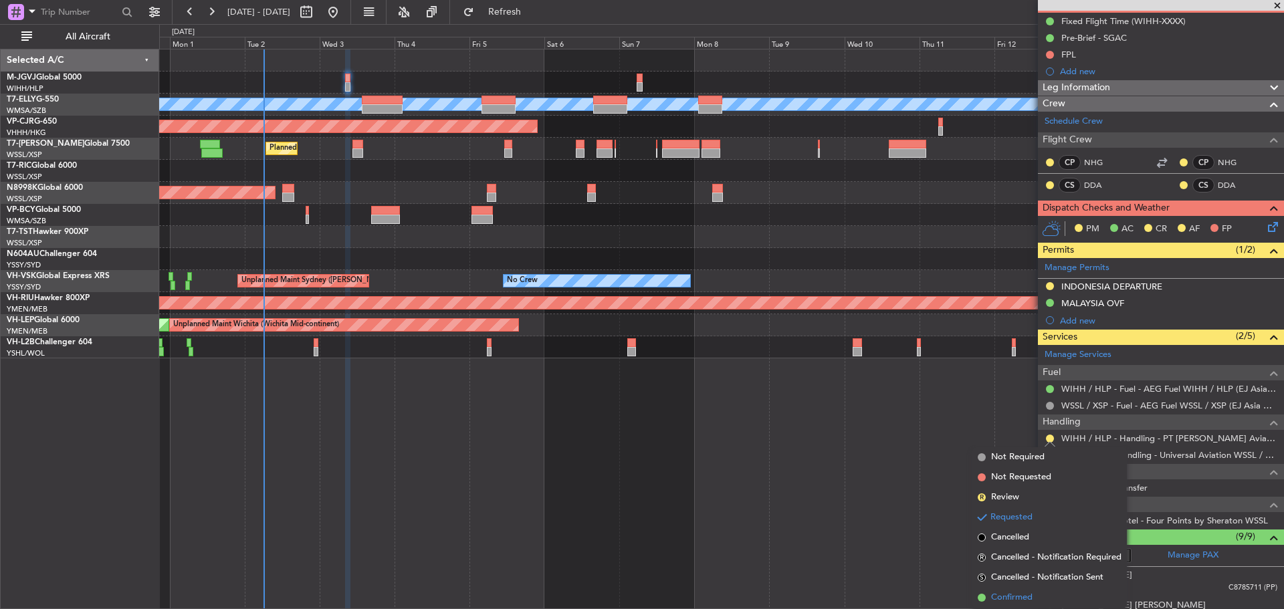
click at [1012, 595] on span "Confirmed" at bounding box center [1011, 597] width 41 height 13
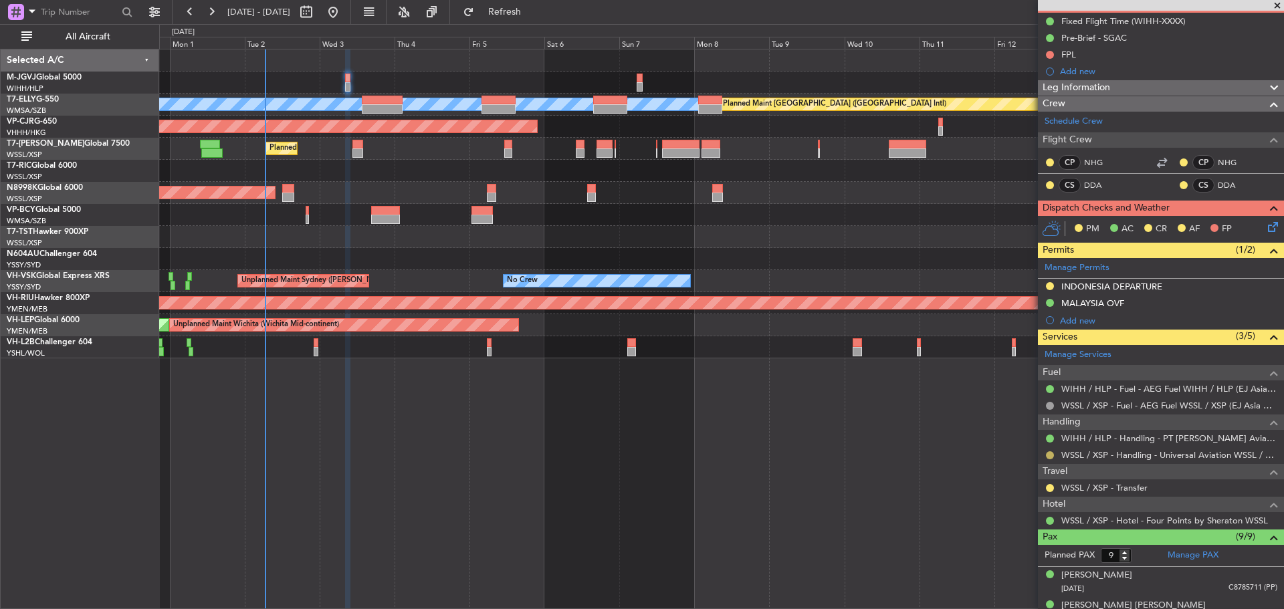
click at [1049, 455] on button at bounding box center [1050, 455] width 8 height 8
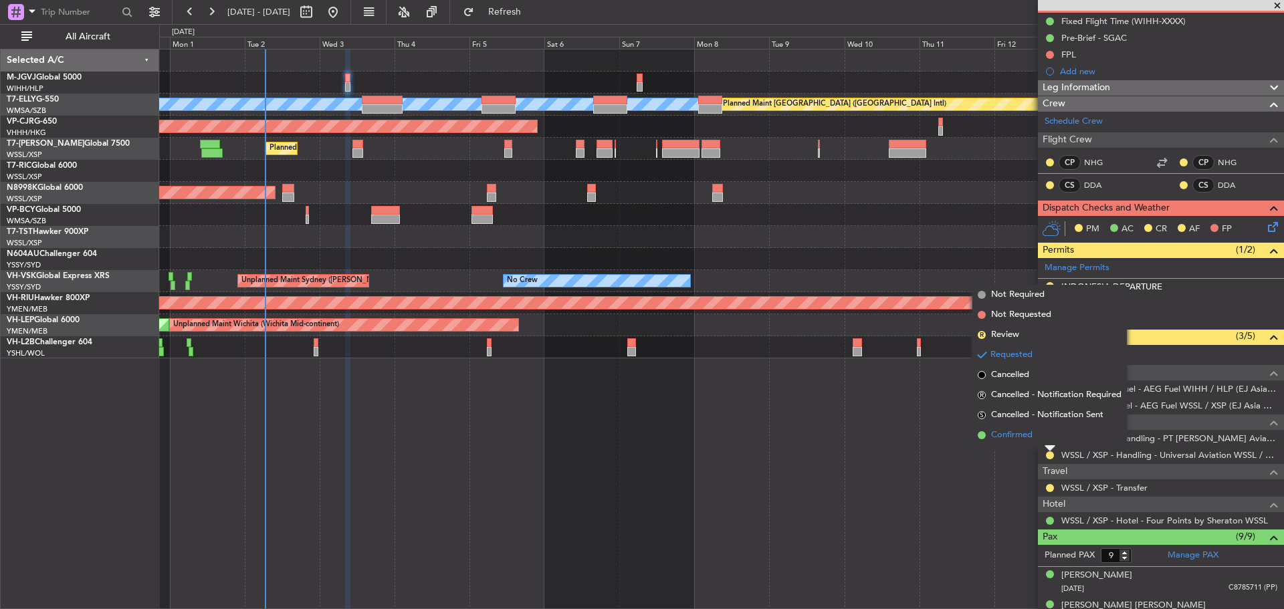
click at [1039, 435] on li "Confirmed" at bounding box center [1049, 435] width 154 height 20
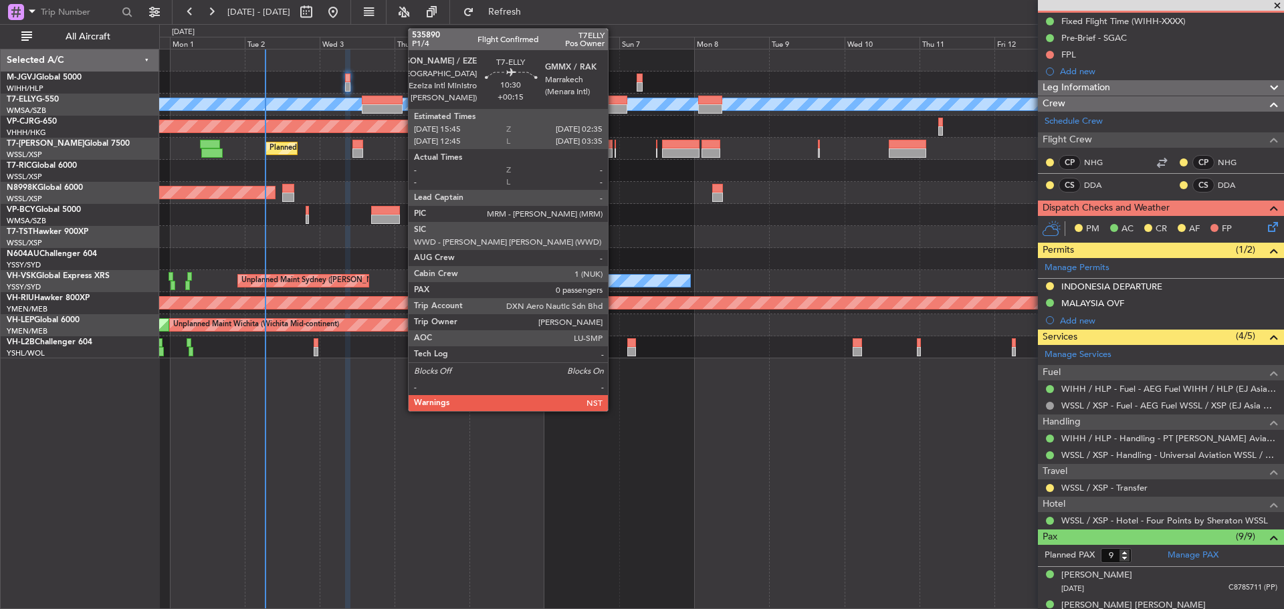
click at [614, 109] on div at bounding box center [610, 108] width 34 height 9
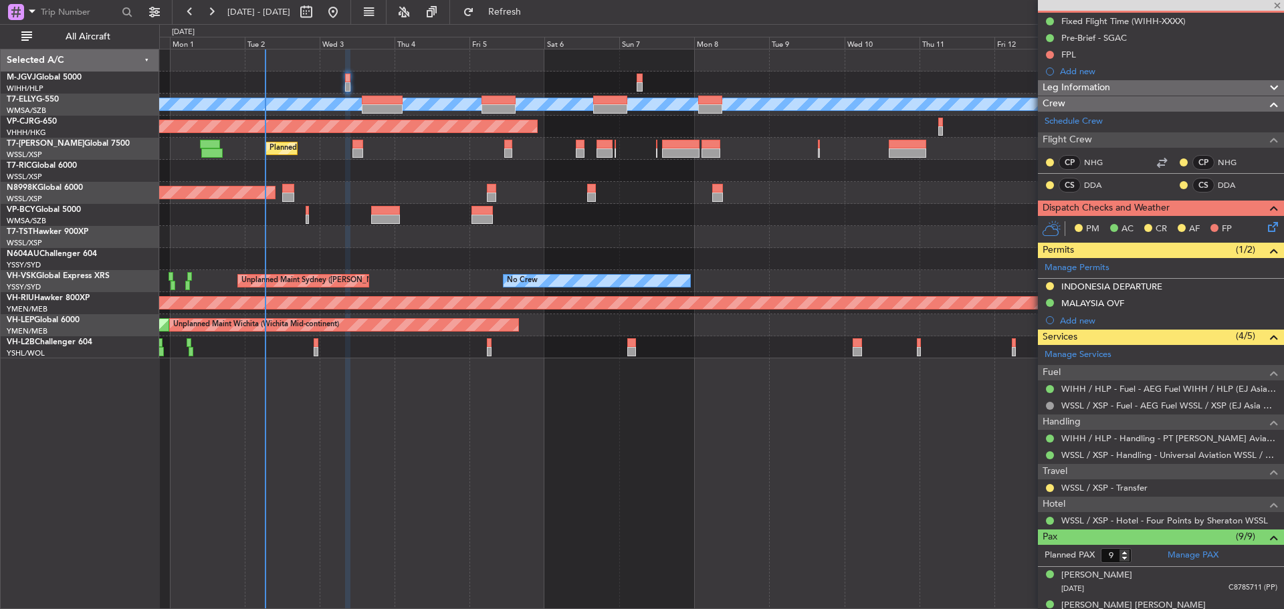
type input "+00:15"
type input "0"
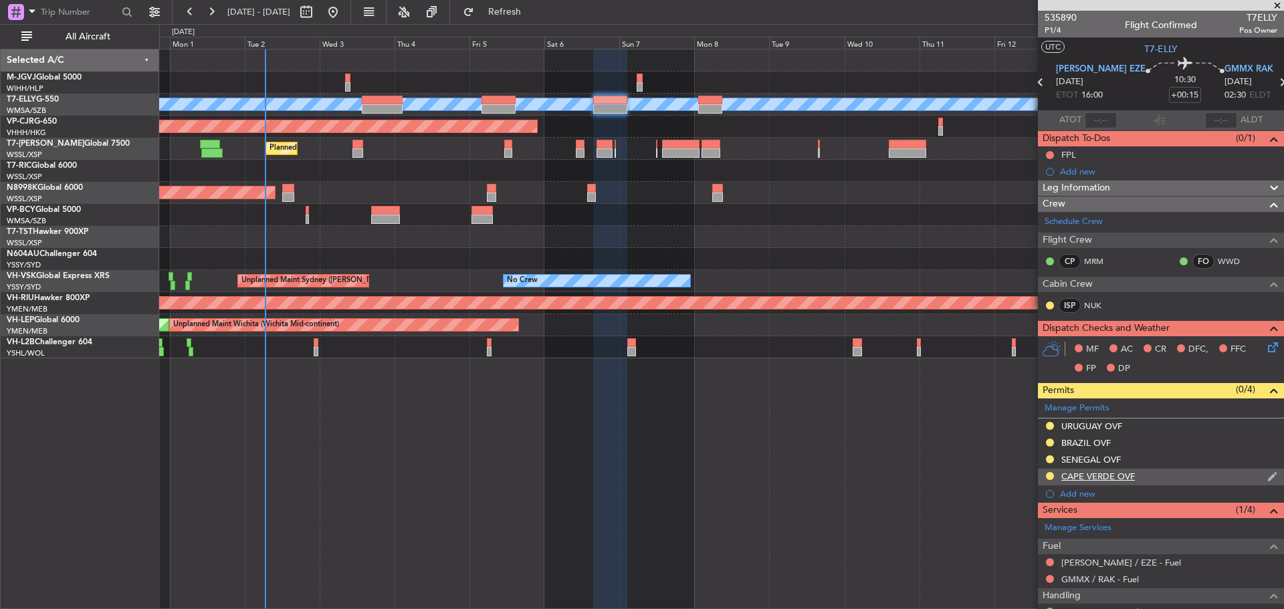
scroll to position [66, 0]
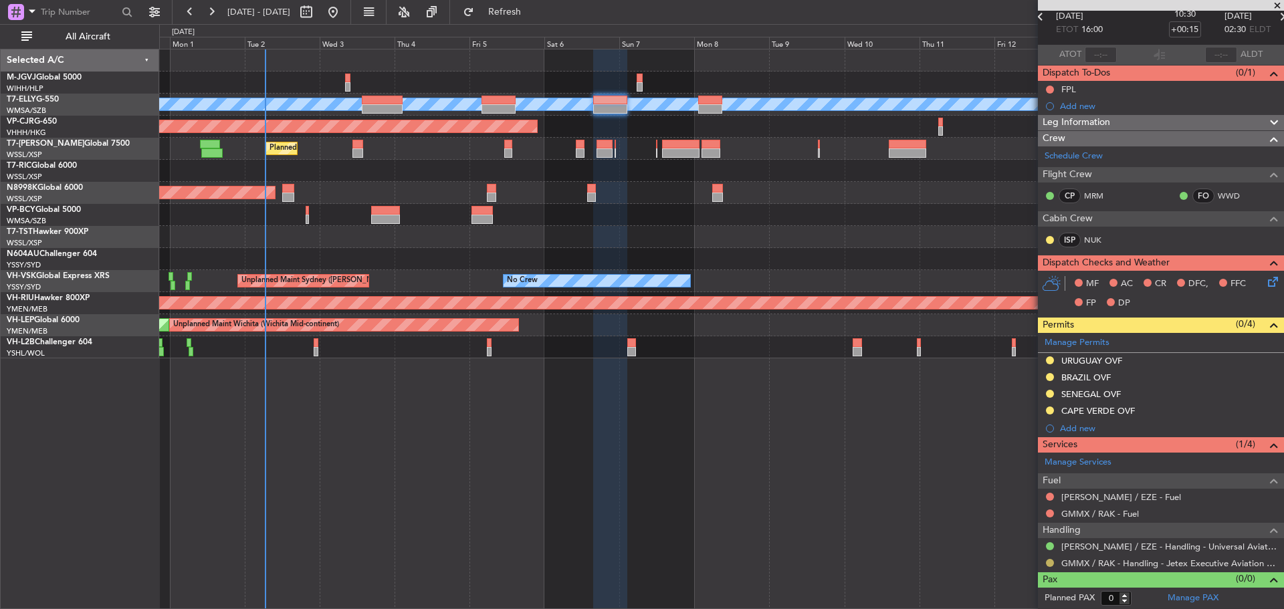
click at [1050, 561] on button at bounding box center [1050, 563] width 8 height 8
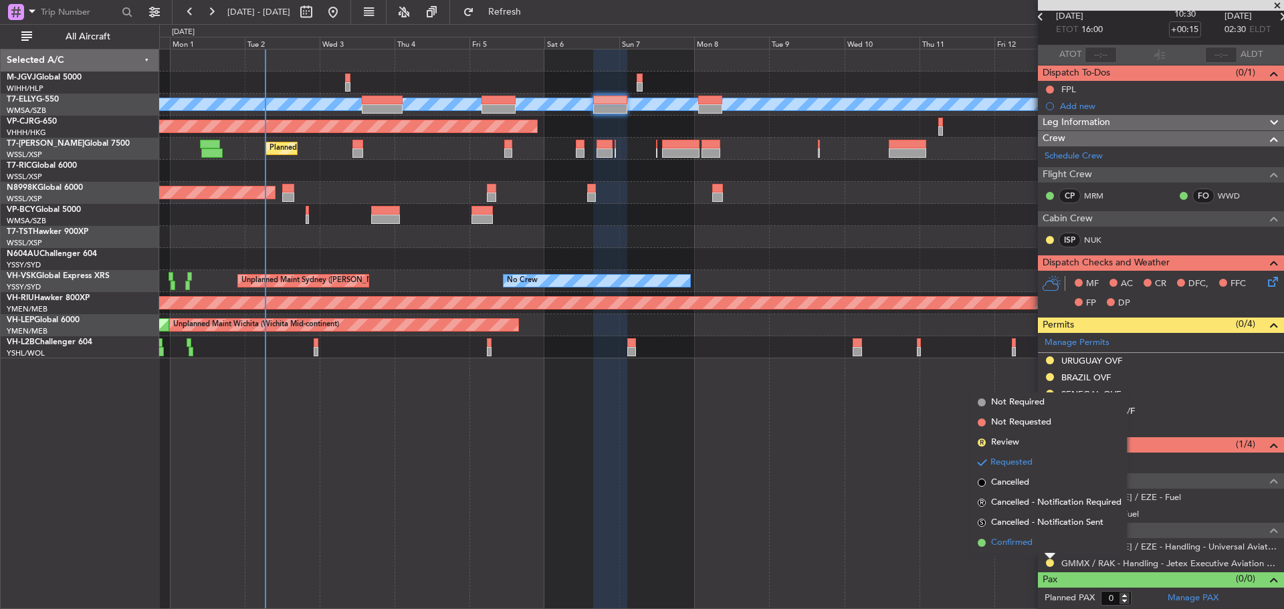
click at [1042, 547] on li "Confirmed" at bounding box center [1049, 543] width 154 height 20
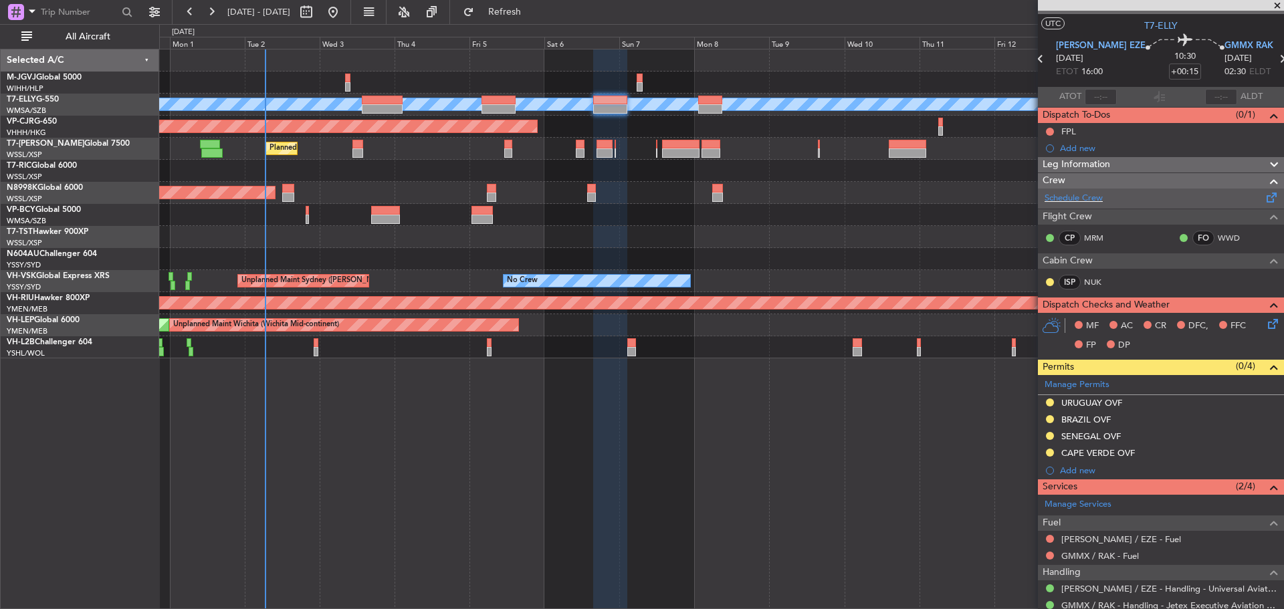
scroll to position [0, 0]
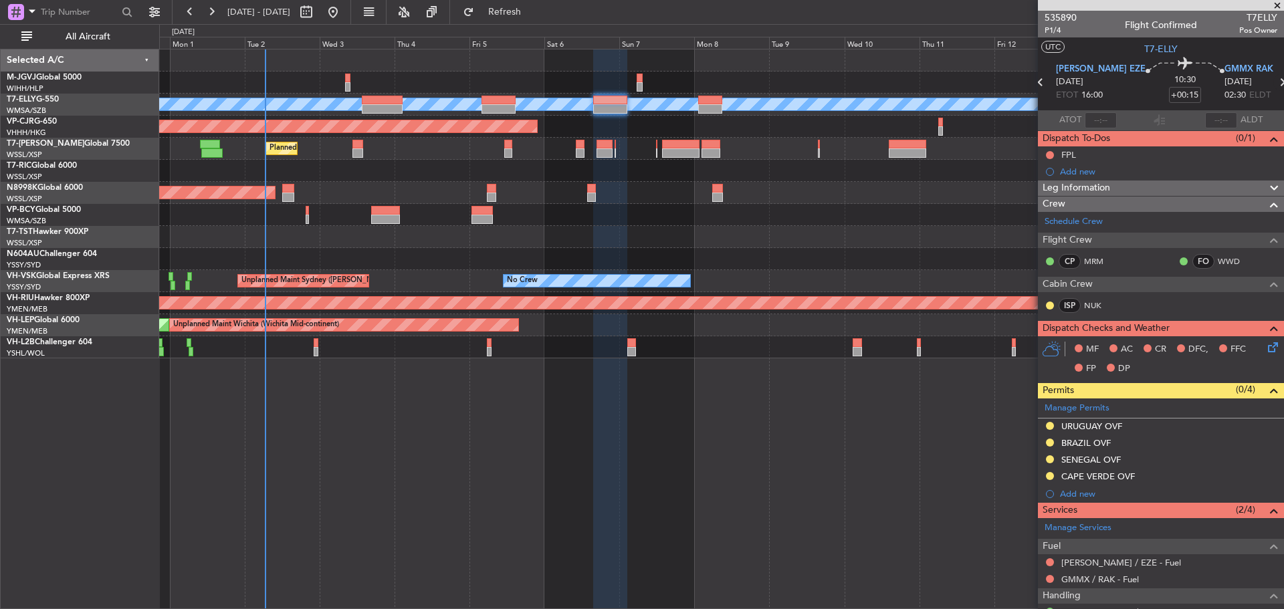
click at [1273, 84] on icon at bounding box center [1281, 82] width 17 height 17
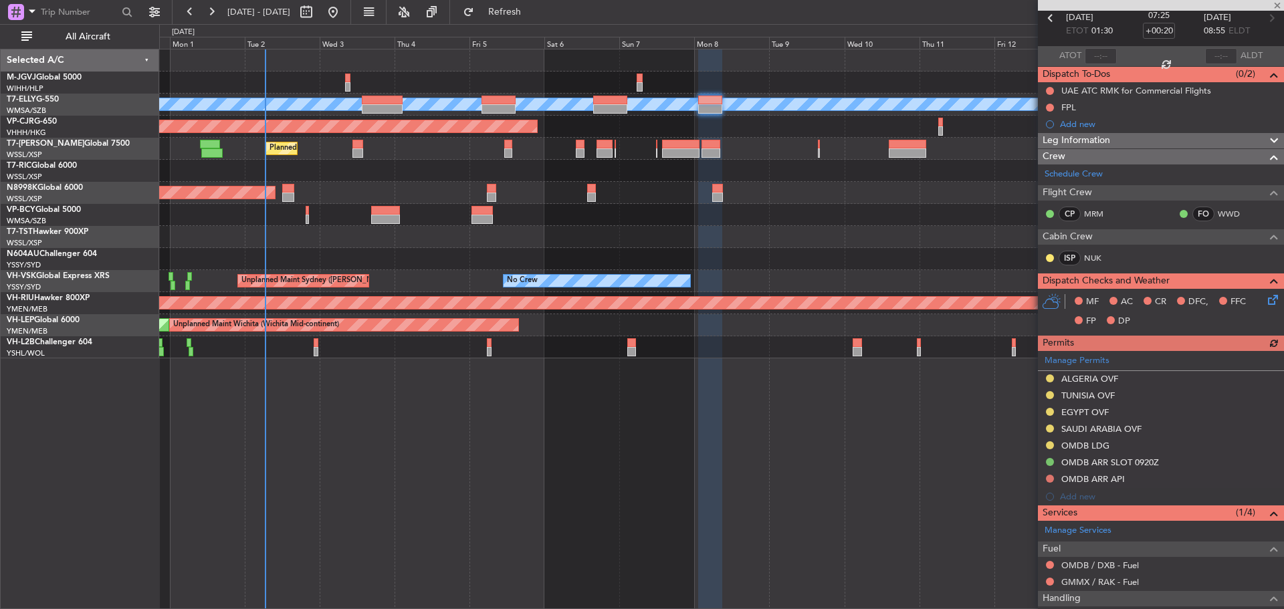
scroll to position [132, 0]
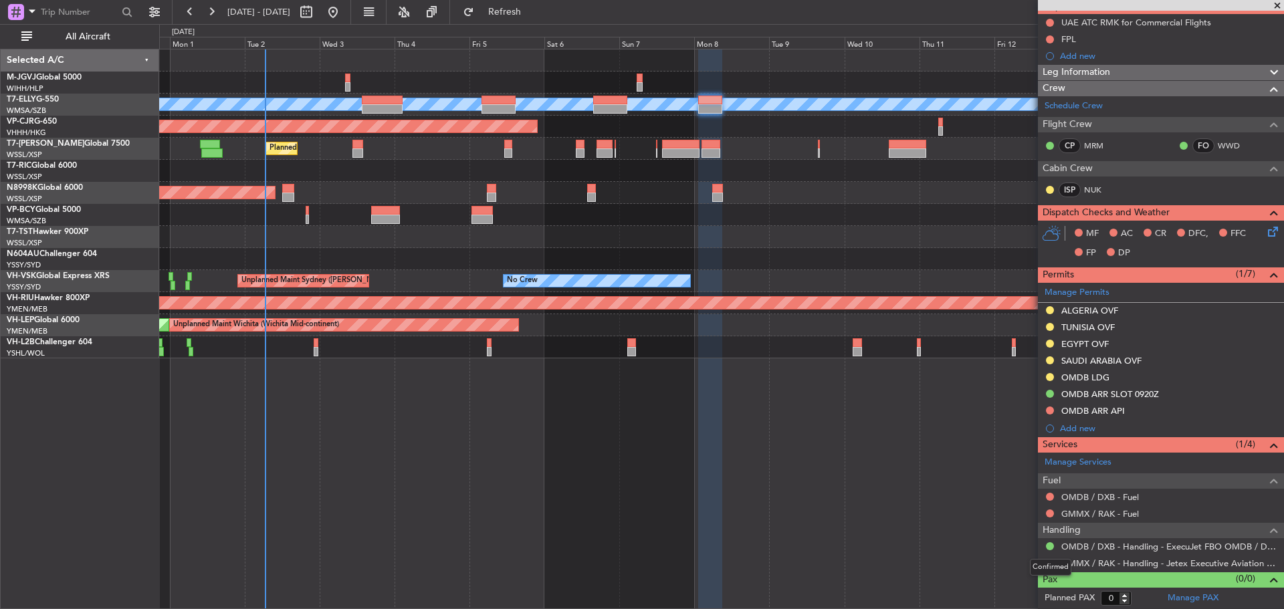
click at [1049, 560] on div "Confirmed" at bounding box center [1050, 567] width 41 height 17
click at [1048, 562] on button at bounding box center [1050, 563] width 8 height 8
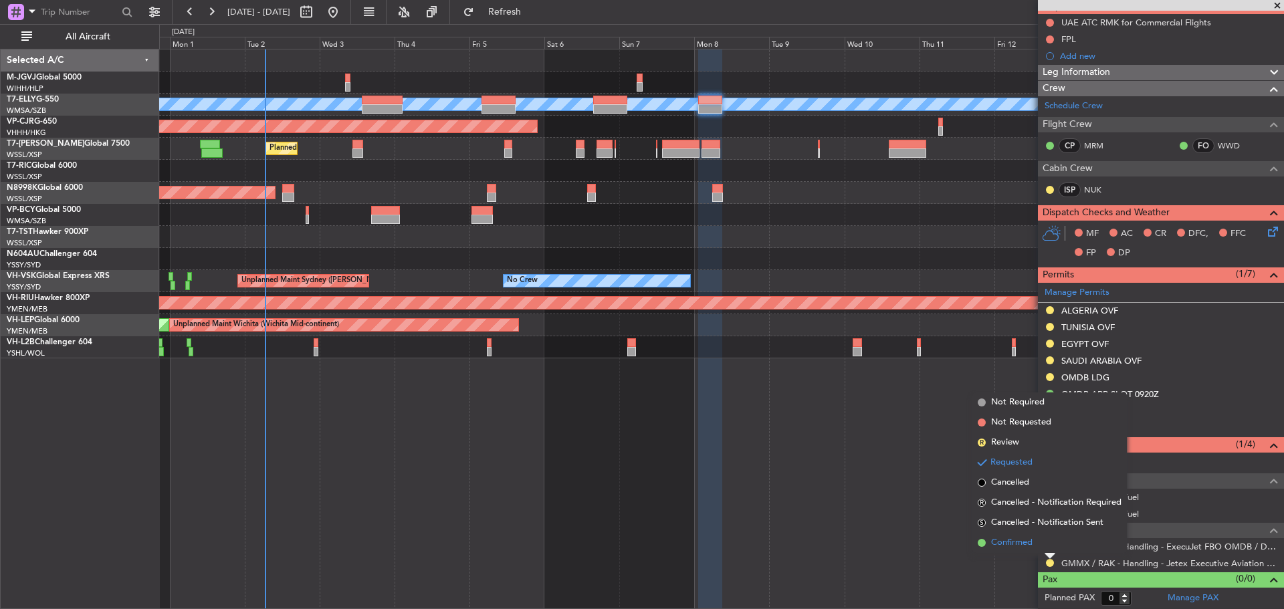
click at [1041, 544] on li "Confirmed" at bounding box center [1049, 543] width 154 height 20
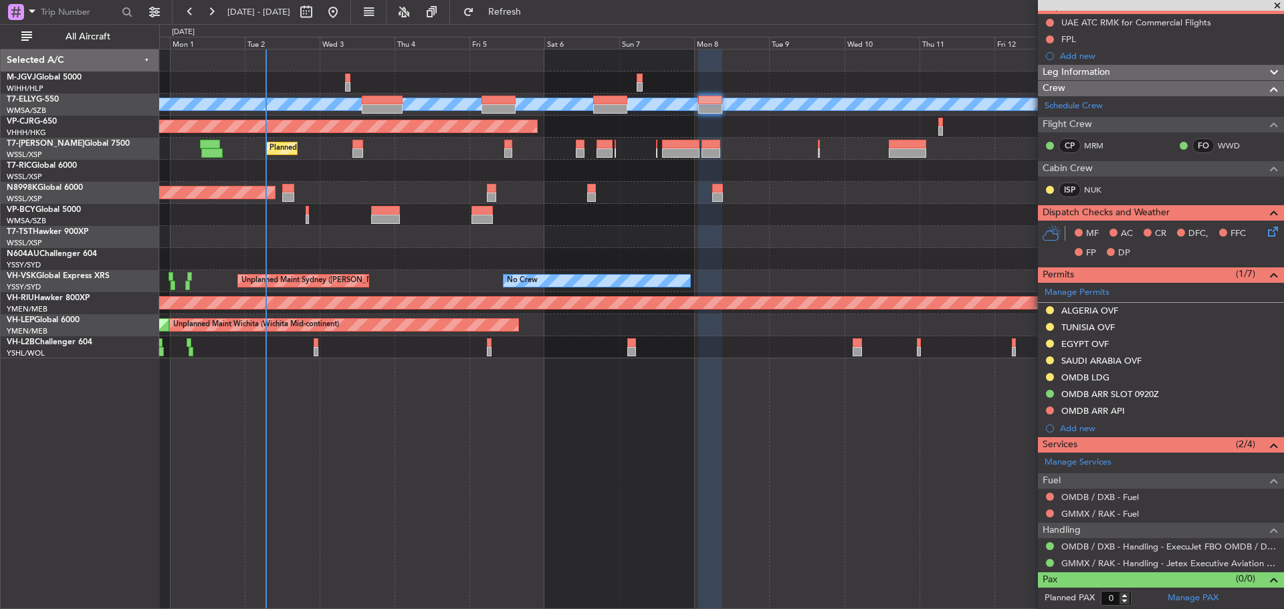
click at [665, 174] on div at bounding box center [721, 171] width 1124 height 22
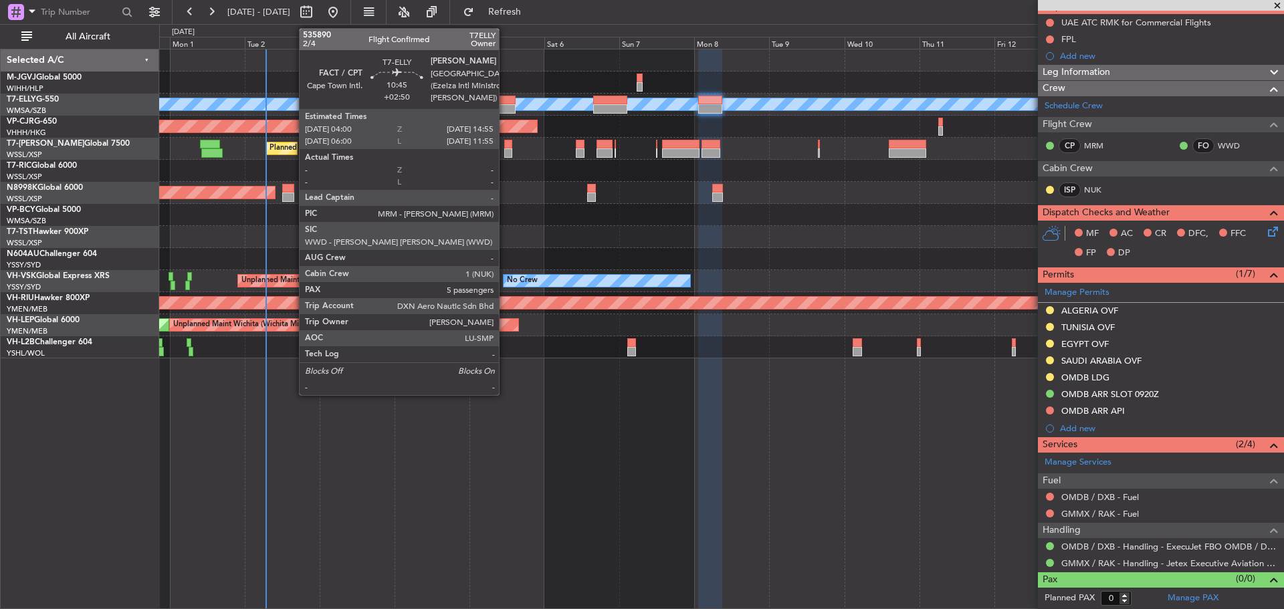
click at [505, 109] on div at bounding box center [498, 108] width 34 height 9
type input "+02:50"
type input "5"
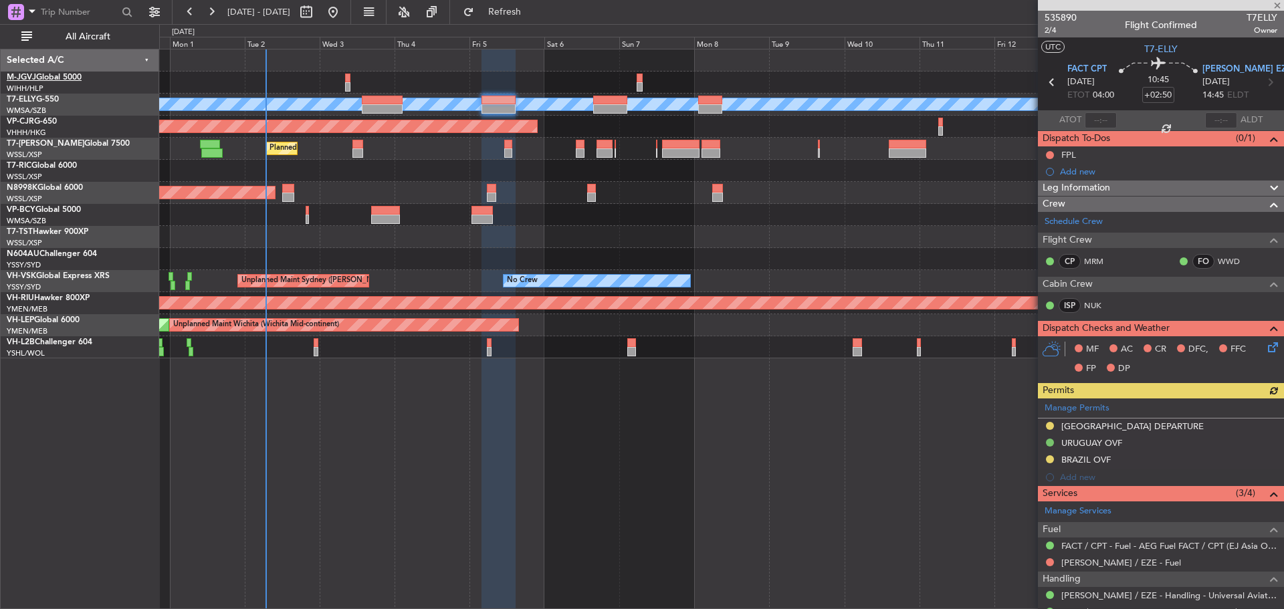
click at [61, 81] on link "M-JGVJ Global 5000" at bounding box center [44, 78] width 75 height 8
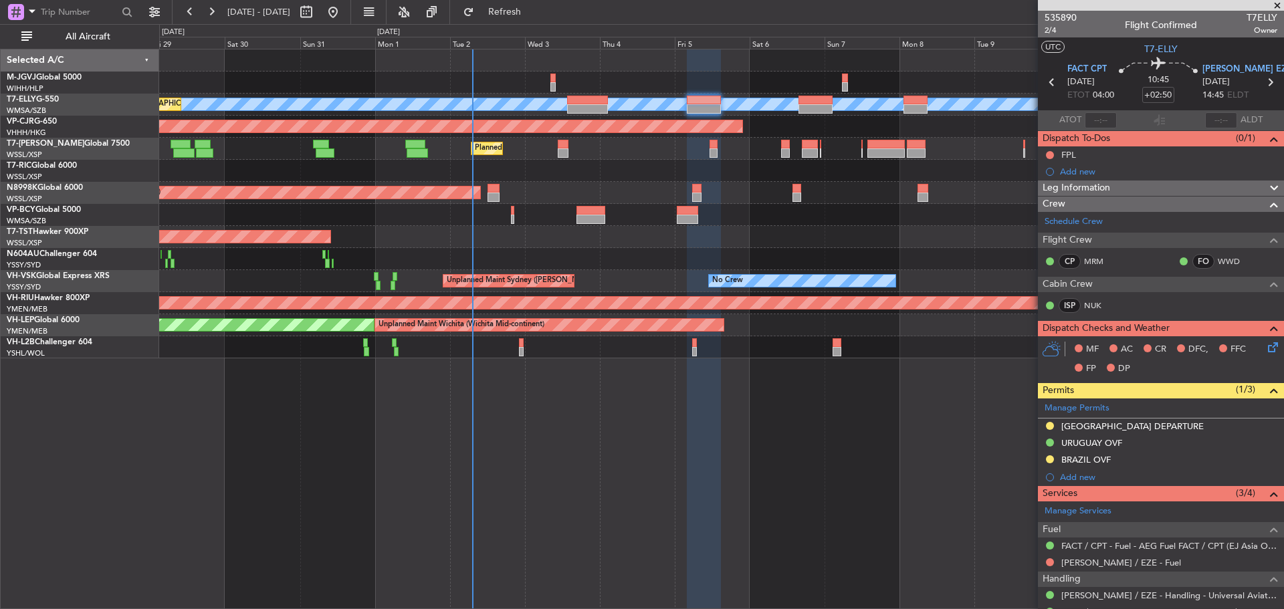
click at [901, 136] on div "Planned Maint [GEOGRAPHIC_DATA] ([GEOGRAPHIC_DATA] Intl)" at bounding box center [721, 127] width 1124 height 22
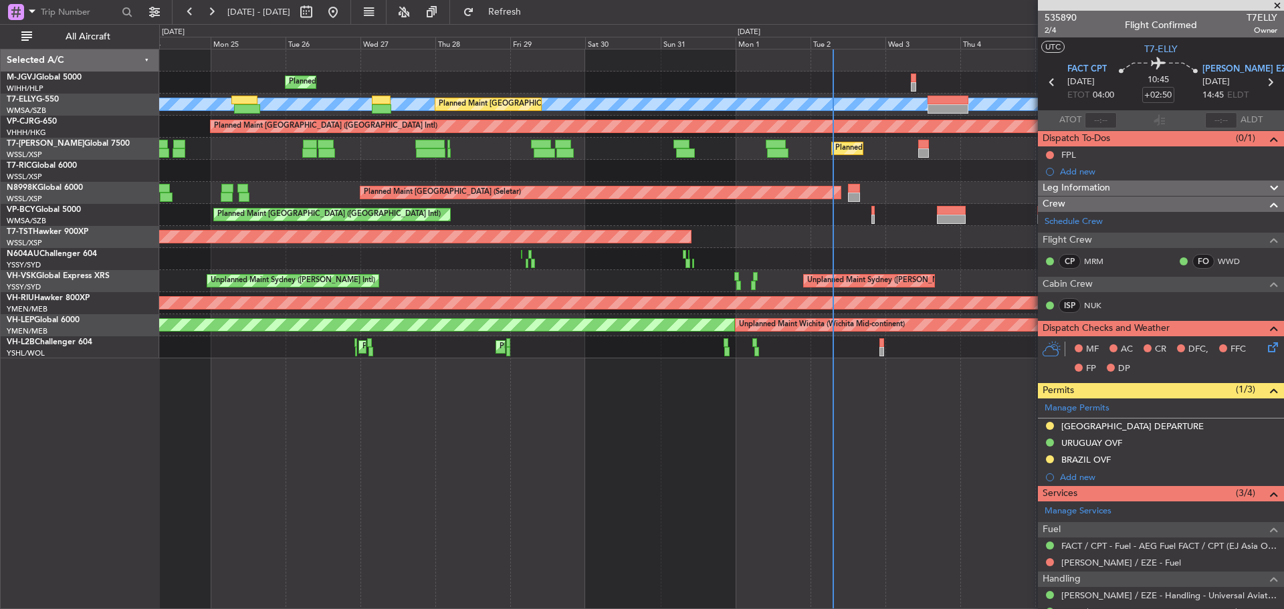
click at [886, 142] on div "Planned Maint Dubai (Al Maktoum Intl)" at bounding box center [721, 149] width 1124 height 22
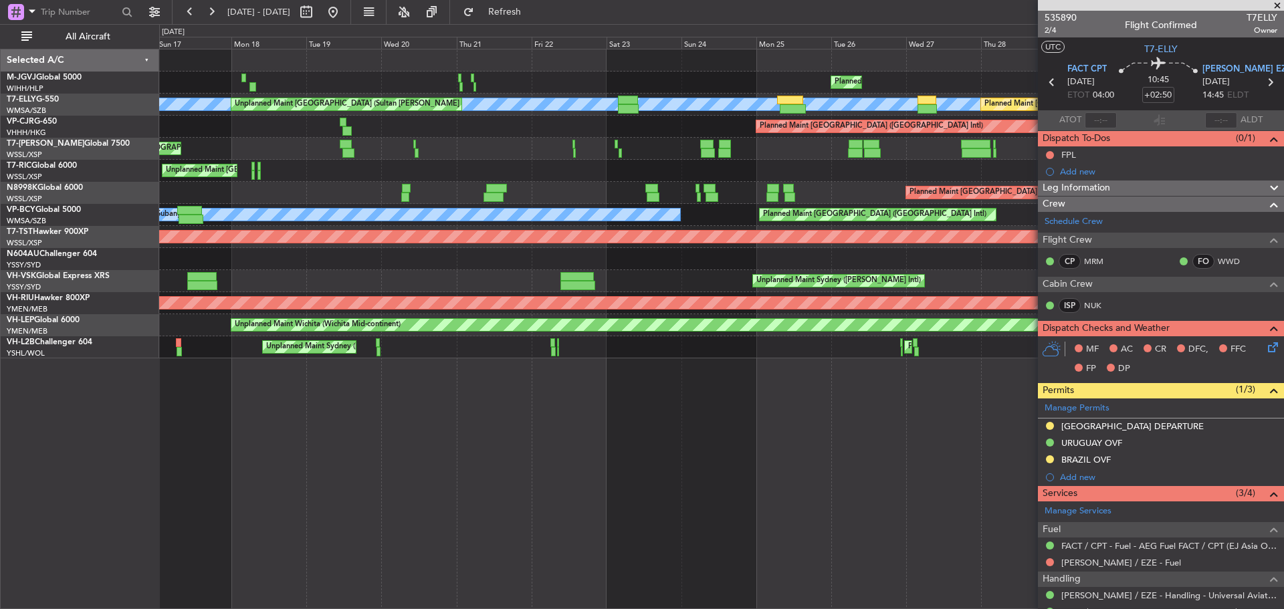
click at [943, 154] on div "Planned Maint [GEOGRAPHIC_DATA] (Seletar) Planned Maint [GEOGRAPHIC_DATA] (Al M…" at bounding box center [721, 149] width 1124 height 22
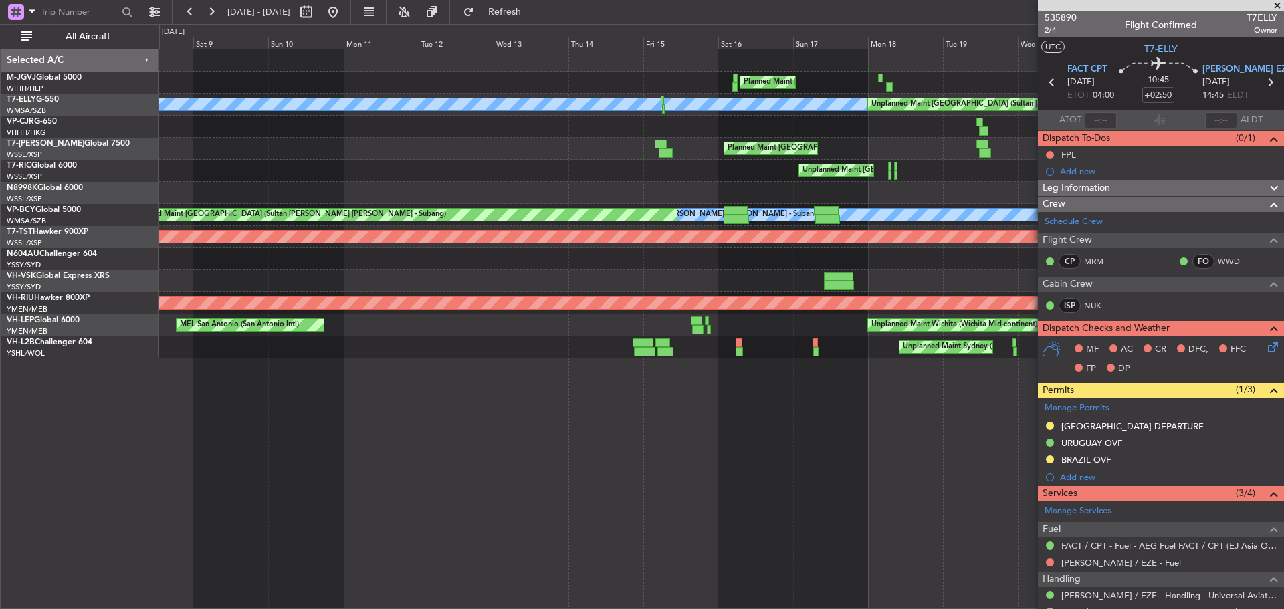
click at [963, 158] on div "Planned Maint [GEOGRAPHIC_DATA] (Seletar) Planned Maint [GEOGRAPHIC_DATA] (Hali…" at bounding box center [721, 203] width 1124 height 309
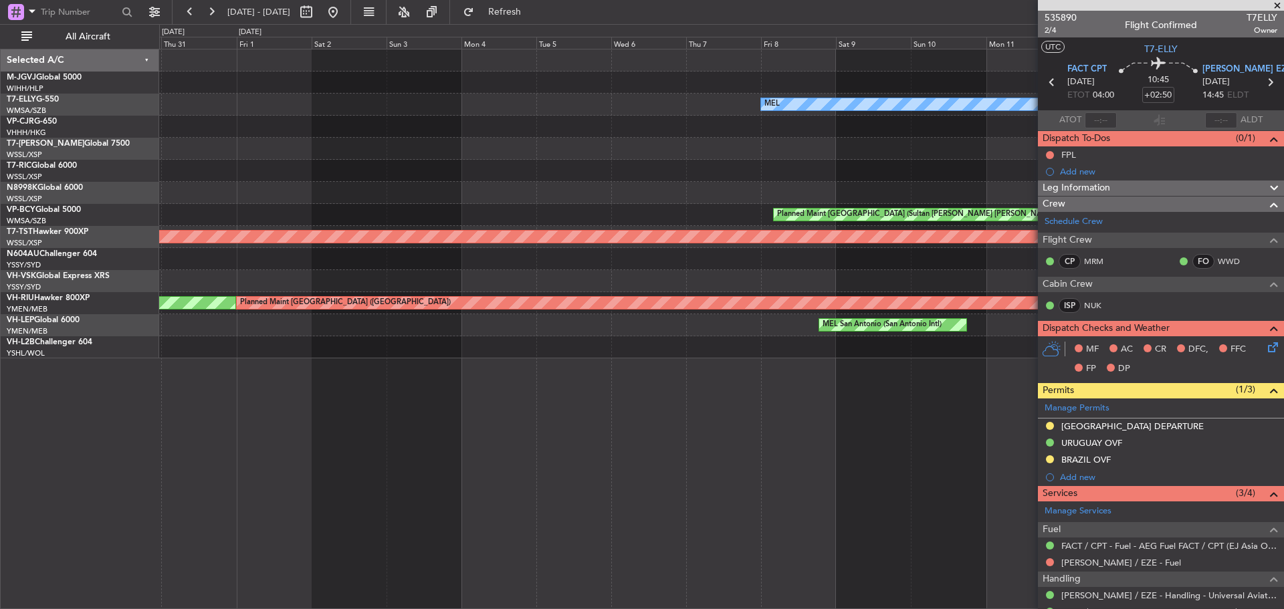
click at [975, 155] on div "Planned Maint [GEOGRAPHIC_DATA] (Seletar) [PERSON_NAME] Unplanned Maint [GEOGRA…" at bounding box center [721, 203] width 1124 height 309
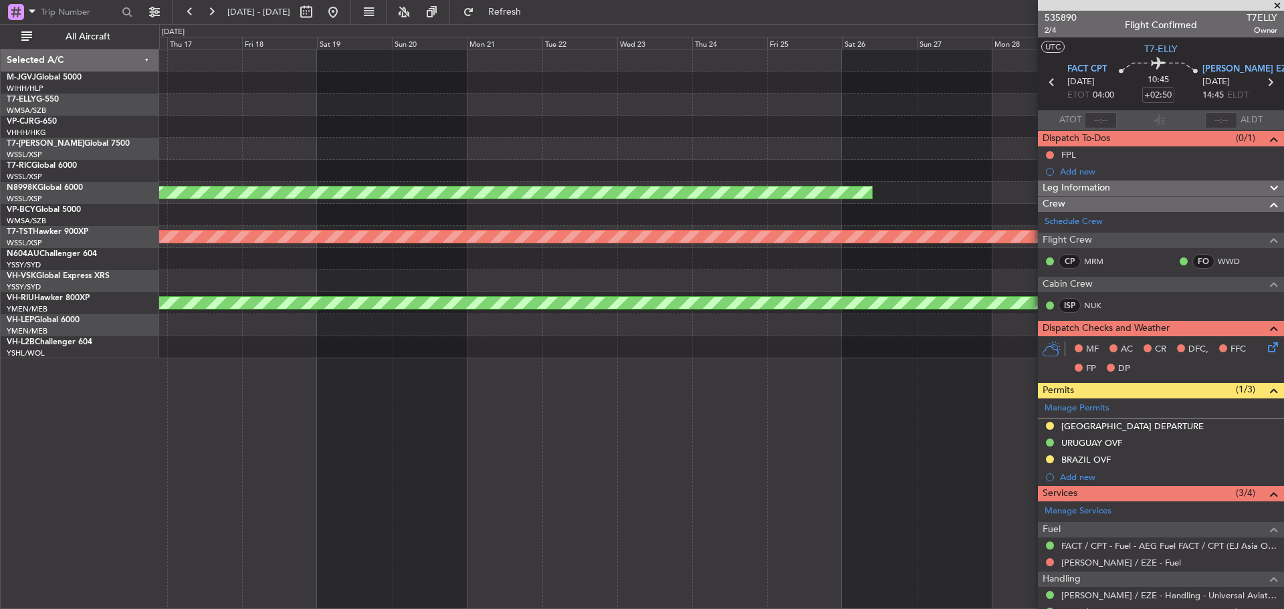
click at [1000, 170] on div "[PERSON_NAME] San [PERSON_NAME] (Mineta San [PERSON_NAME] Intl) [PERSON_NAME] S…" at bounding box center [721, 203] width 1124 height 309
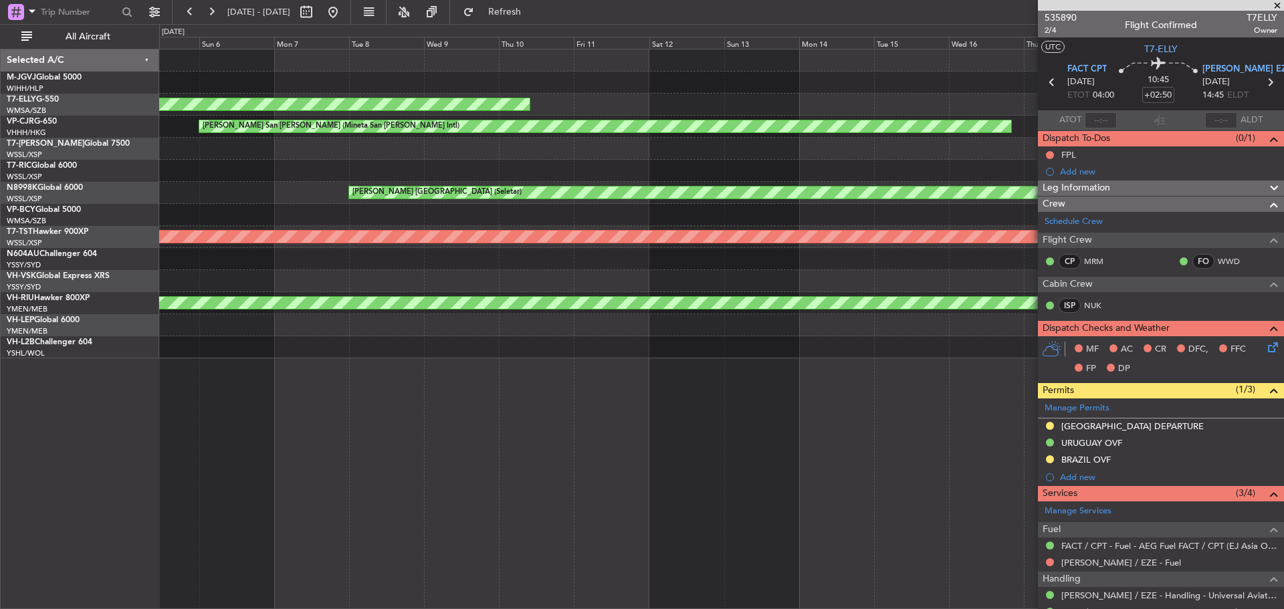
click at [1024, 168] on div "Planned Maint [GEOGRAPHIC_DATA] (Sultan [PERSON_NAME] [PERSON_NAME] - Subang) […" at bounding box center [721, 203] width 1124 height 309
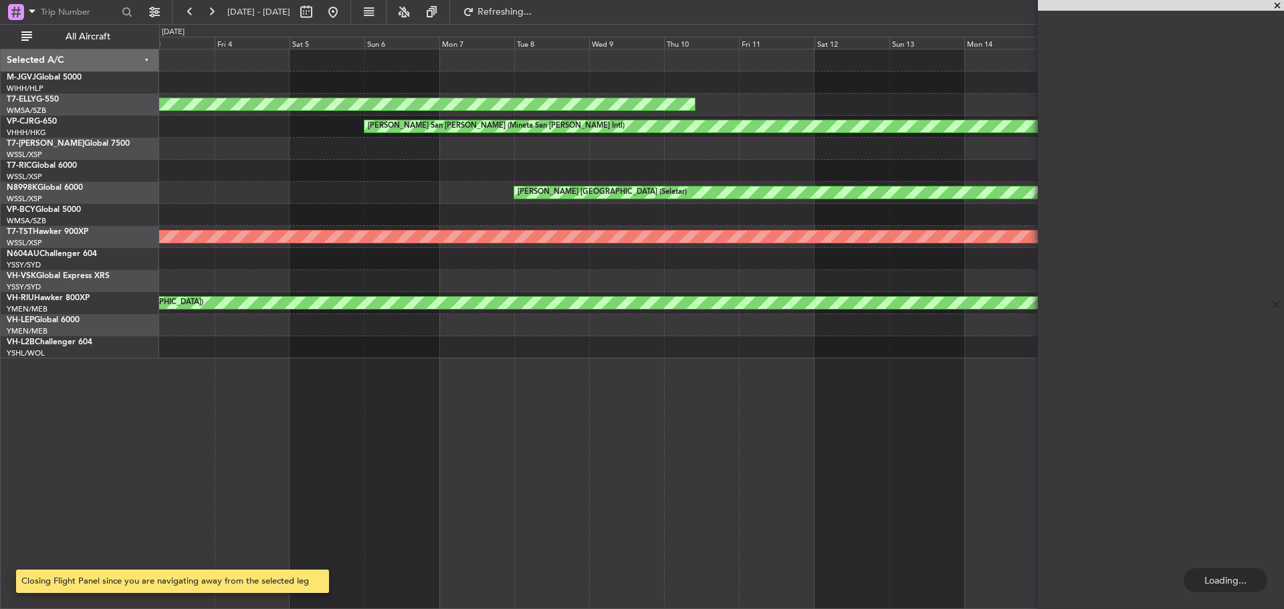
click at [810, 161] on div at bounding box center [721, 171] width 1124 height 22
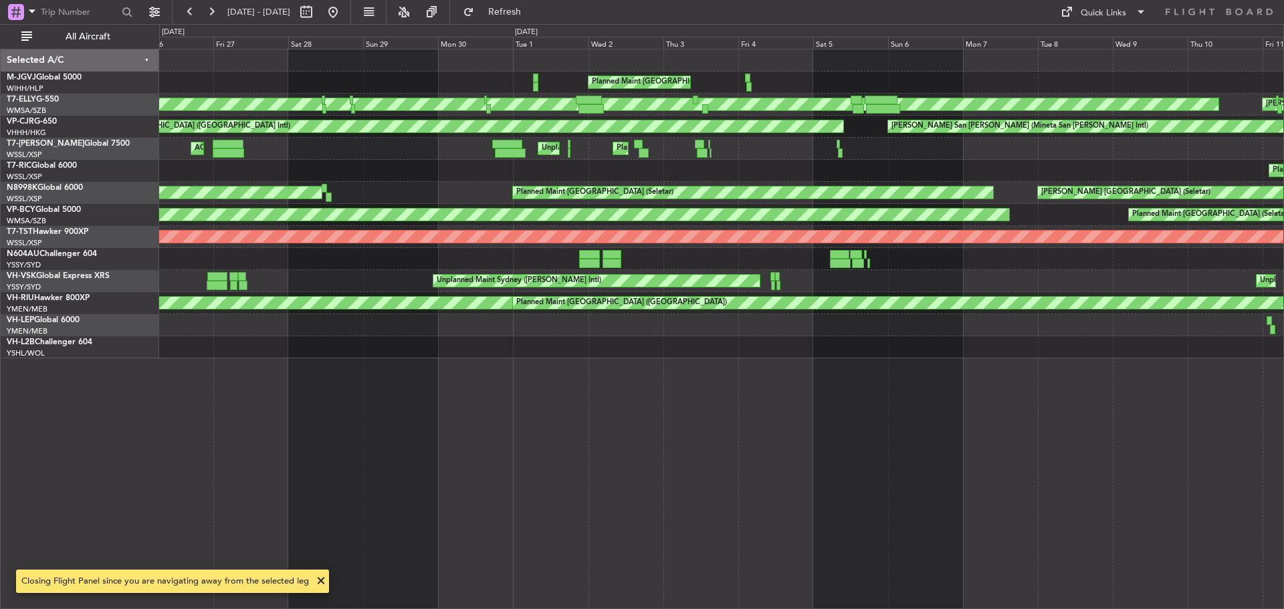
click at [790, 156] on div "Planned Maint [GEOGRAPHIC_DATA] (Seletar) Planned Maint [GEOGRAPHIC_DATA] (Sult…" at bounding box center [721, 203] width 1124 height 309
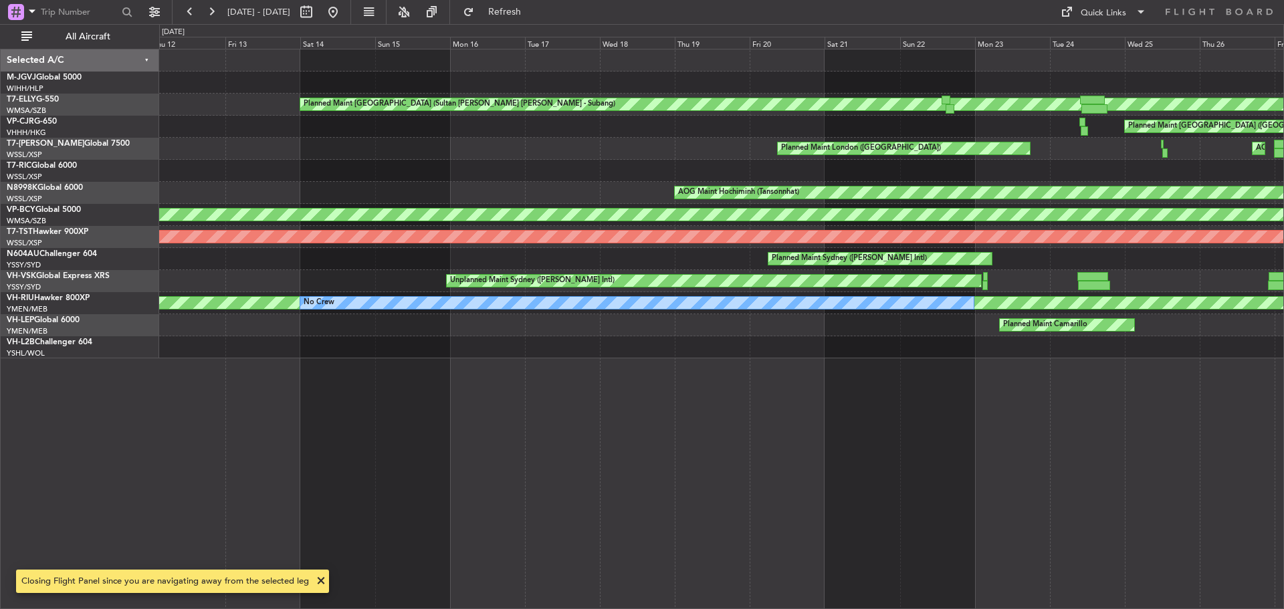
click at [836, 170] on div at bounding box center [721, 171] width 1124 height 22
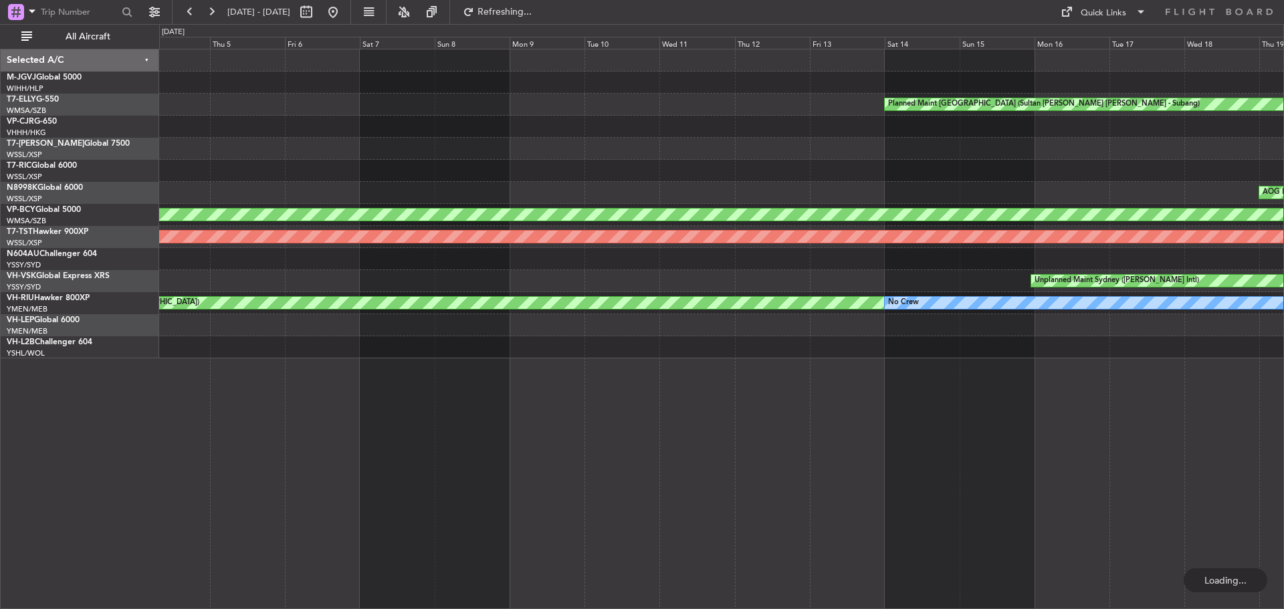
click at [435, 168] on div at bounding box center [721, 171] width 1124 height 22
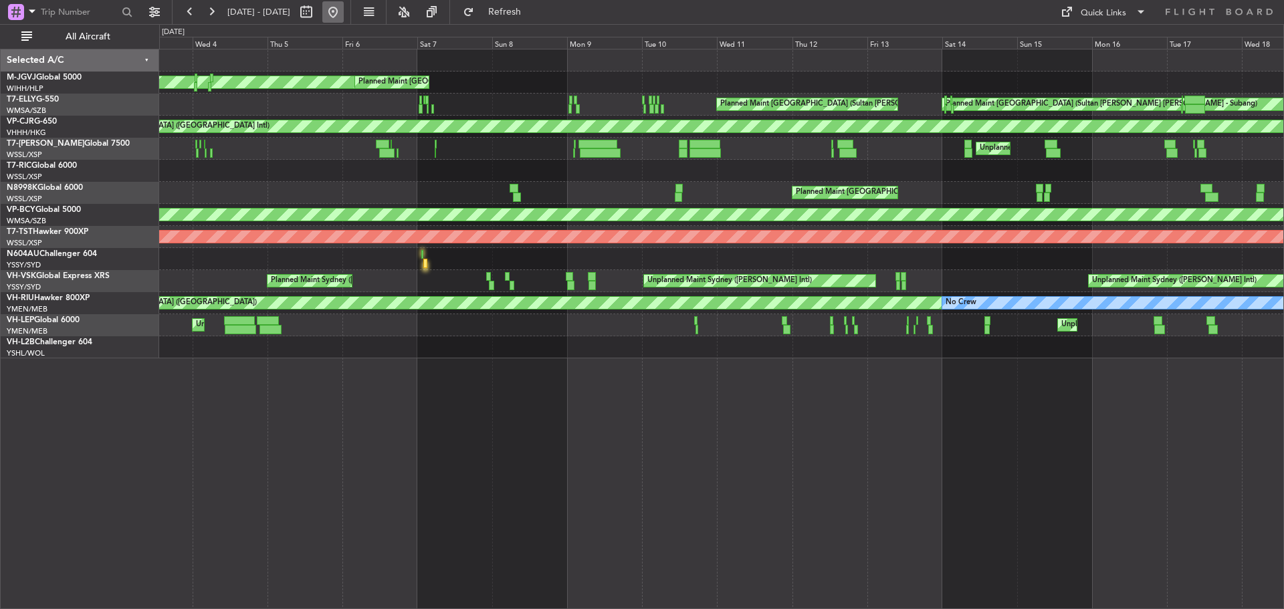
click at [344, 6] on button at bounding box center [332, 11] width 21 height 21
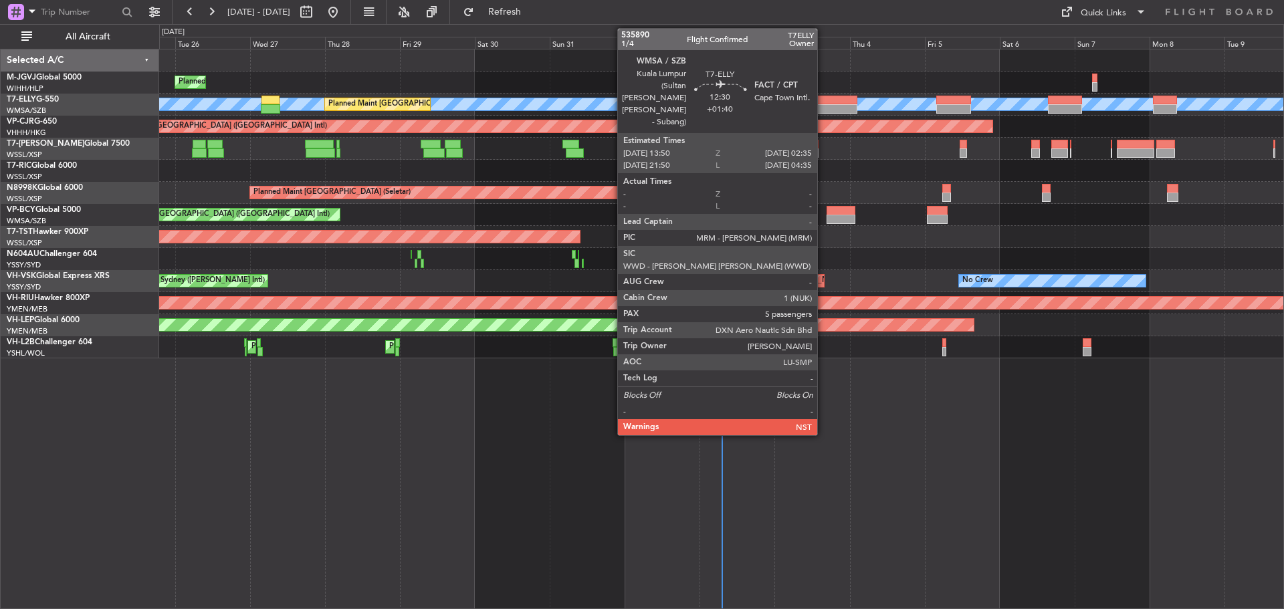
click at [823, 99] on div at bounding box center [837, 100] width 40 height 9
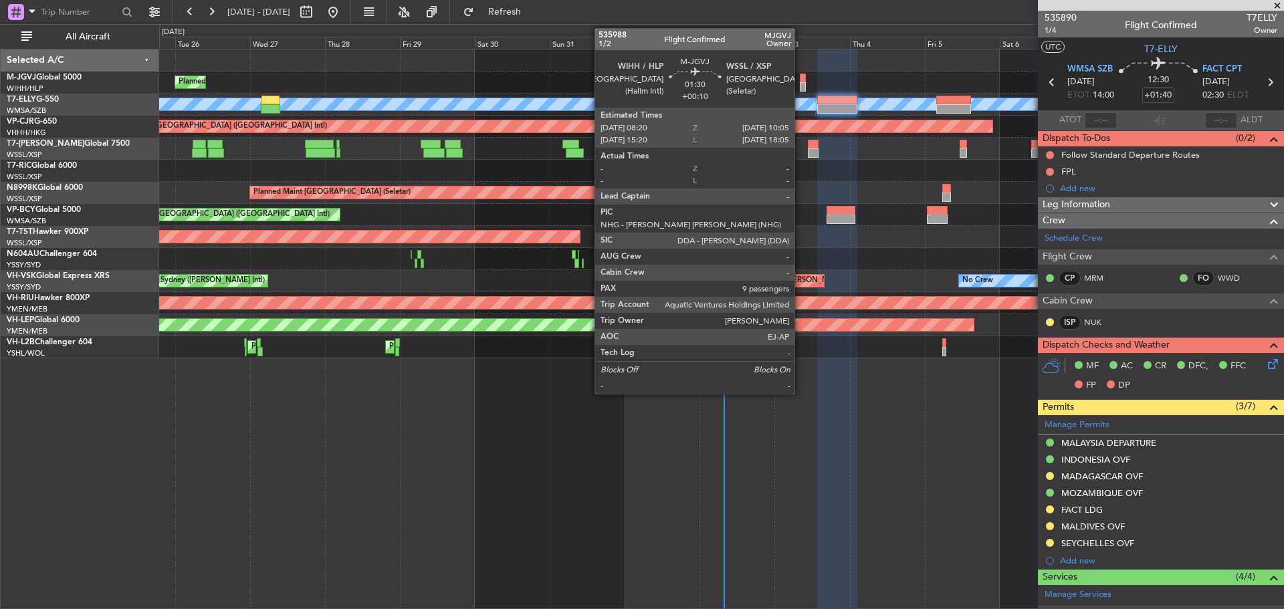
click at [800, 88] on div at bounding box center [803, 86] width 6 height 9
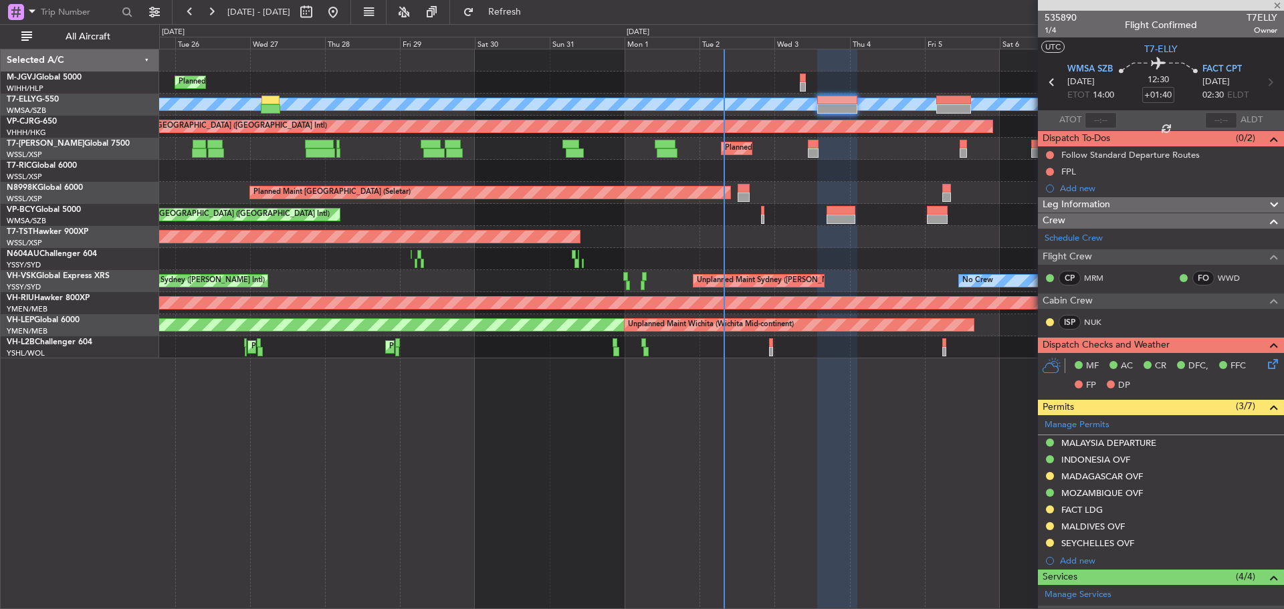
type input "+00:10"
type input "9"
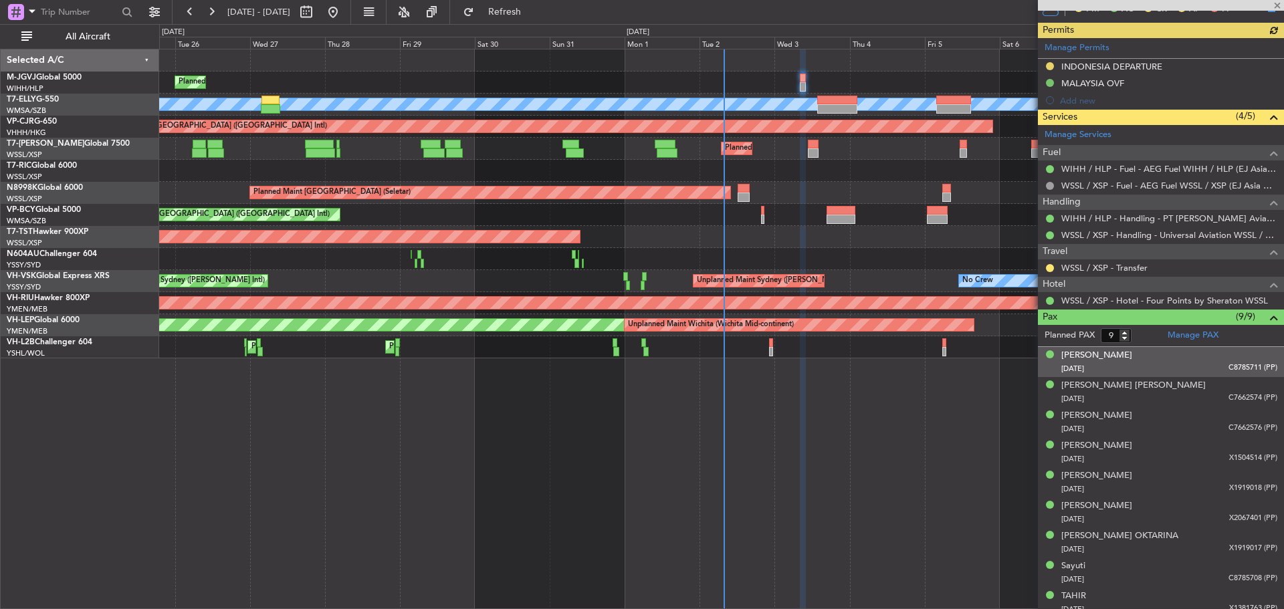
scroll to position [338, 0]
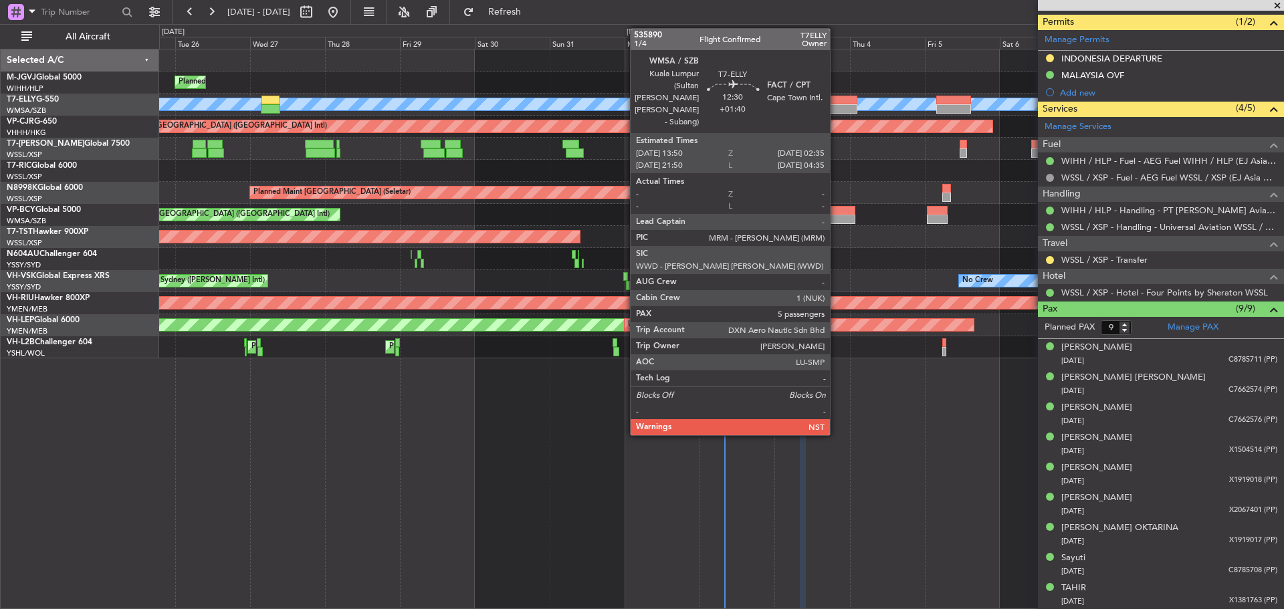
click at [836, 106] on div at bounding box center [837, 108] width 40 height 9
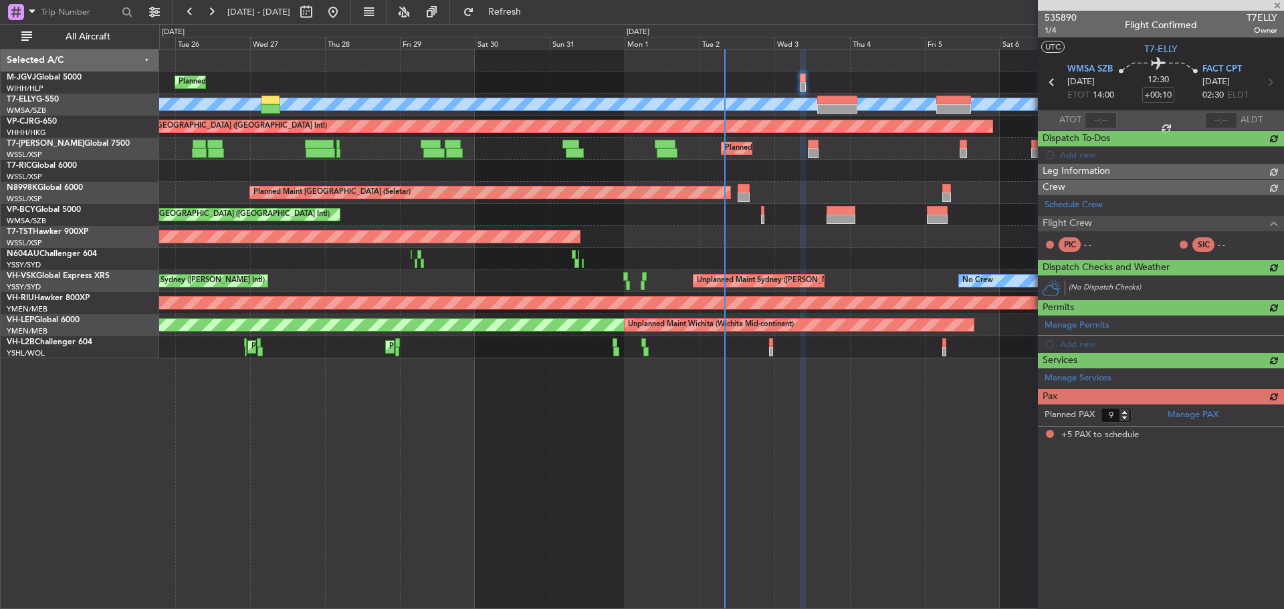
type input "+01:40"
type input "5"
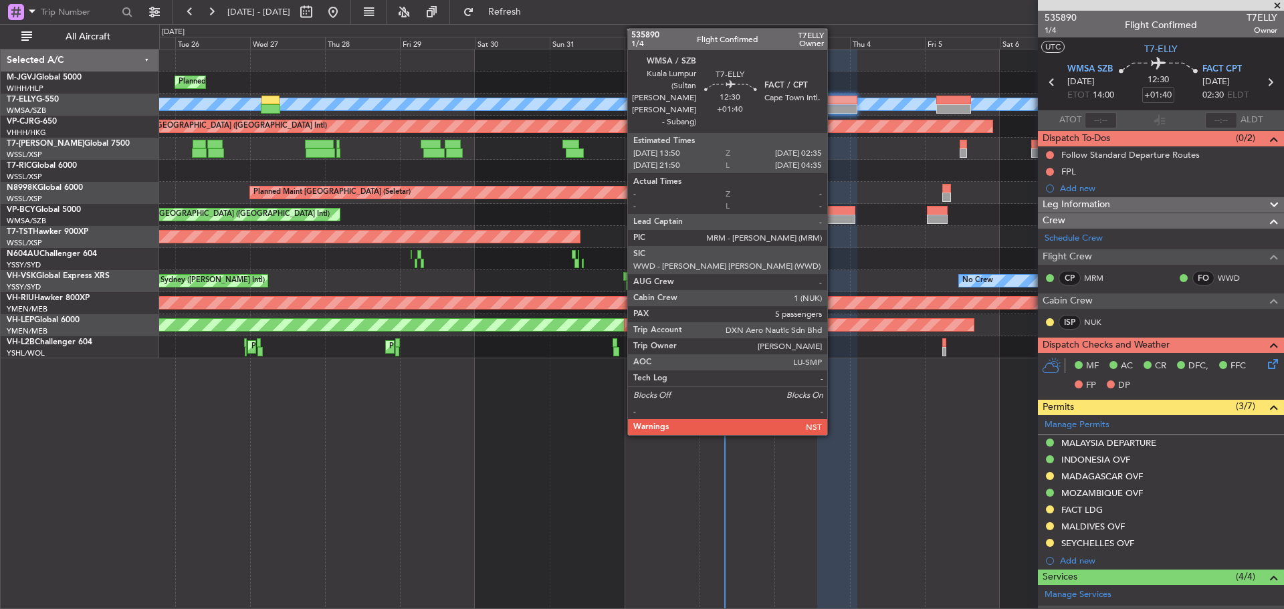
click at [833, 104] on div at bounding box center [837, 100] width 40 height 9
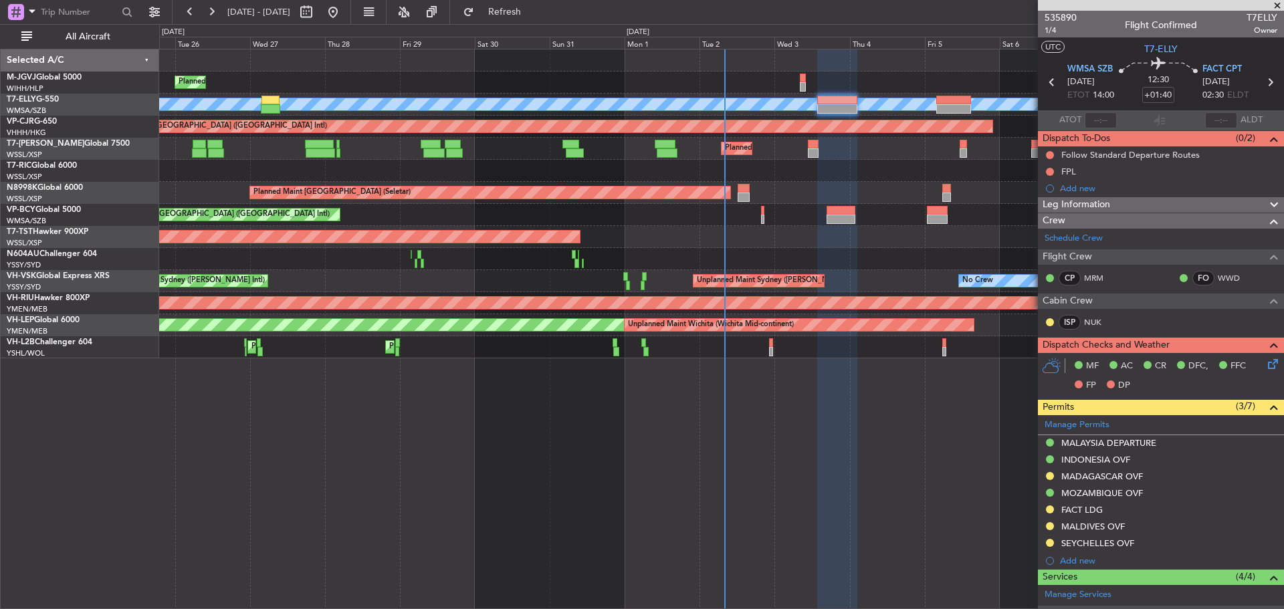
click at [607, 154] on div "Planned Maint Dubai (Al Maktoum Intl)" at bounding box center [721, 149] width 1124 height 22
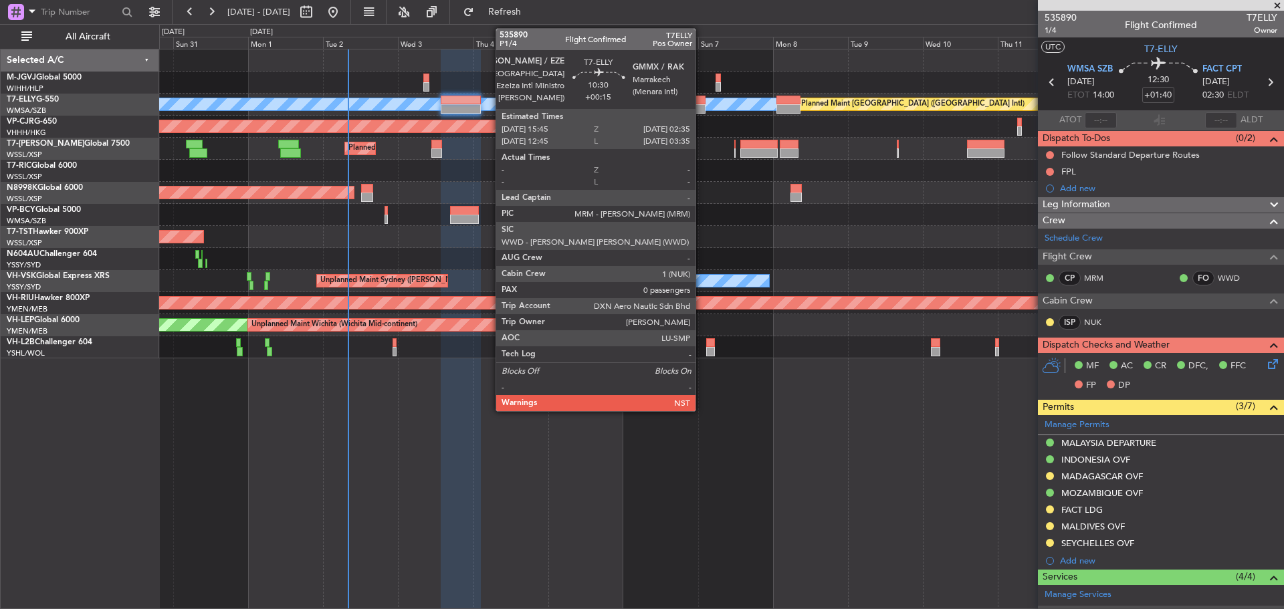
click at [701, 102] on div at bounding box center [688, 100] width 34 height 9
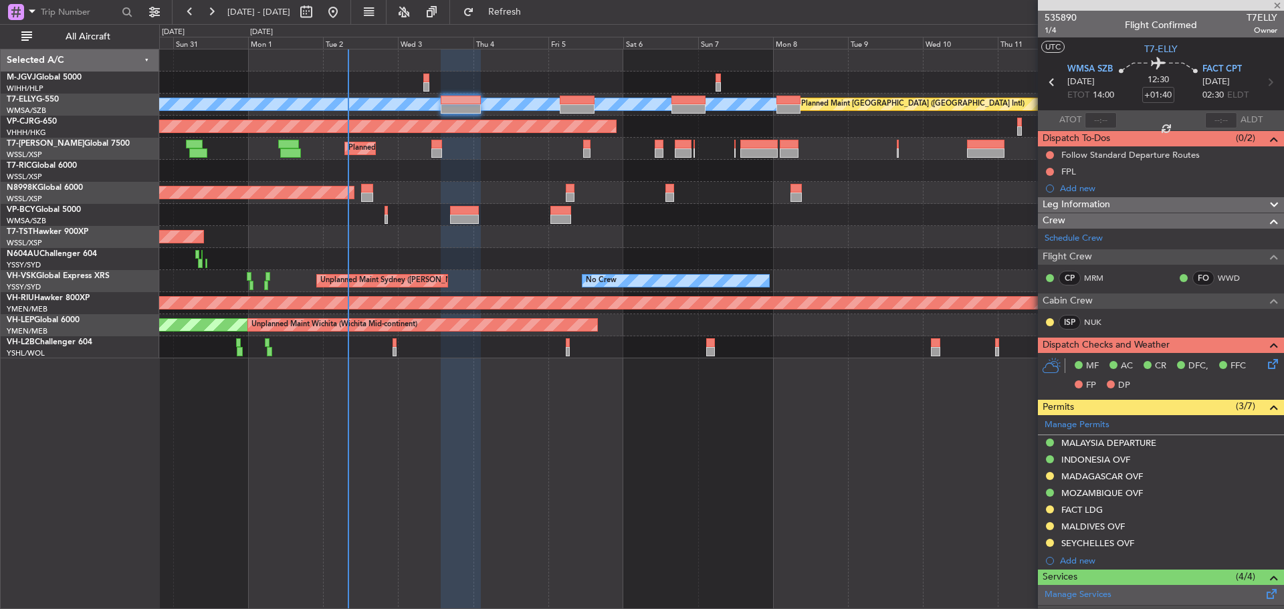
type input "+00:15"
type input "0"
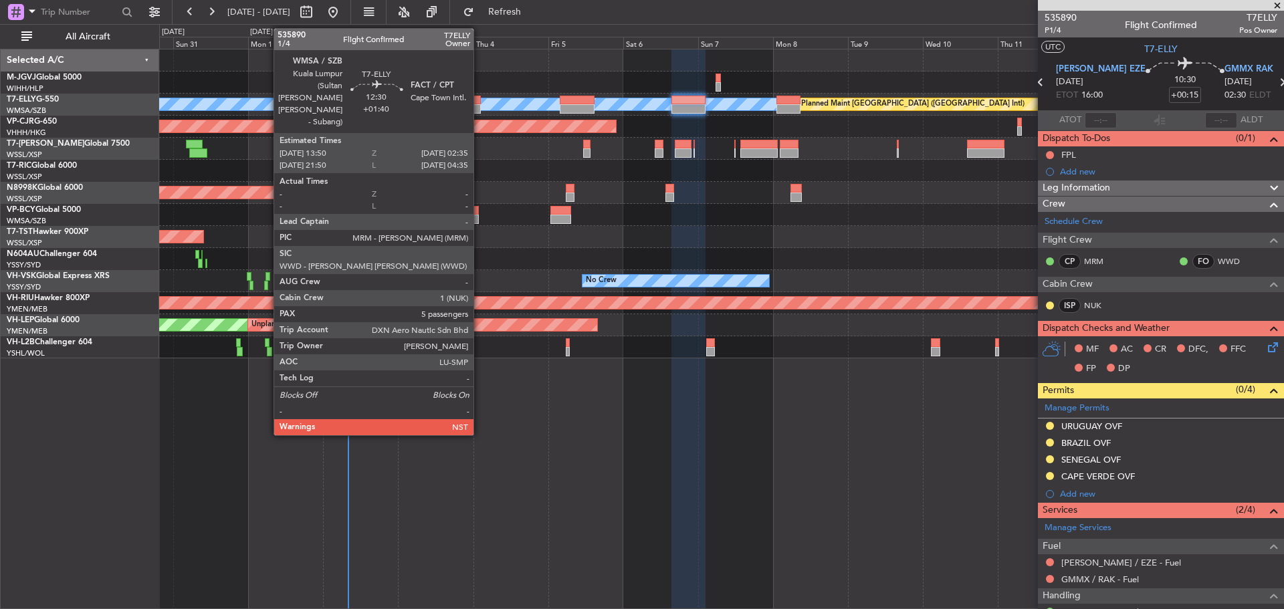
click at [479, 103] on div at bounding box center [461, 100] width 40 height 9
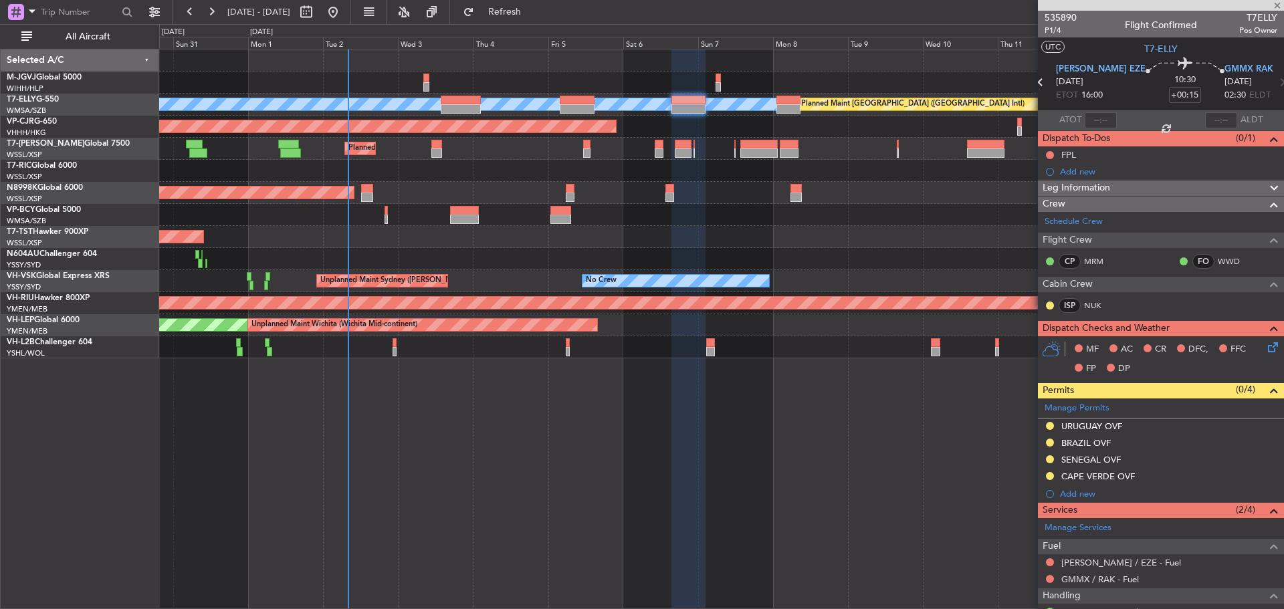
type input "+01:40"
type input "5"
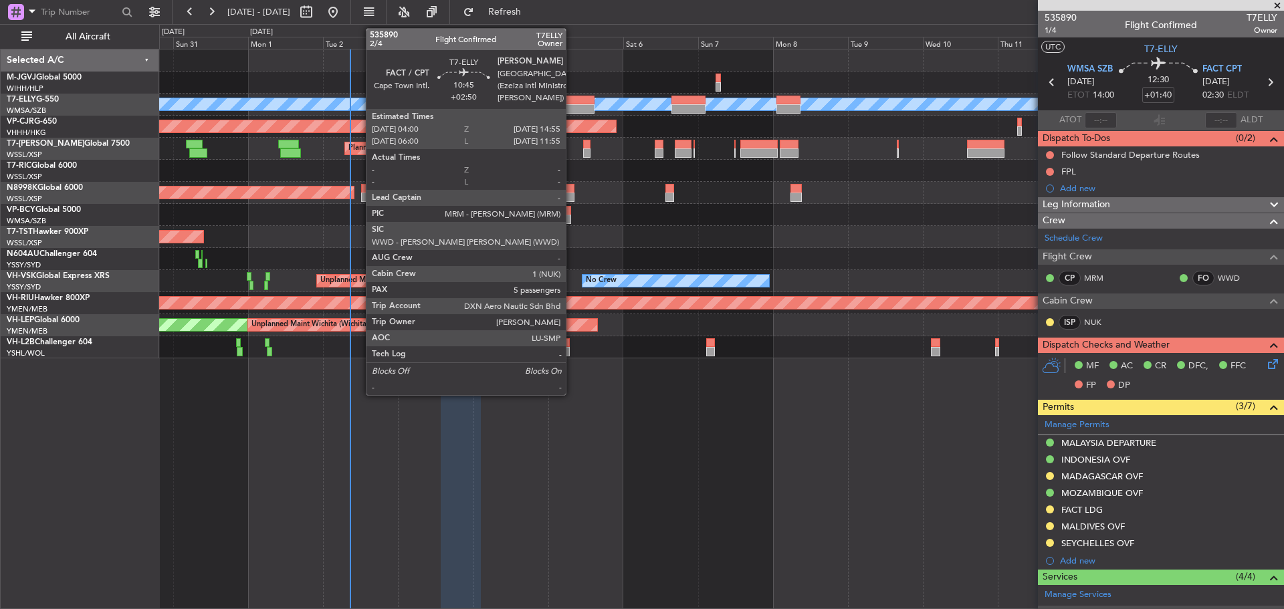
click at [572, 102] on div at bounding box center [577, 100] width 34 height 9
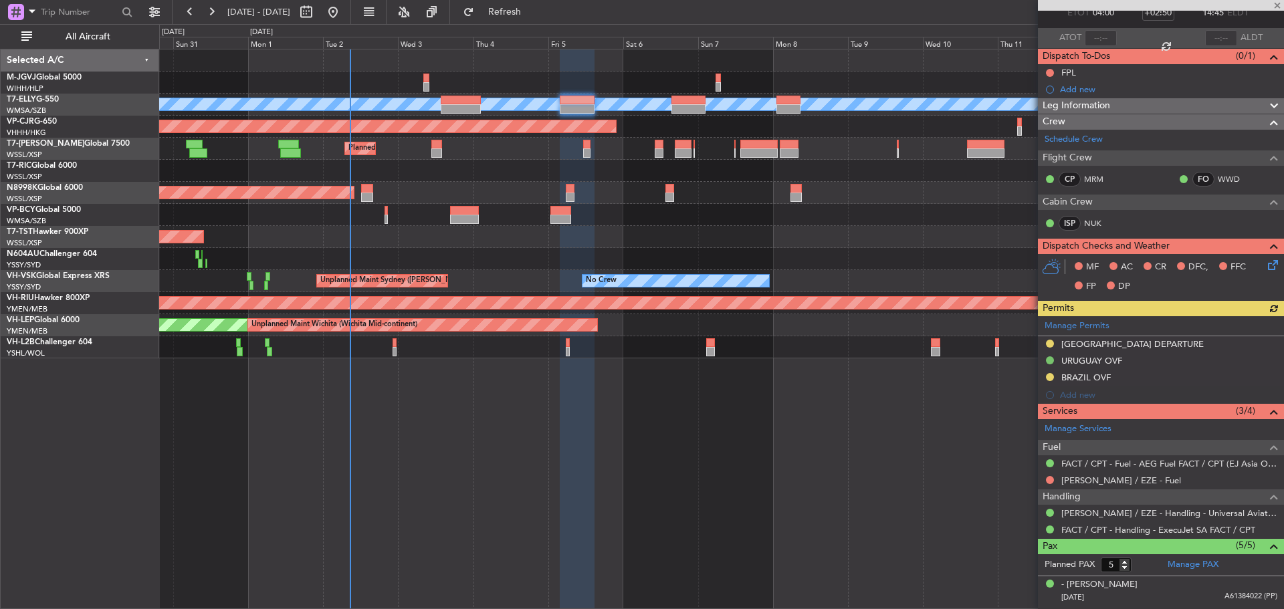
scroll to position [199, 0]
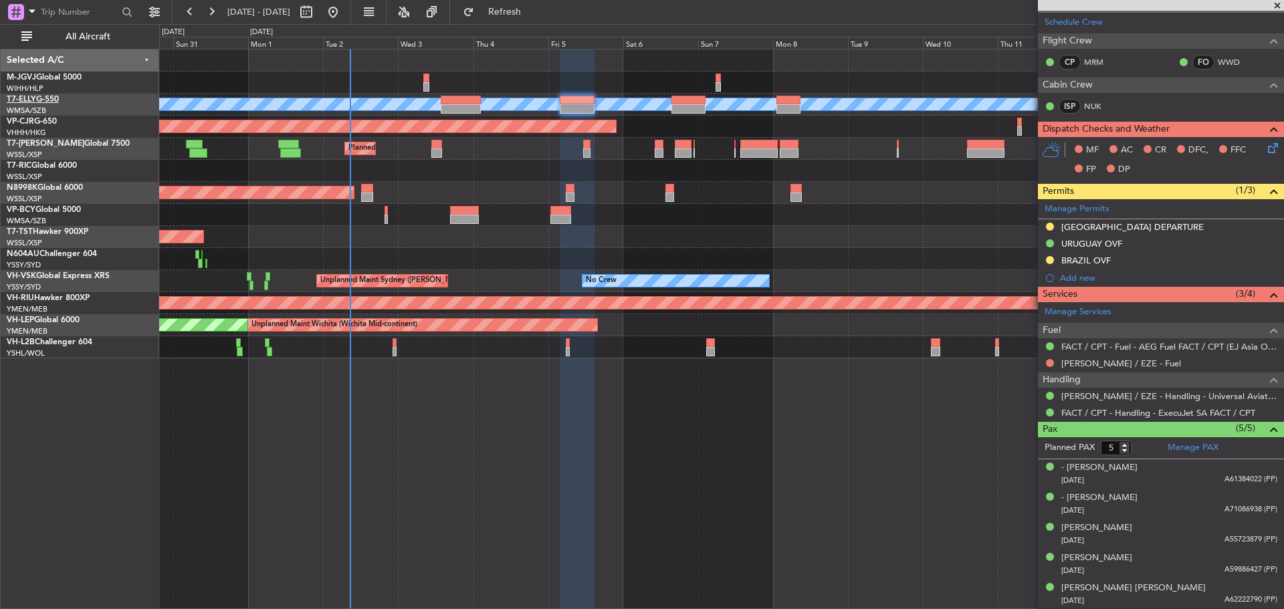
click at [48, 100] on link "T7-ELLY G-550" at bounding box center [33, 100] width 52 height 8
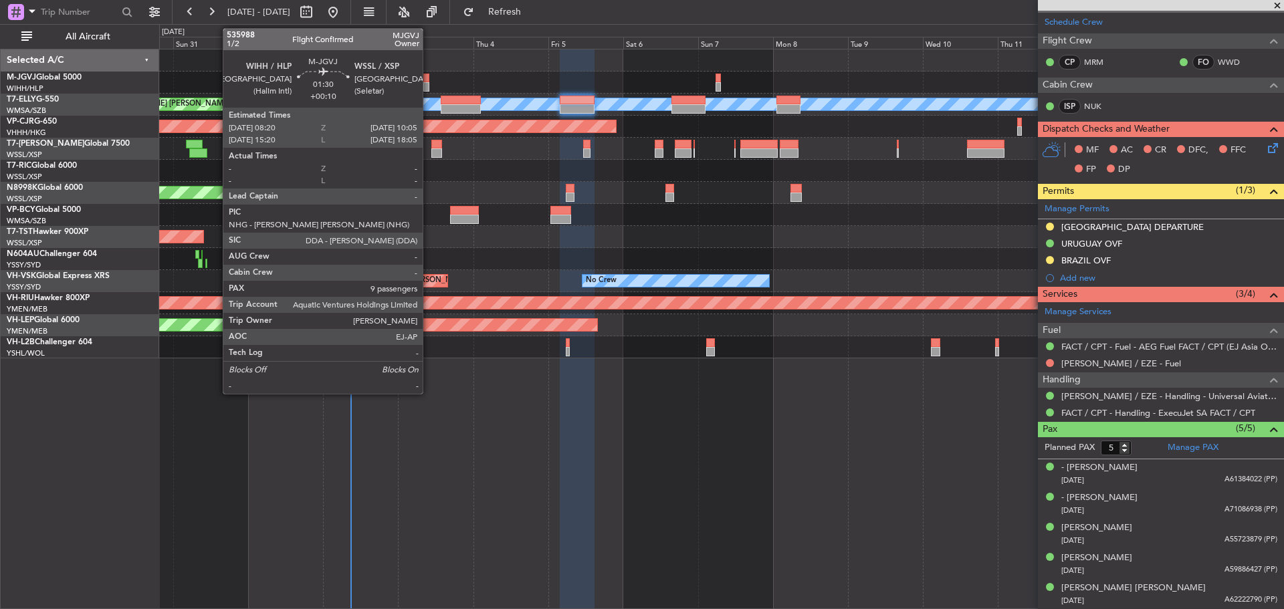
click at [429, 80] on div at bounding box center [426, 78] width 6 height 9
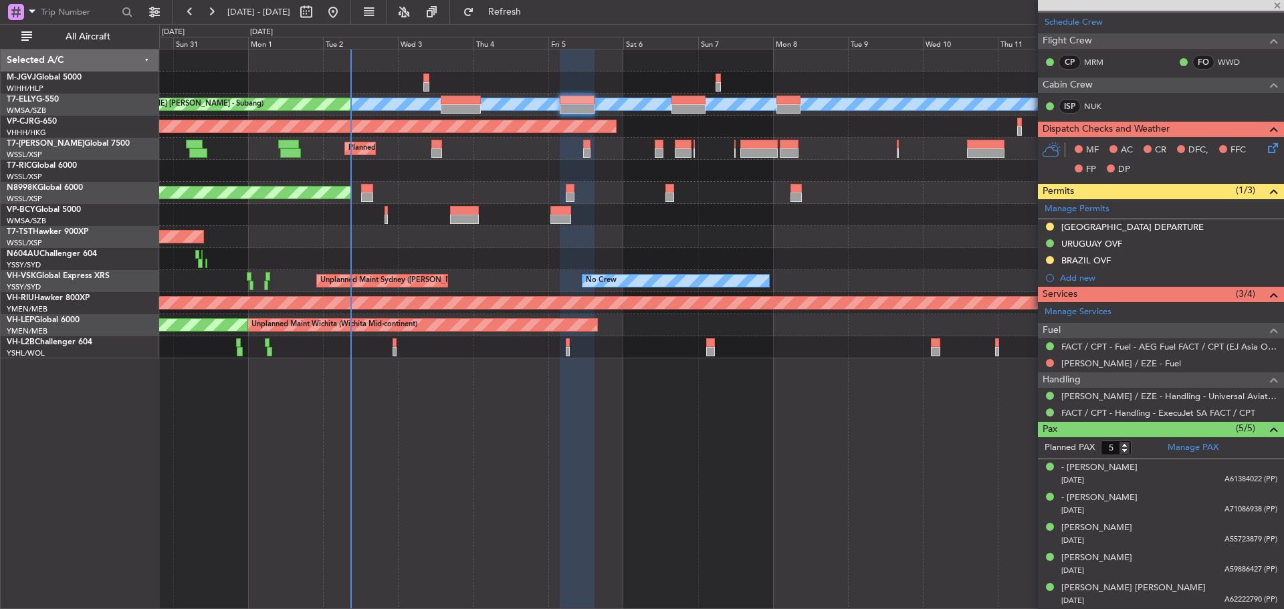
type input "+00:10"
type input "9"
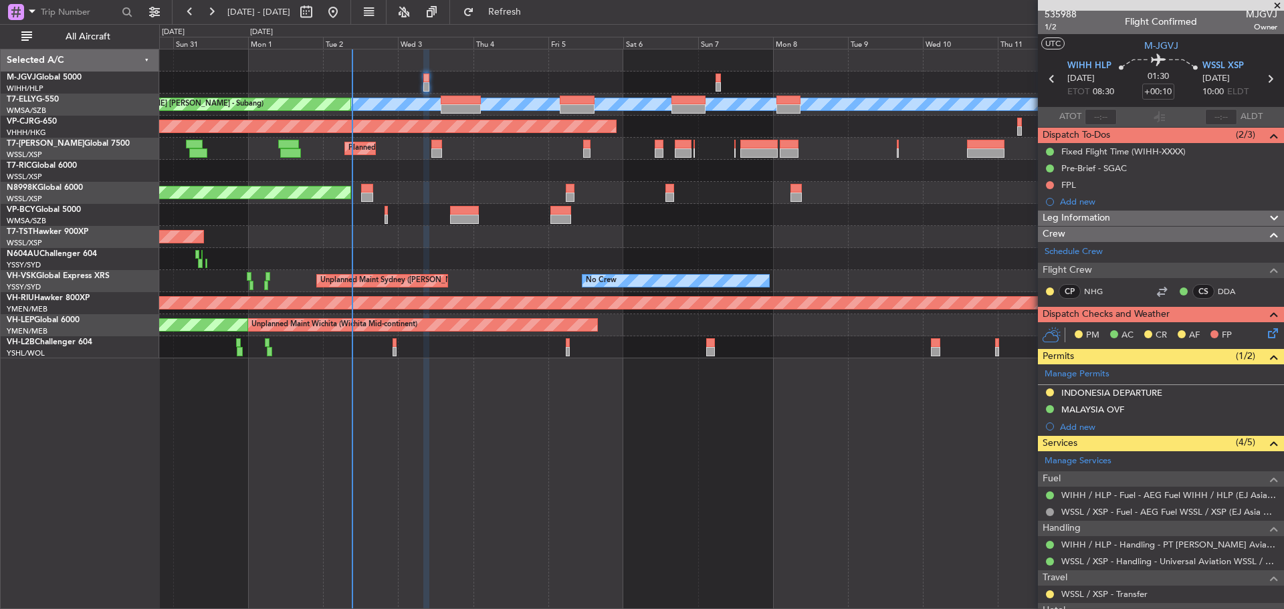
scroll to position [0, 0]
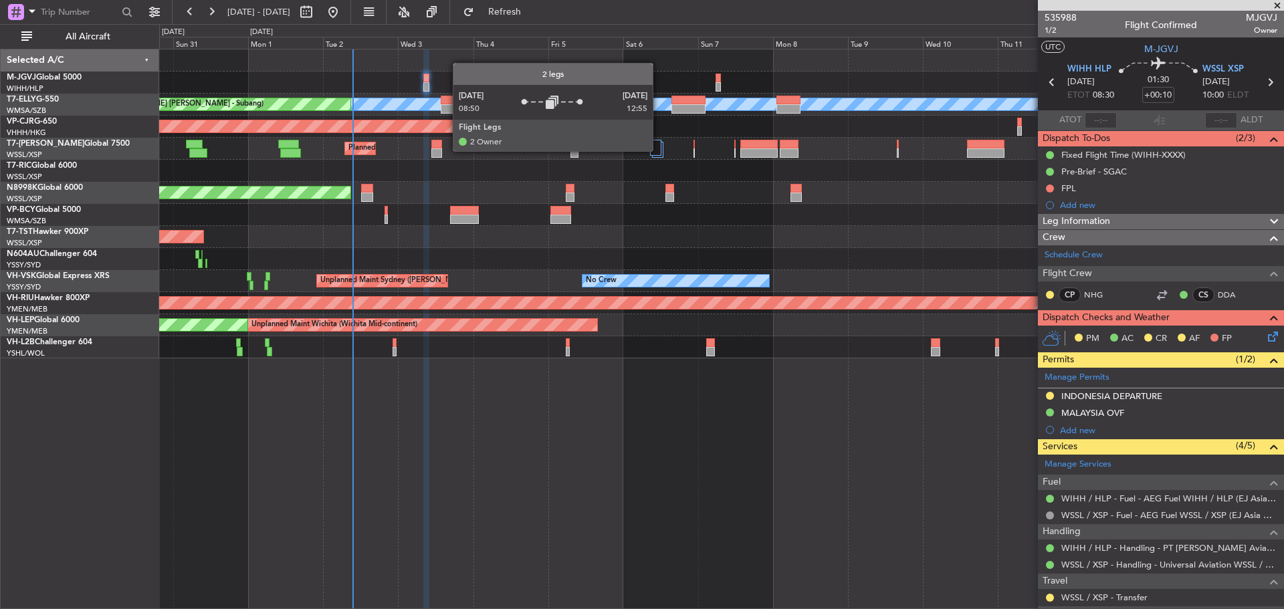
click at [659, 150] on div at bounding box center [655, 148] width 11 height 16
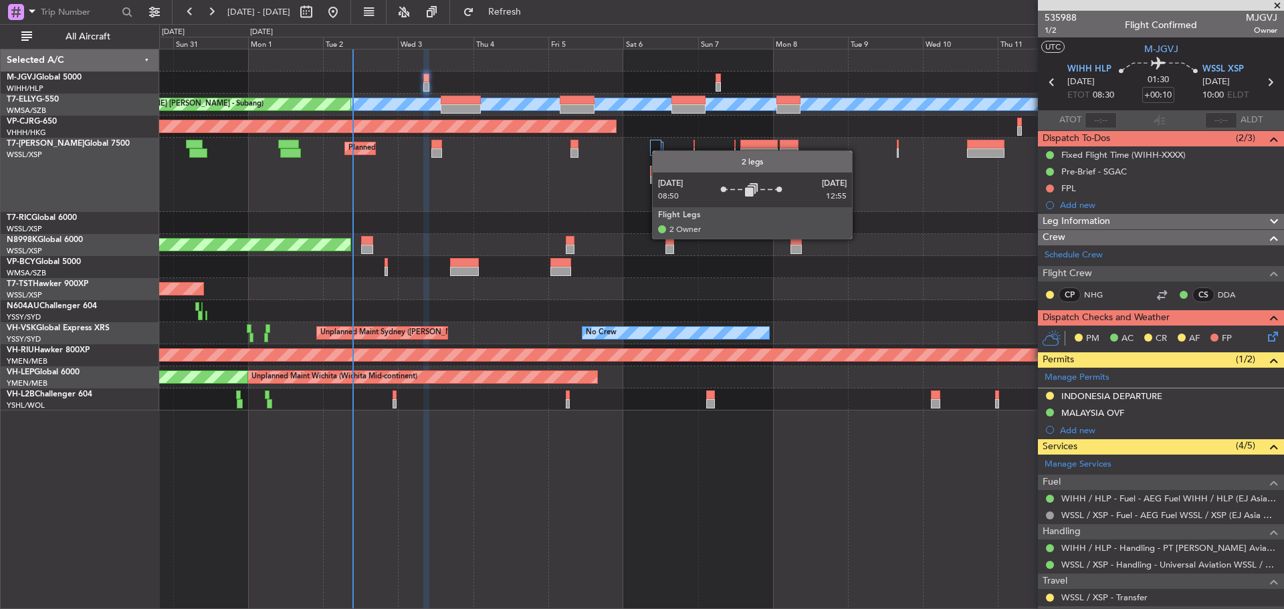
click at [659, 150] on div at bounding box center [655, 148] width 11 height 16
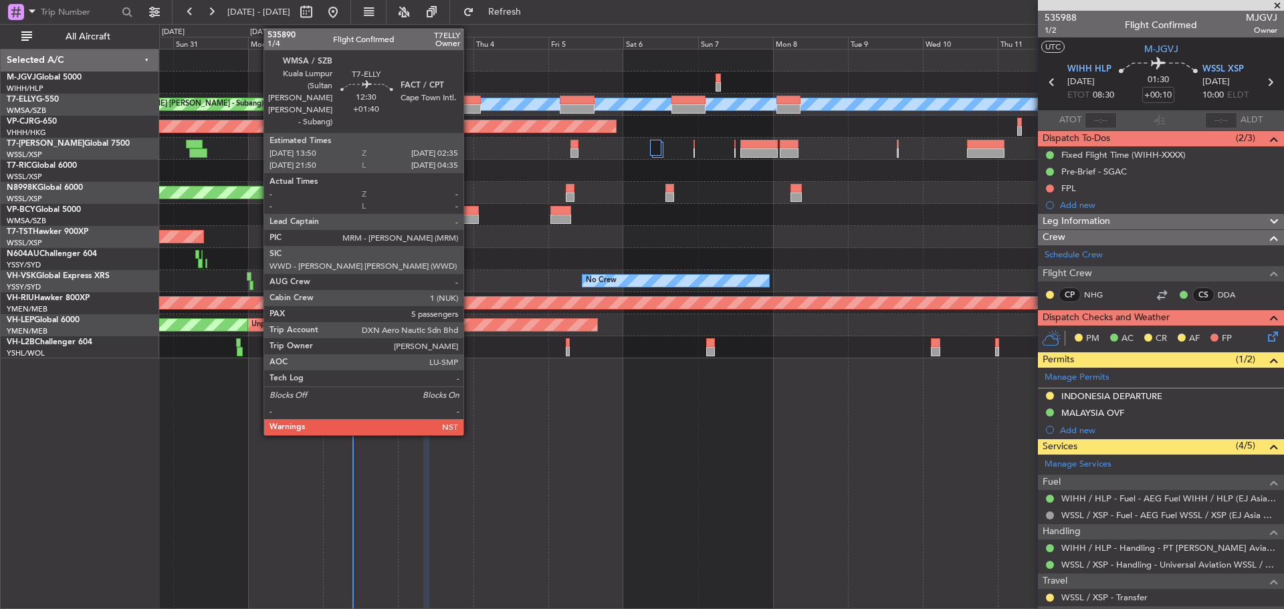
click at [469, 110] on div at bounding box center [461, 108] width 40 height 9
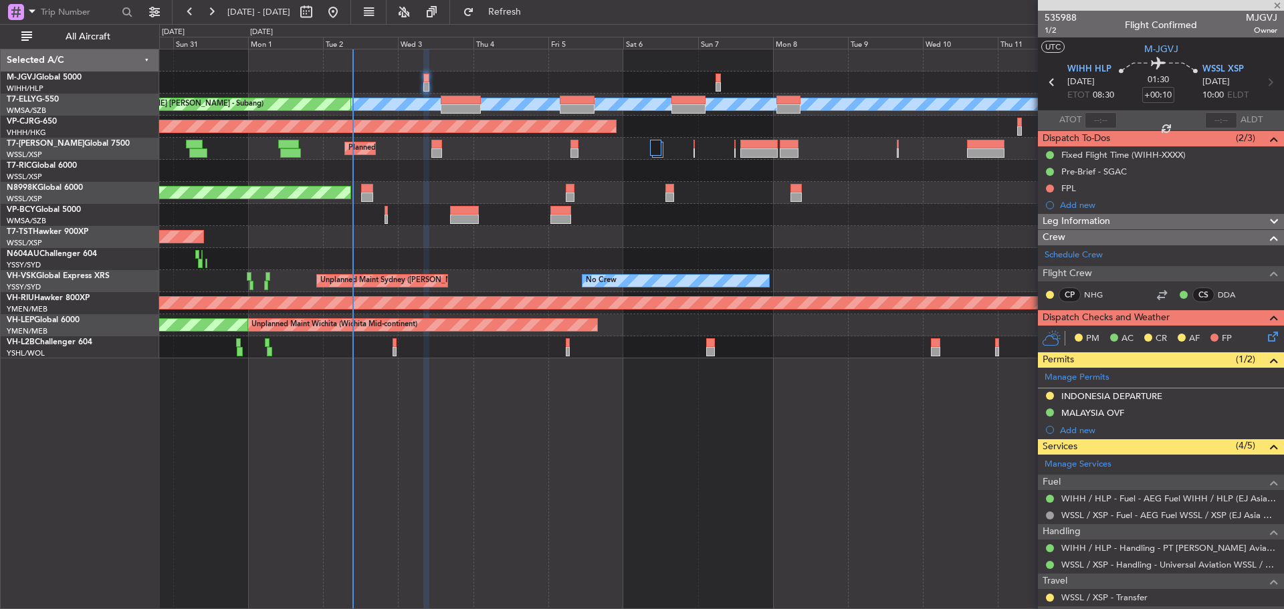
type input "+01:40"
type input "5"
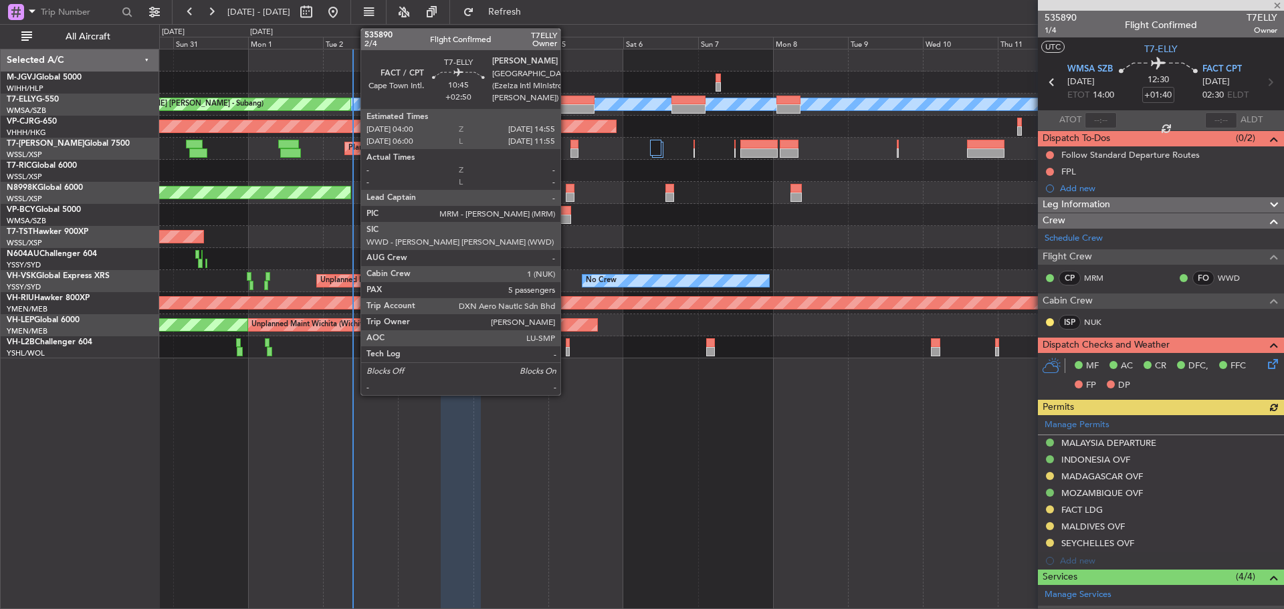
click at [566, 113] on div at bounding box center [577, 108] width 34 height 9
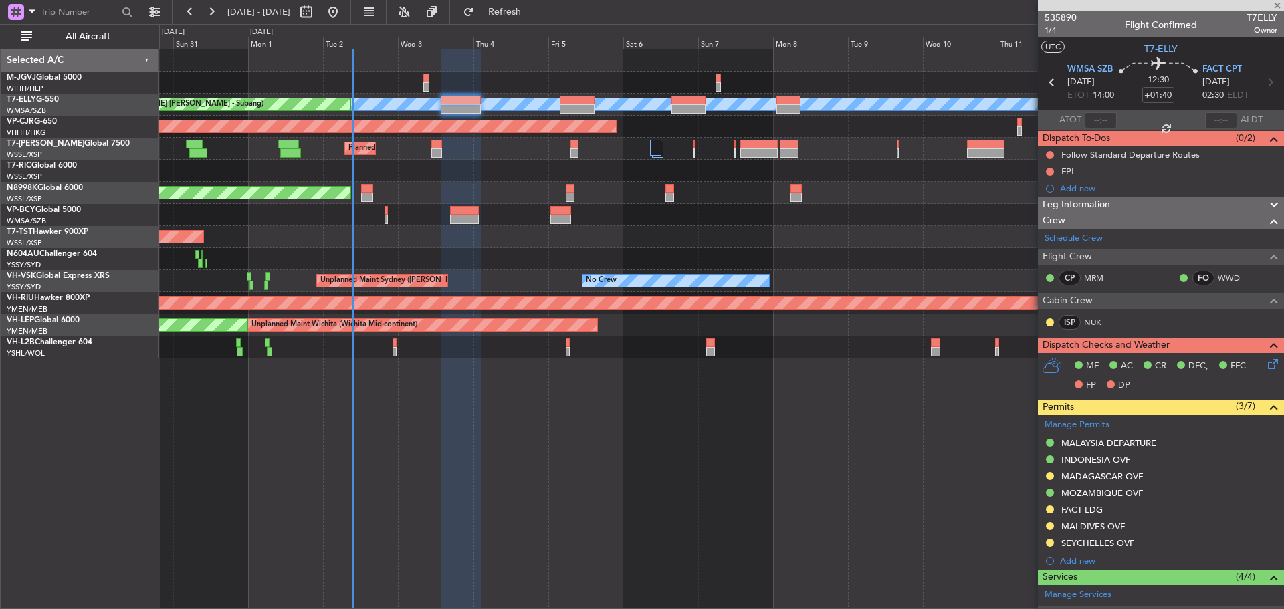
type input "+02:50"
